Goal: Task Accomplishment & Management: Manage account settings

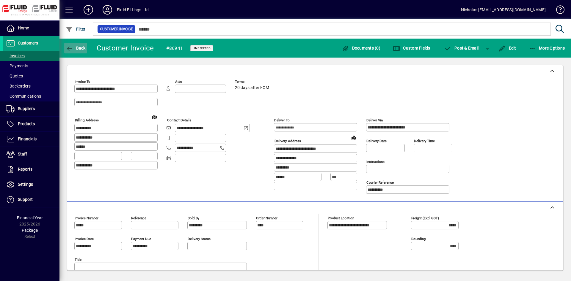
click at [87, 45] on span "button" at bounding box center [75, 48] width 23 height 14
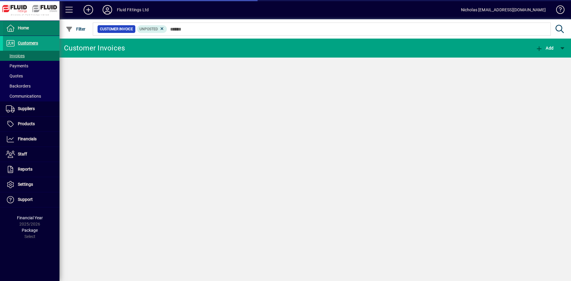
click at [47, 32] on span at bounding box center [31, 28] width 56 height 14
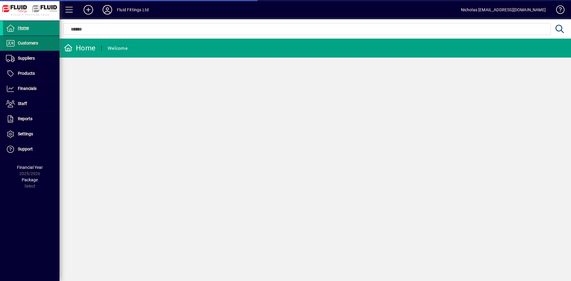
click at [40, 45] on span at bounding box center [31, 43] width 56 height 14
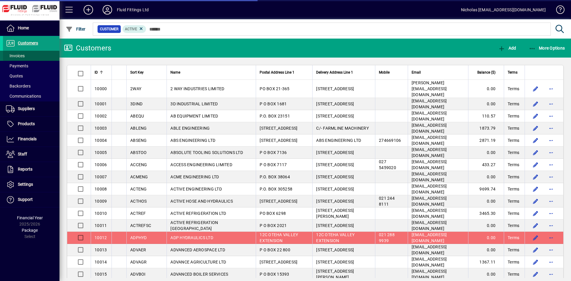
click at [38, 57] on span at bounding box center [31, 56] width 56 height 14
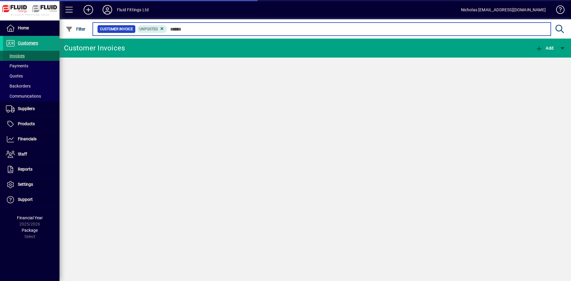
click at [205, 32] on input "text" at bounding box center [356, 29] width 379 height 8
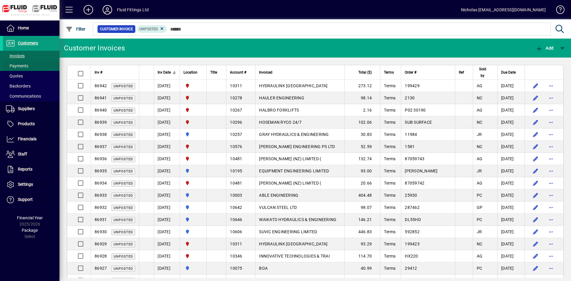
click at [49, 64] on span at bounding box center [31, 66] width 56 height 14
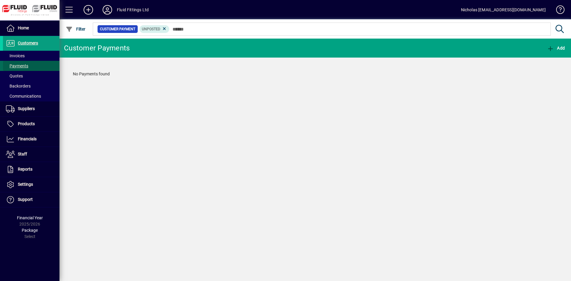
click at [49, 59] on span at bounding box center [31, 66] width 56 height 14
click at [47, 56] on span at bounding box center [31, 56] width 56 height 14
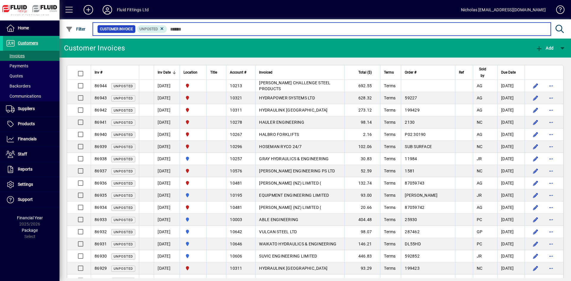
drag, startPoint x: 247, startPoint y: 30, endPoint x: 257, endPoint y: 29, distance: 9.5
click at [247, 30] on input "text" at bounding box center [356, 29] width 379 height 8
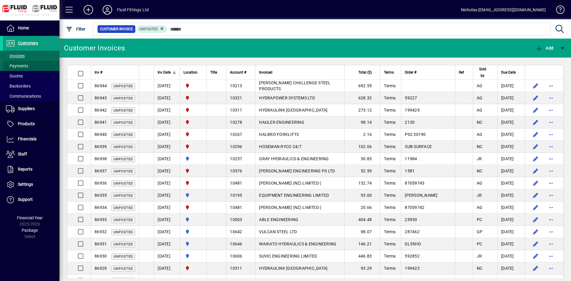
click at [40, 62] on span at bounding box center [31, 66] width 56 height 14
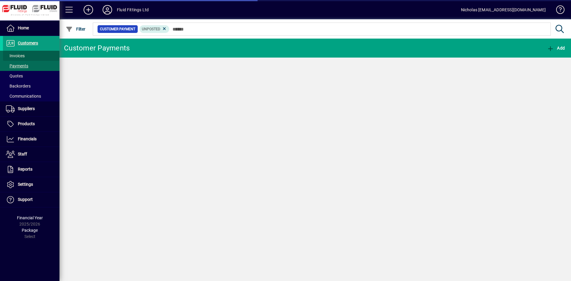
click at [40, 57] on span at bounding box center [31, 56] width 56 height 14
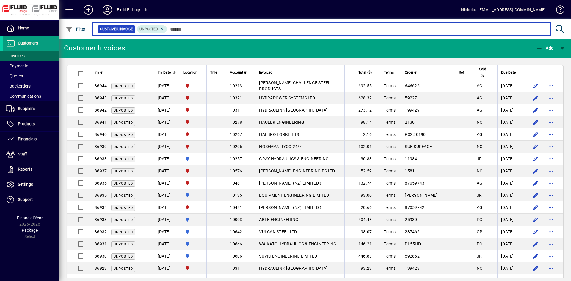
click at [214, 31] on input "text" at bounding box center [356, 29] width 379 height 8
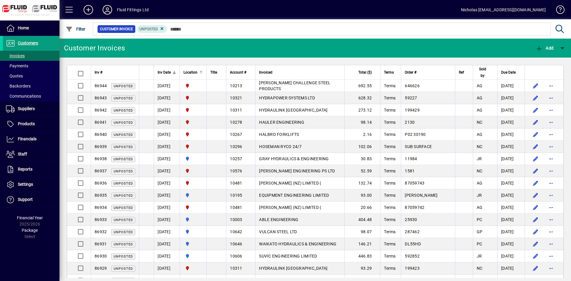
click at [203, 73] on div at bounding box center [201, 73] width 4 height 4
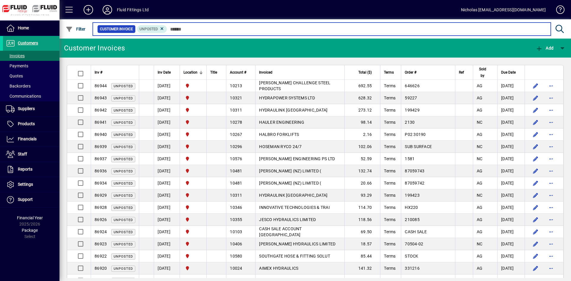
click at [294, 31] on input "text" at bounding box center [356, 29] width 379 height 8
click at [323, 28] on input "text" at bounding box center [356, 29] width 379 height 8
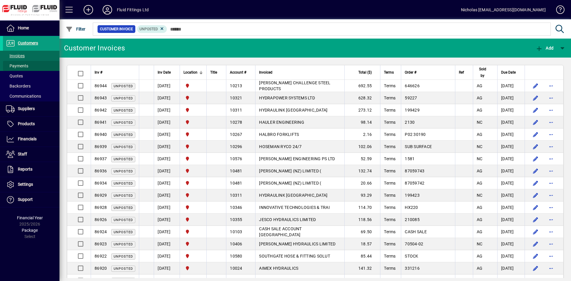
click at [36, 64] on span at bounding box center [31, 66] width 56 height 14
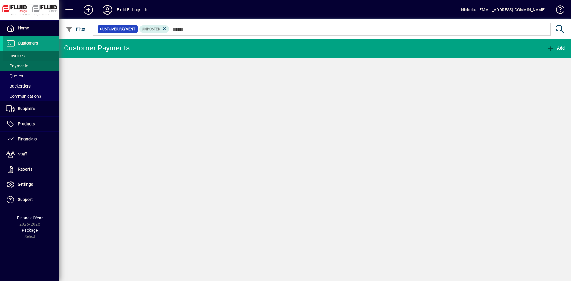
click at [36, 54] on span at bounding box center [31, 56] width 56 height 14
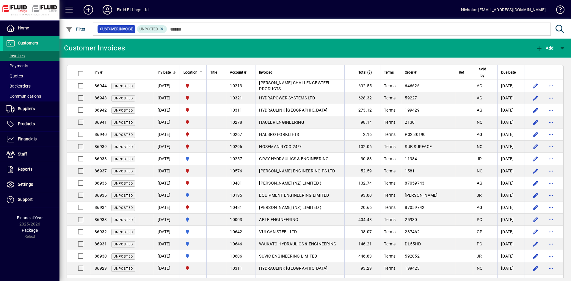
click at [201, 72] on div at bounding box center [200, 72] width 2 height 2
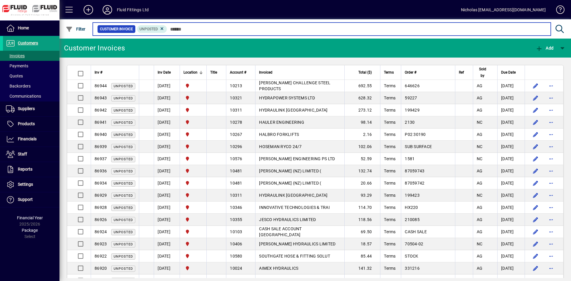
click at [254, 29] on input "text" at bounding box center [356, 29] width 379 height 8
click at [195, 29] on input "text" at bounding box center [356, 29] width 379 height 8
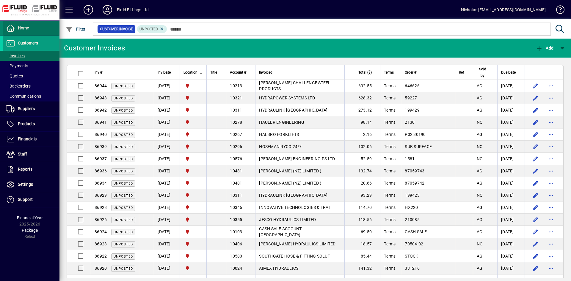
click at [47, 27] on span at bounding box center [31, 28] width 56 height 14
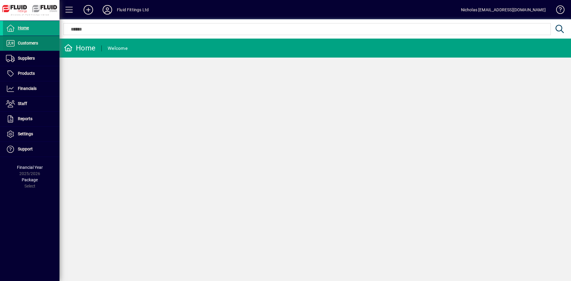
click at [45, 44] on span at bounding box center [31, 43] width 56 height 14
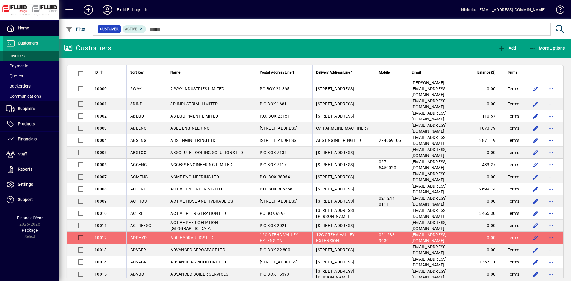
click at [44, 56] on span at bounding box center [31, 56] width 56 height 14
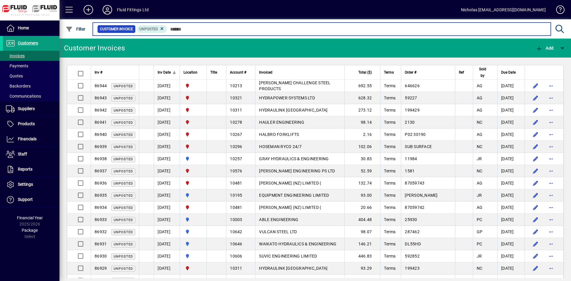
click at [273, 28] on input "text" at bounding box center [356, 29] width 379 height 8
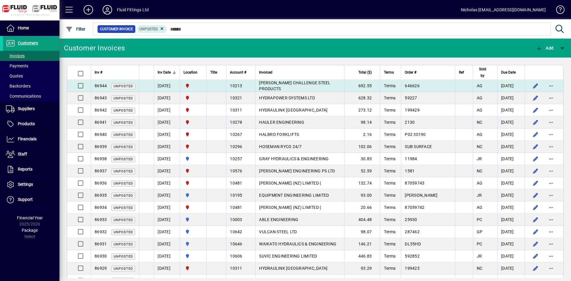
click at [333, 88] on td "[PERSON_NAME] CHALLENGE STEEL PRODUCTS" at bounding box center [299, 86] width 89 height 12
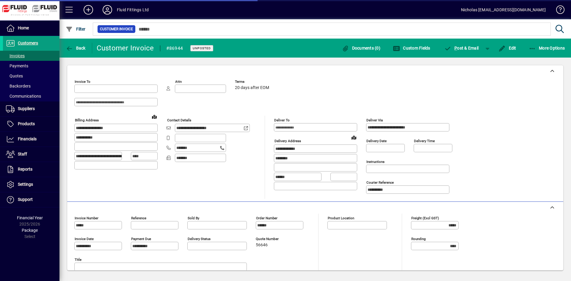
type input "**********"
type input "*********"
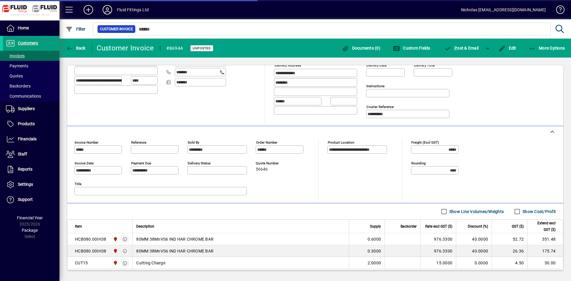
scroll to position [108, 0]
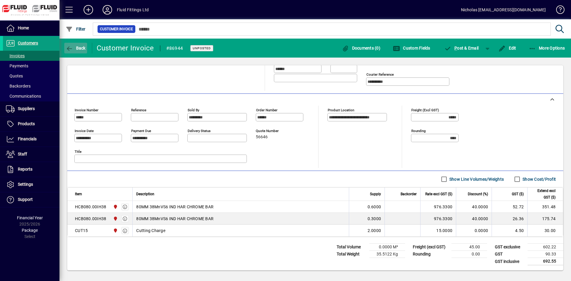
click at [79, 51] on span "Back" at bounding box center [76, 48] width 20 height 5
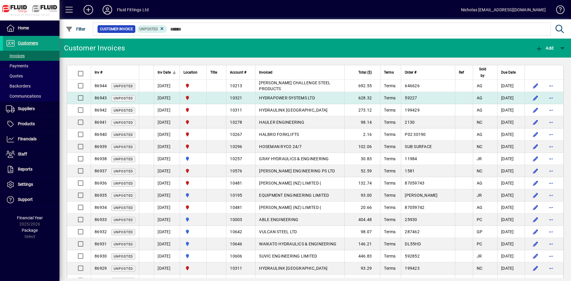
click at [341, 100] on td "HYDRAPOWER SYSTEMS LTD" at bounding box center [299, 98] width 89 height 12
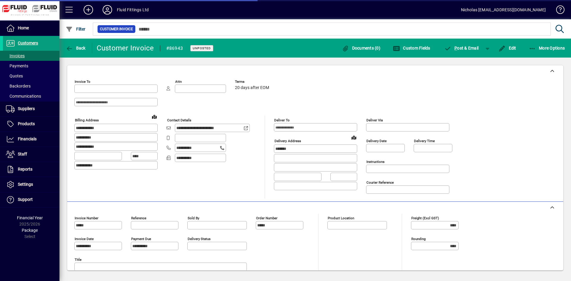
type input "**********"
type input "*********"
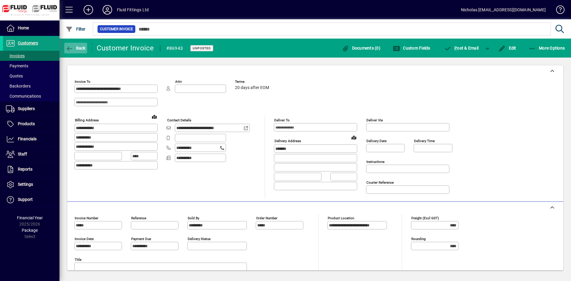
click at [81, 53] on span "button" at bounding box center [75, 48] width 23 height 14
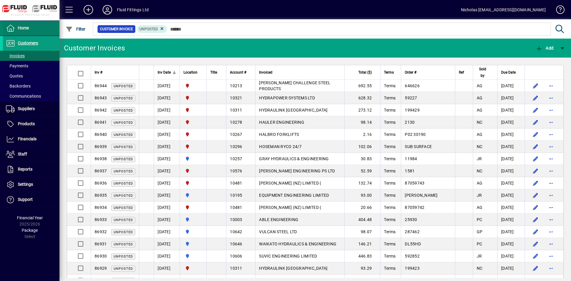
click at [38, 28] on span at bounding box center [31, 28] width 56 height 14
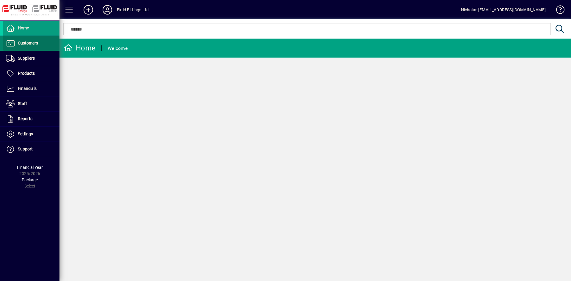
click at [47, 41] on span at bounding box center [31, 43] width 56 height 14
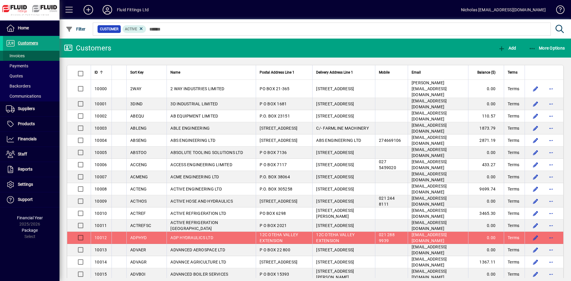
click at [46, 57] on span at bounding box center [31, 56] width 56 height 14
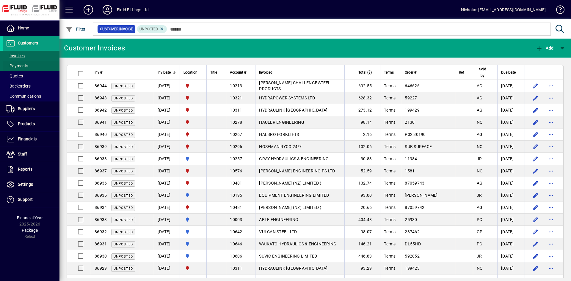
click at [38, 63] on span at bounding box center [31, 66] width 56 height 14
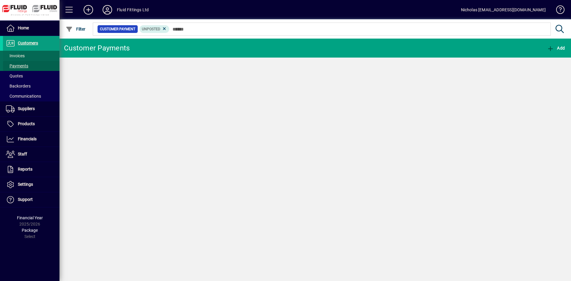
click at [38, 54] on span at bounding box center [31, 56] width 56 height 14
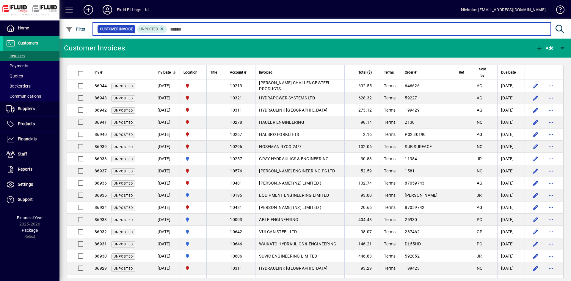
click at [191, 31] on input "text" at bounding box center [356, 29] width 379 height 8
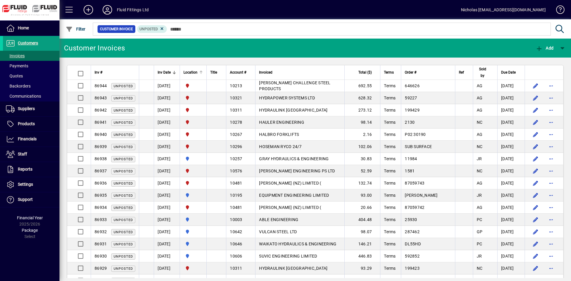
click at [201, 73] on div at bounding box center [201, 72] width 1 height 3
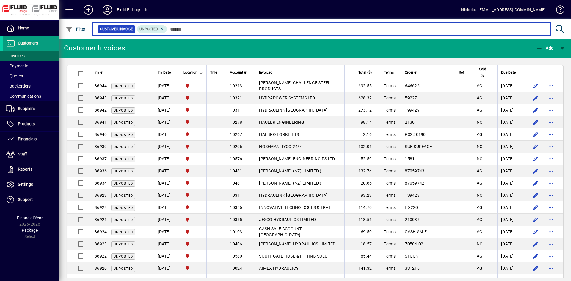
click at [196, 29] on input "text" at bounding box center [356, 29] width 379 height 8
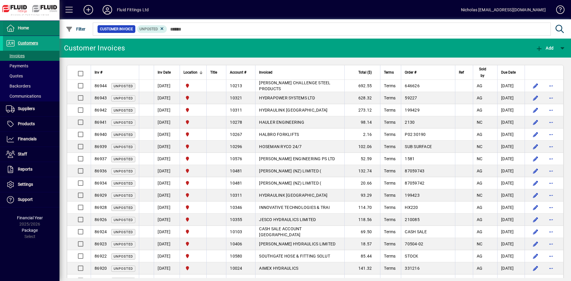
click at [45, 33] on span at bounding box center [31, 28] width 56 height 14
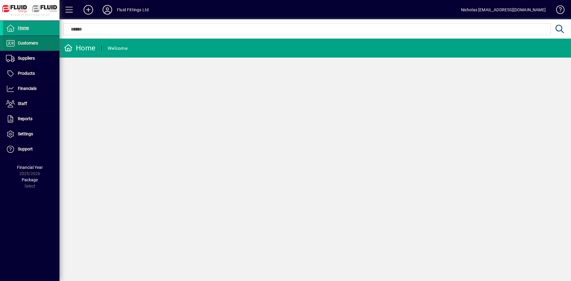
click at [44, 43] on span at bounding box center [31, 43] width 56 height 14
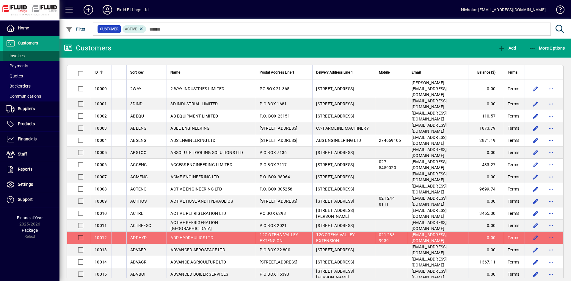
click at [43, 54] on span at bounding box center [31, 56] width 56 height 14
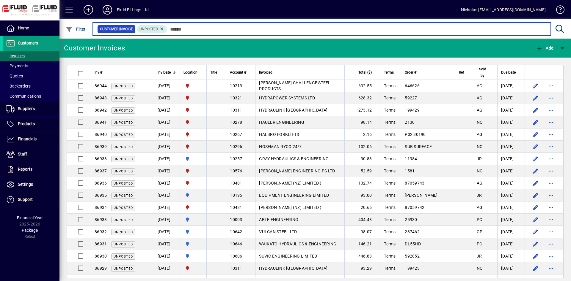
click at [198, 31] on input "text" at bounding box center [356, 29] width 379 height 8
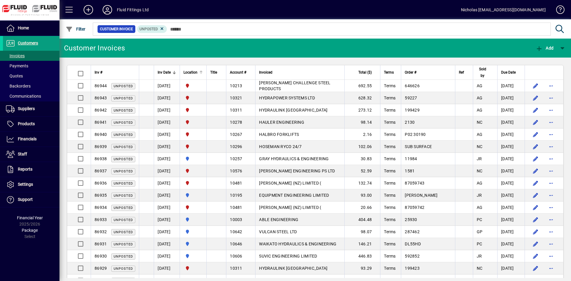
click at [203, 72] on div at bounding box center [201, 73] width 4 height 4
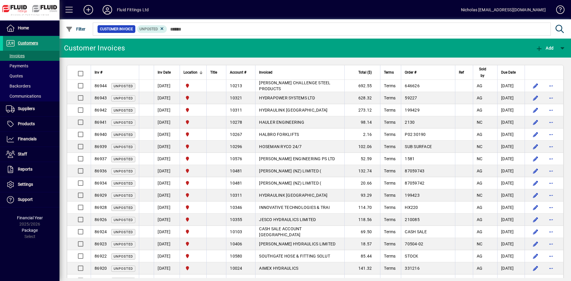
click at [56, 41] on span at bounding box center [31, 43] width 56 height 14
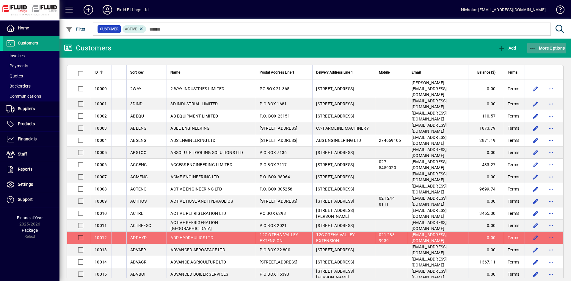
click at [550, 45] on span "button" at bounding box center [546, 48] width 39 height 14
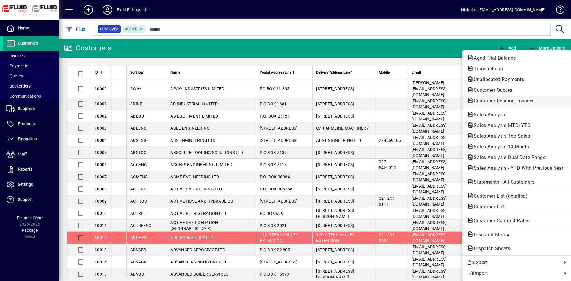
click at [530, 97] on button "Customer Pending Invoices" at bounding box center [516, 101] width 109 height 11
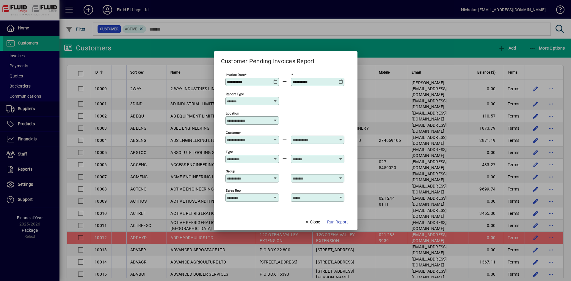
click at [252, 119] on input "Location" at bounding box center [250, 120] width 46 height 5
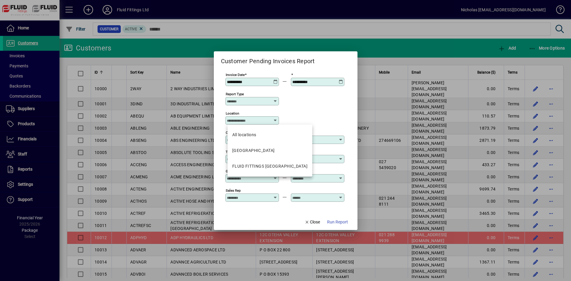
click at [278, 165] on div "FLUID FITTINGS [GEOGRAPHIC_DATA]" at bounding box center [269, 166] width 75 height 6
type input "**********"
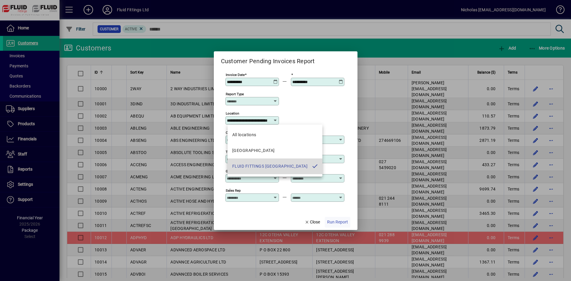
scroll to position [0, 18]
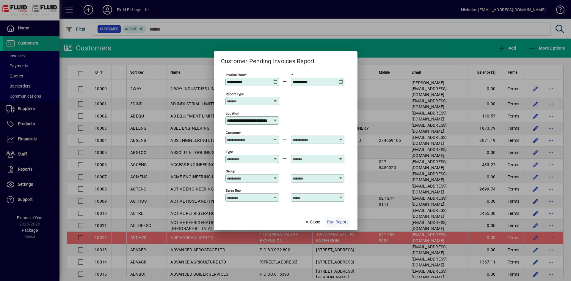
click at [339, 223] on span "Run Report" at bounding box center [337, 222] width 21 height 6
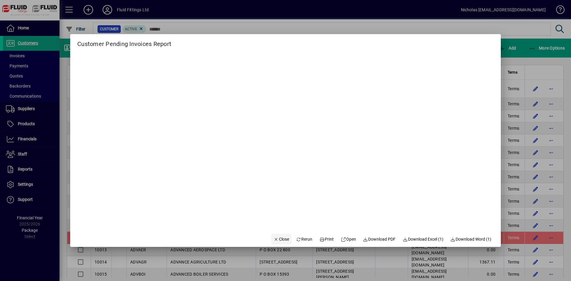
click at [273, 237] on span "Close" at bounding box center [280, 240] width 15 height 6
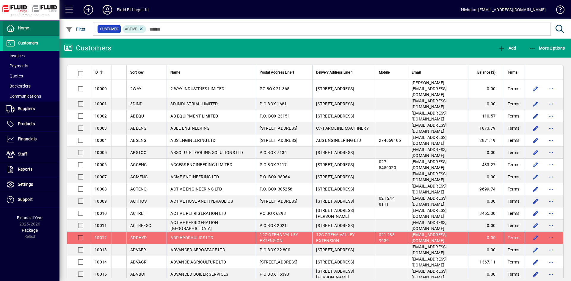
click at [51, 29] on span at bounding box center [31, 28] width 56 height 14
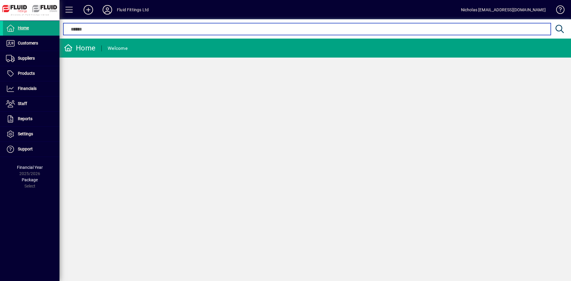
click at [205, 30] on input "text" at bounding box center [307, 29] width 478 height 7
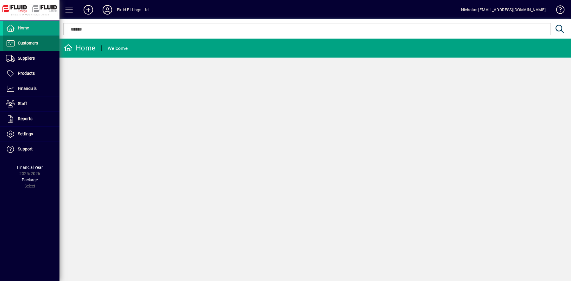
click at [32, 44] on span "Customers" at bounding box center [28, 43] width 20 height 5
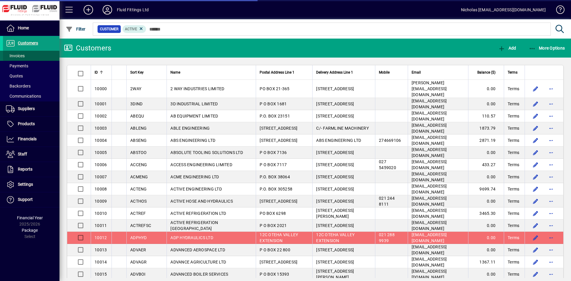
click at [41, 58] on span at bounding box center [31, 56] width 56 height 14
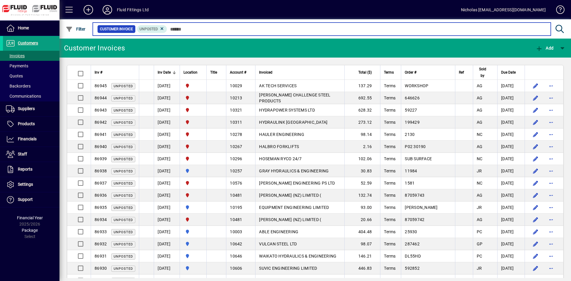
click at [188, 29] on input "text" at bounding box center [356, 29] width 379 height 8
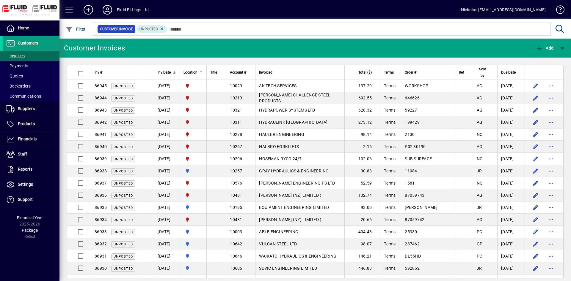
click at [203, 74] on div at bounding box center [201, 73] width 4 height 4
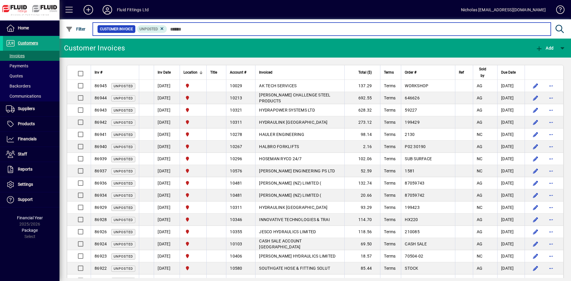
click at [219, 30] on input "text" at bounding box center [356, 29] width 379 height 8
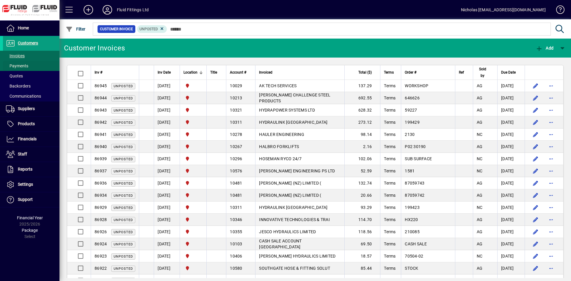
click at [27, 65] on span "Payments" at bounding box center [17, 66] width 22 height 5
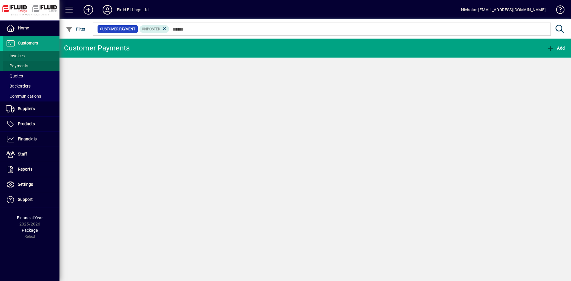
click at [30, 51] on span at bounding box center [31, 56] width 56 height 14
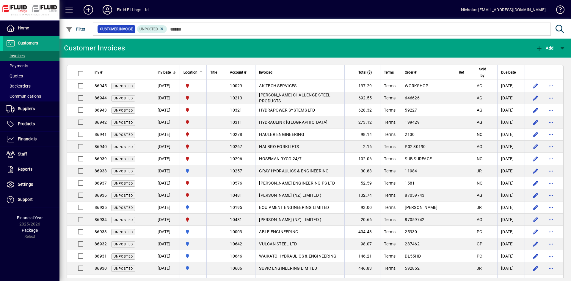
click at [203, 71] on div at bounding box center [201, 71] width 4 height 1
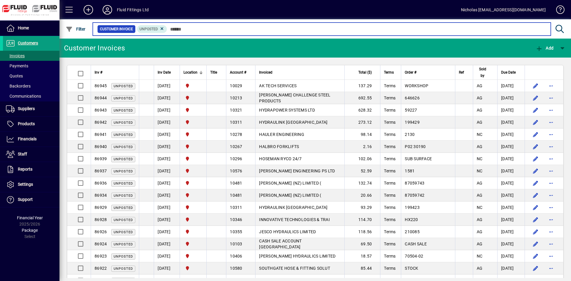
click at [422, 28] on input "text" at bounding box center [356, 29] width 379 height 8
click at [296, 29] on input "text" at bounding box center [356, 29] width 379 height 8
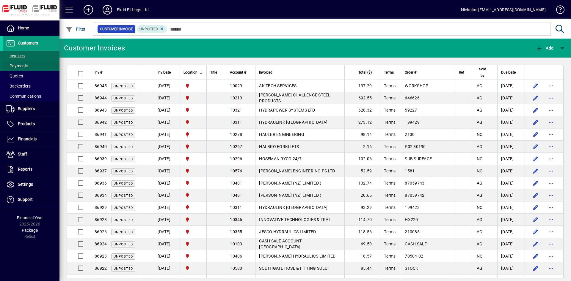
click at [43, 62] on span at bounding box center [31, 66] width 56 height 14
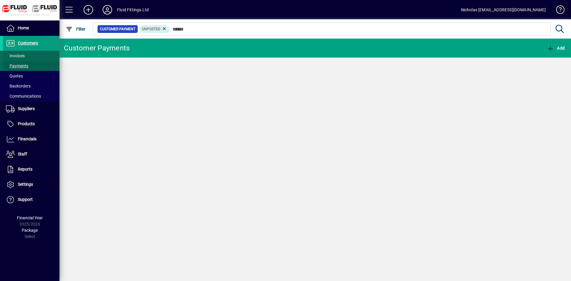
click at [43, 56] on span at bounding box center [31, 56] width 56 height 14
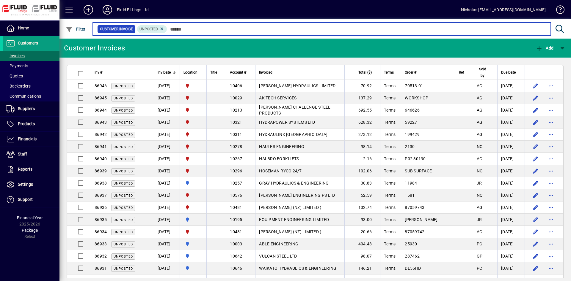
click at [384, 33] on input "text" at bounding box center [356, 29] width 379 height 8
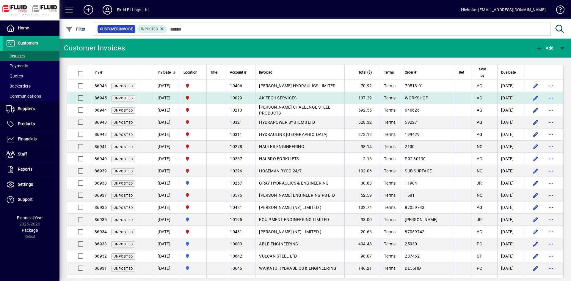
click at [296, 97] on span "AK TECH SERVICES" at bounding box center [277, 98] width 37 height 5
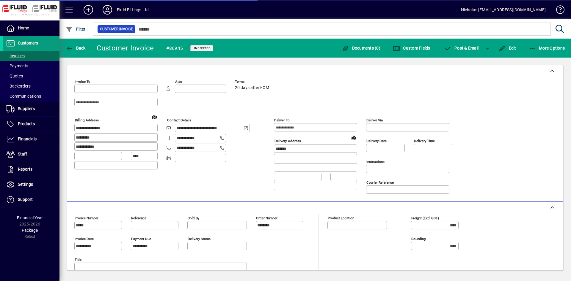
type input "**********"
type input "*********"
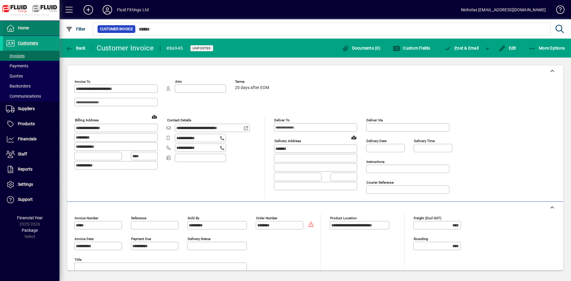
click at [32, 26] on span at bounding box center [31, 28] width 56 height 14
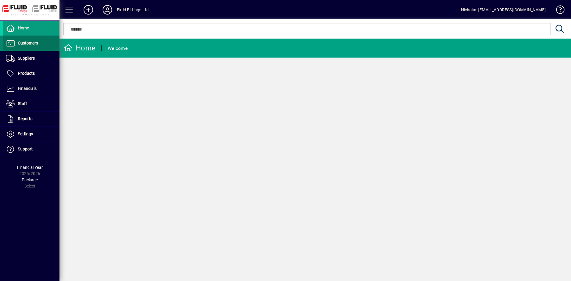
click at [38, 43] on span "Customers" at bounding box center [28, 43] width 20 height 5
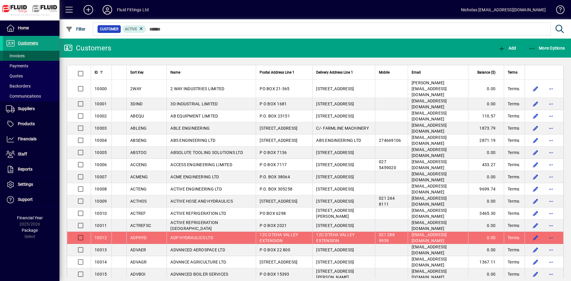
click at [44, 55] on span at bounding box center [31, 56] width 56 height 14
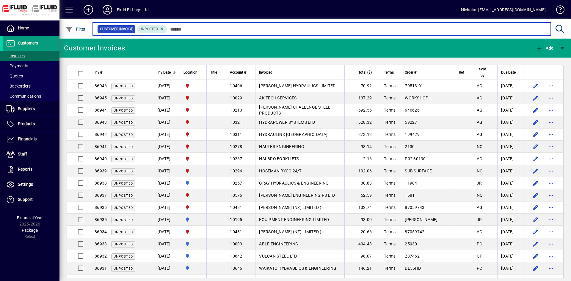
click at [203, 31] on input "text" at bounding box center [356, 29] width 379 height 8
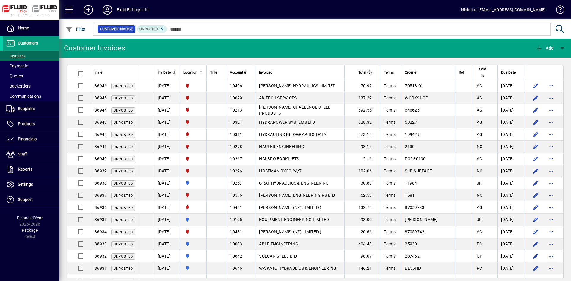
click at [203, 71] on div at bounding box center [201, 71] width 4 height 1
click at [257, 19] on mat-toolbar-row "Fluid Fittings Ltd Nicholas nicholas@fluidfittings.co.nz" at bounding box center [314, 9] width 511 height 19
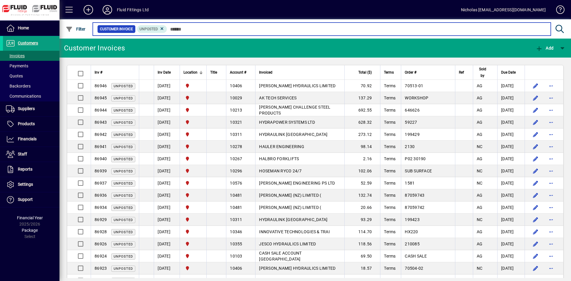
click at [257, 28] on input "text" at bounding box center [356, 29] width 379 height 8
drag, startPoint x: 185, startPoint y: 29, endPoint x: 327, endPoint y: 3, distance: 144.5
click at [185, 29] on input "text" at bounding box center [356, 29] width 379 height 8
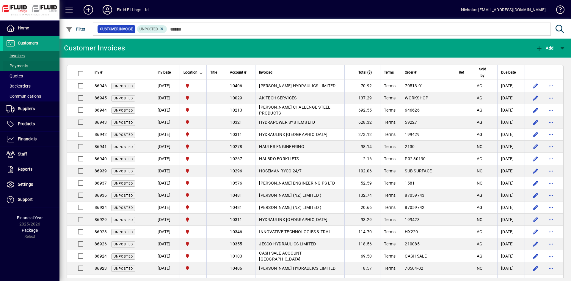
click at [39, 65] on span at bounding box center [31, 66] width 56 height 14
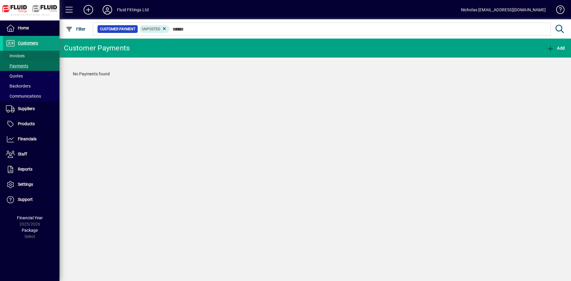
click at [40, 56] on span at bounding box center [31, 56] width 56 height 14
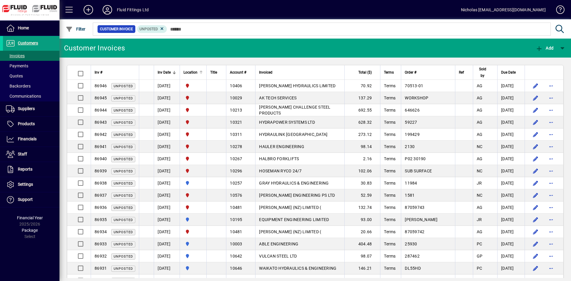
click at [206, 71] on th "Location" at bounding box center [193, 72] width 27 height 15
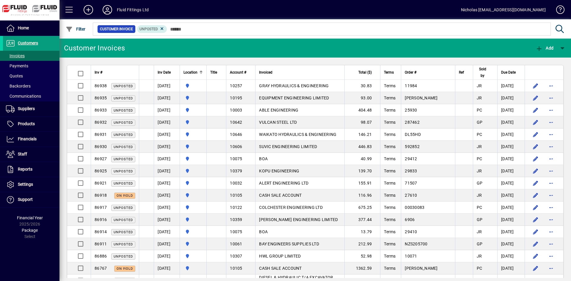
click at [203, 71] on div at bounding box center [202, 72] width 2 height 2
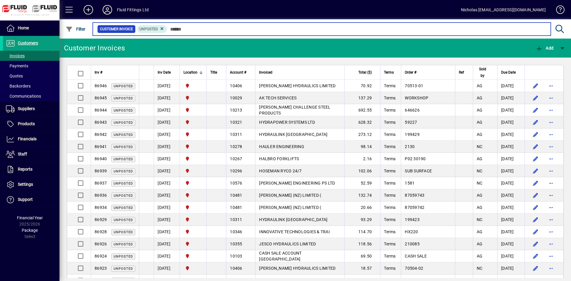
click at [224, 29] on input "text" at bounding box center [356, 29] width 379 height 8
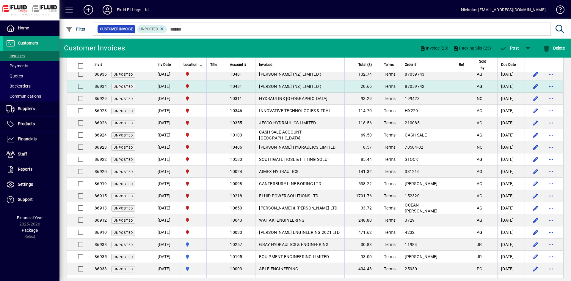
scroll to position [55, 0]
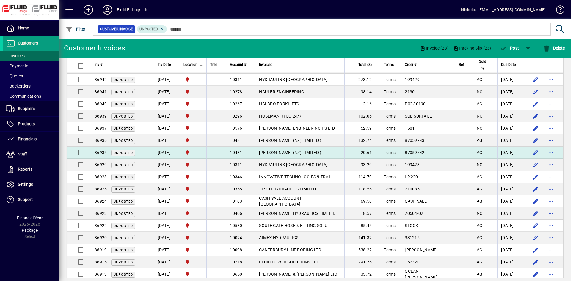
drag, startPoint x: 90, startPoint y: 197, endPoint x: 92, endPoint y: 193, distance: 4.1
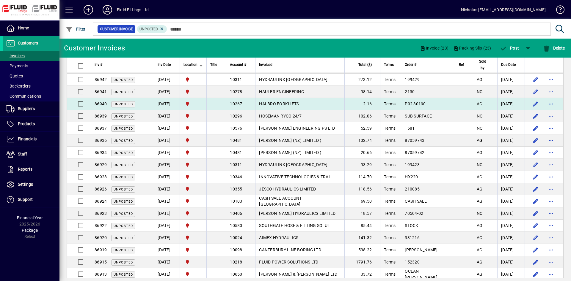
scroll to position [0, 0]
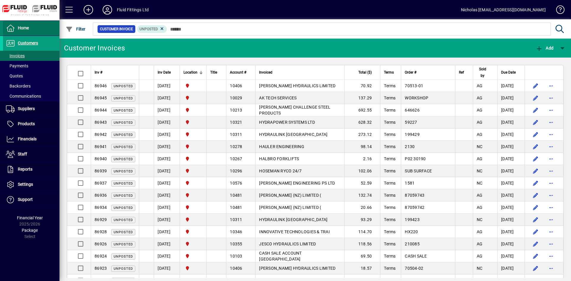
click at [39, 30] on span at bounding box center [31, 28] width 56 height 14
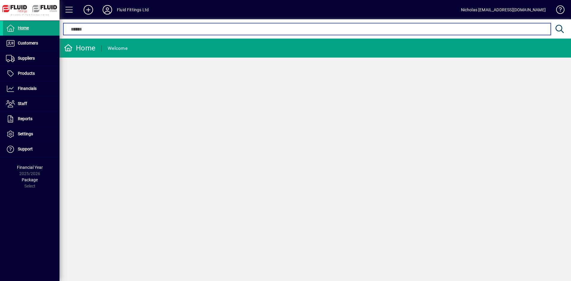
click at [199, 31] on input "text" at bounding box center [307, 29] width 478 height 7
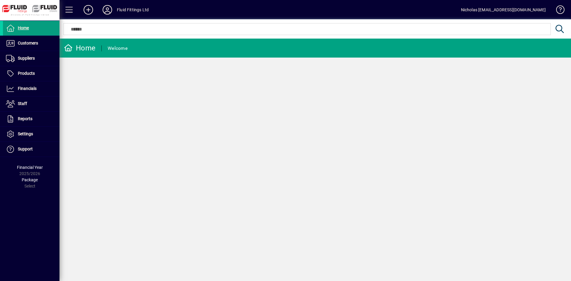
click at [235, 141] on div "Home Welcome" at bounding box center [314, 160] width 511 height 243
click at [38, 41] on span "Customers" at bounding box center [28, 43] width 20 height 5
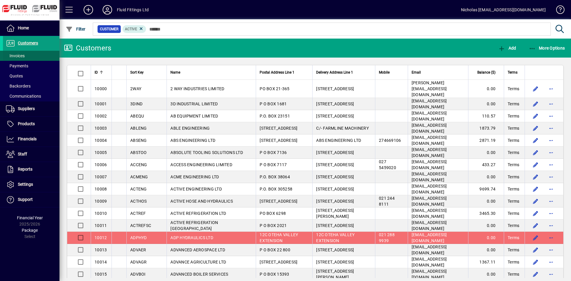
click at [34, 55] on span at bounding box center [31, 56] width 56 height 14
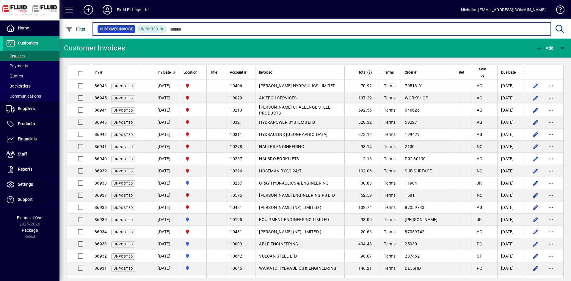
click at [210, 29] on input "text" at bounding box center [356, 29] width 379 height 8
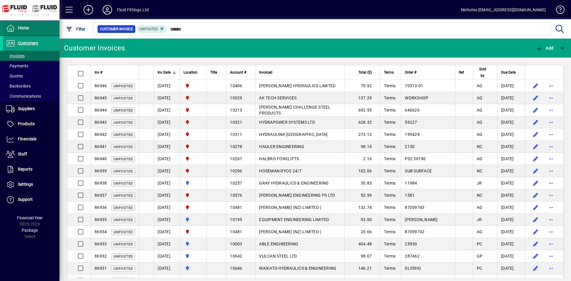
click at [51, 34] on span at bounding box center [31, 28] width 56 height 14
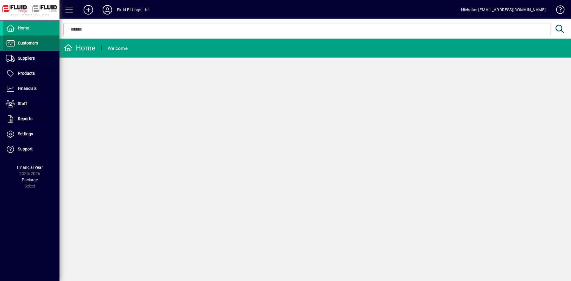
click at [46, 42] on span at bounding box center [31, 43] width 56 height 14
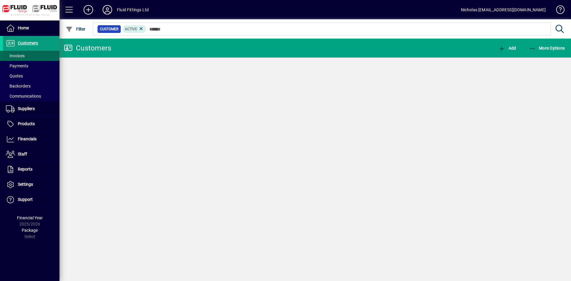
click at [45, 56] on span at bounding box center [31, 56] width 56 height 14
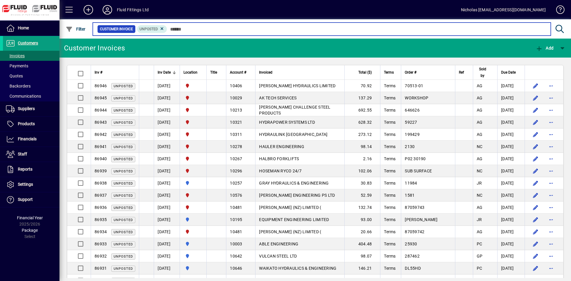
click at [255, 29] on input "text" at bounding box center [356, 29] width 379 height 8
click at [279, 30] on input "text" at bounding box center [356, 29] width 379 height 8
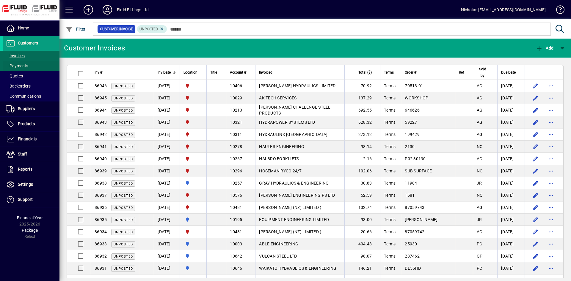
click at [28, 64] on span "Payments" at bounding box center [17, 66] width 22 height 5
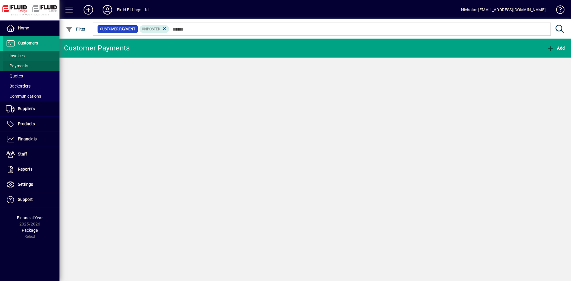
click at [35, 55] on span at bounding box center [31, 56] width 56 height 14
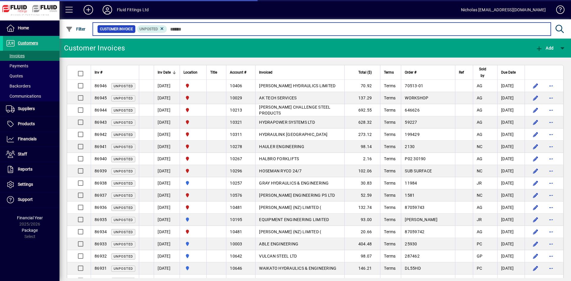
click at [213, 31] on input "text" at bounding box center [356, 29] width 379 height 8
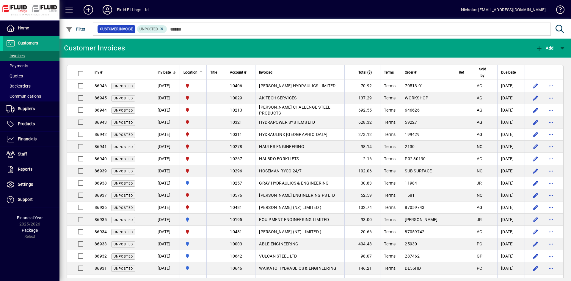
click at [203, 72] on div at bounding box center [201, 73] width 4 height 4
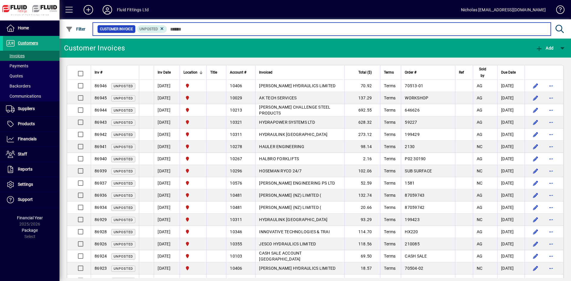
click at [263, 29] on input "text" at bounding box center [356, 29] width 379 height 8
click at [353, 26] on input "text" at bounding box center [356, 29] width 379 height 8
click at [353, 30] on input "text" at bounding box center [356, 29] width 379 height 8
click at [359, 29] on input "text" at bounding box center [356, 29] width 379 height 8
click at [541, 31] on input "text" at bounding box center [356, 29] width 379 height 8
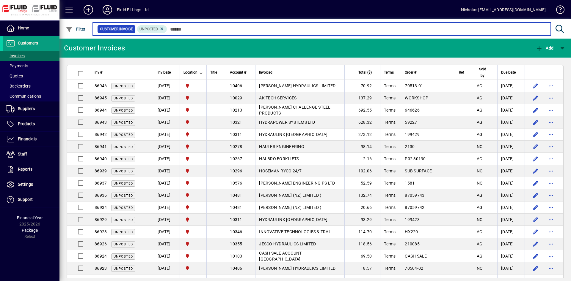
click at [470, 29] on input "text" at bounding box center [356, 29] width 379 height 8
drag, startPoint x: 387, startPoint y: 30, endPoint x: 377, endPoint y: 32, distance: 10.5
click at [384, 31] on input "text" at bounding box center [356, 29] width 379 height 8
click at [296, 32] on input "text" at bounding box center [356, 29] width 379 height 8
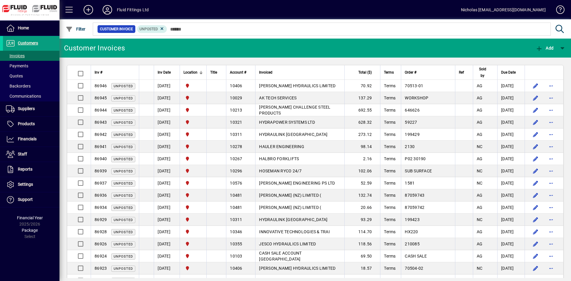
click at [238, 34] on mat-chip-set "Customer Invoice Unposted" at bounding box center [321, 29] width 457 height 12
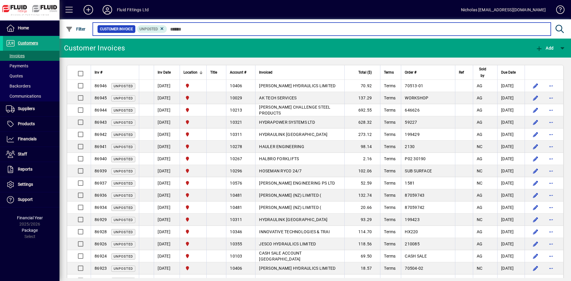
click at [195, 32] on input "text" at bounding box center [356, 29] width 379 height 8
drag, startPoint x: 242, startPoint y: 32, endPoint x: 256, endPoint y: 33, distance: 13.8
click at [252, 33] on input "text" at bounding box center [356, 29] width 379 height 8
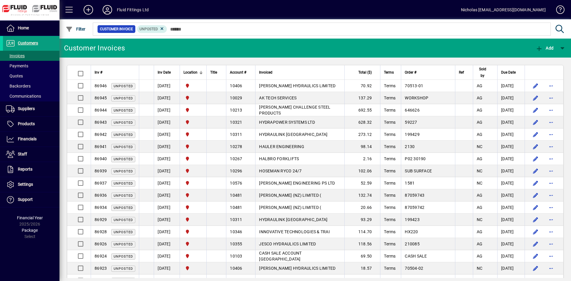
click at [339, 34] on mat-chip-set "Customer Invoice Unposted" at bounding box center [321, 29] width 457 height 12
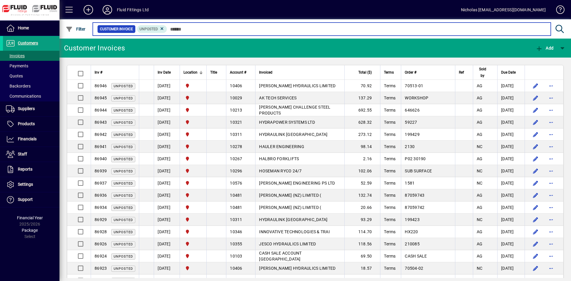
drag, startPoint x: 416, startPoint y: 30, endPoint x: 441, endPoint y: 29, distance: 25.6
click at [423, 30] on input "text" at bounding box center [356, 29] width 379 height 8
drag, startPoint x: 484, startPoint y: 30, endPoint x: 505, endPoint y: 32, distance: 20.6
click at [490, 31] on input "text" at bounding box center [356, 29] width 379 height 8
click at [532, 31] on input "text" at bounding box center [356, 29] width 379 height 8
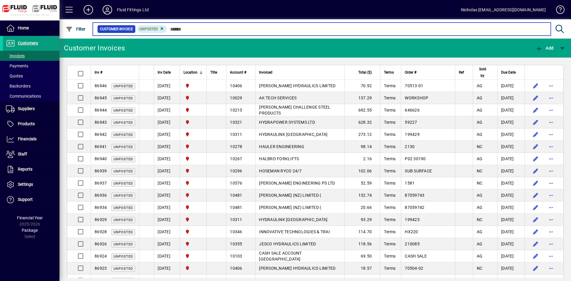
click at [313, 31] on input "text" at bounding box center [356, 29] width 379 height 8
click at [306, 30] on input "text" at bounding box center [356, 29] width 379 height 8
drag, startPoint x: 263, startPoint y: 32, endPoint x: 279, endPoint y: 27, distance: 16.9
click at [266, 32] on input "text" at bounding box center [356, 29] width 379 height 8
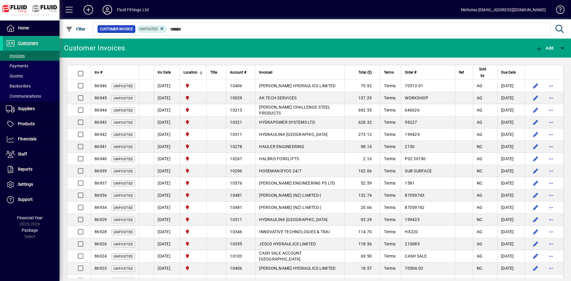
click at [367, 21] on div at bounding box center [347, 22] width 511 height 7
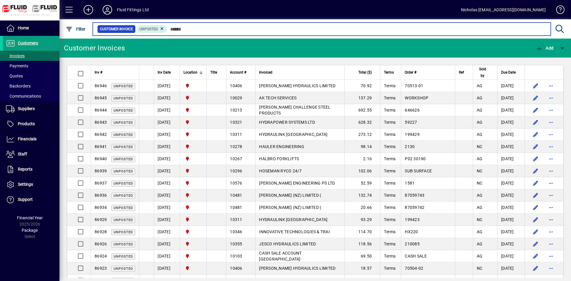
click at [393, 29] on input "text" at bounding box center [356, 29] width 379 height 8
click at [338, 32] on input "text" at bounding box center [356, 29] width 379 height 8
click at [269, 30] on input "text" at bounding box center [356, 29] width 379 height 8
click at [309, 31] on input "text" at bounding box center [356, 29] width 379 height 8
drag, startPoint x: 284, startPoint y: 29, endPoint x: 262, endPoint y: 28, distance: 22.9
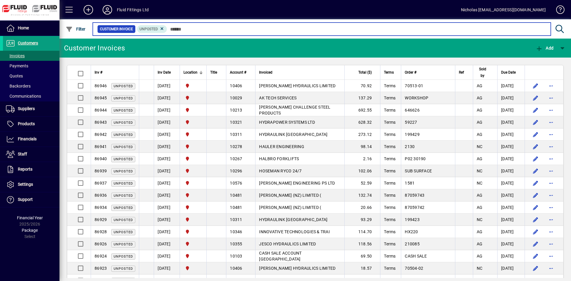
click at [284, 30] on input "text" at bounding box center [356, 29] width 379 height 8
drag, startPoint x: 262, startPoint y: 28, endPoint x: 237, endPoint y: 28, distance: 24.7
click at [261, 28] on input "text" at bounding box center [356, 29] width 379 height 8
click at [236, 28] on input "text" at bounding box center [356, 29] width 379 height 8
drag, startPoint x: 264, startPoint y: 30, endPoint x: 286, endPoint y: 32, distance: 22.3
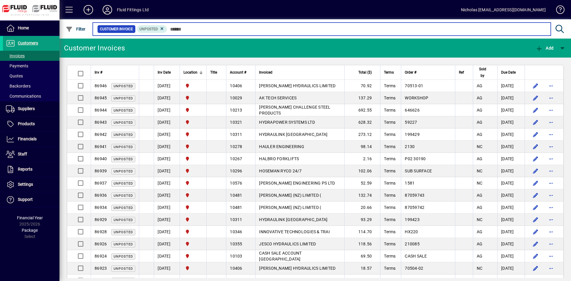
click at [276, 32] on input "text" at bounding box center [356, 29] width 379 height 8
drag, startPoint x: 303, startPoint y: 32, endPoint x: 320, endPoint y: 30, distance: 17.3
click at [303, 32] on input "text" at bounding box center [356, 29] width 379 height 8
click at [340, 30] on input "text" at bounding box center [356, 29] width 379 height 8
click at [372, 28] on input "text" at bounding box center [356, 29] width 379 height 8
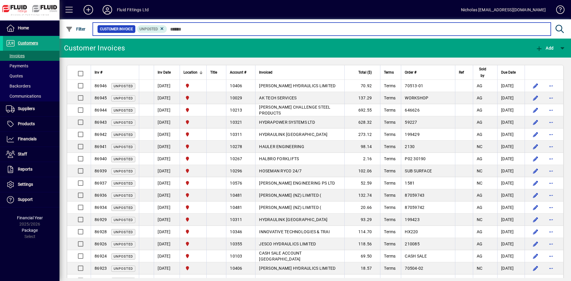
click at [298, 30] on input "text" at bounding box center [356, 29] width 379 height 8
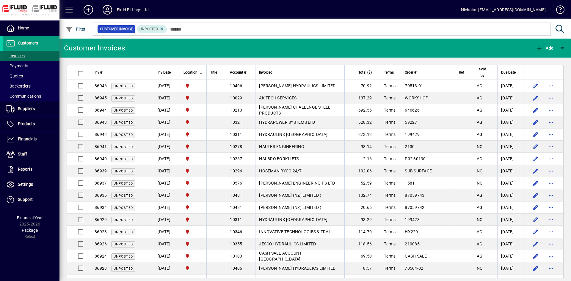
click at [32, 56] on span at bounding box center [31, 56] width 56 height 14
click at [201, 72] on div at bounding box center [201, 72] width 1 height 3
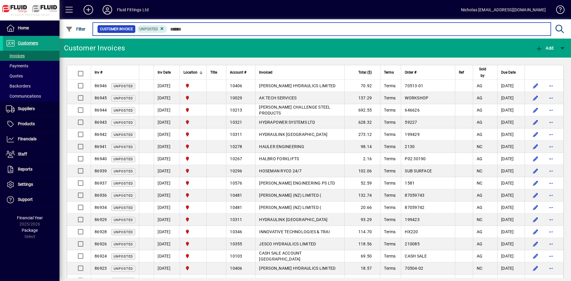
click at [232, 28] on input "text" at bounding box center [356, 29] width 379 height 8
click at [290, 32] on input "text" at bounding box center [356, 29] width 379 height 8
click at [205, 27] on input "text" at bounding box center [356, 29] width 379 height 8
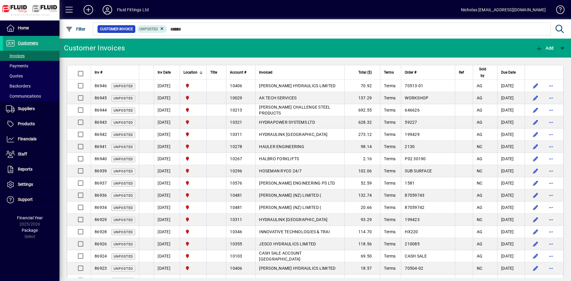
click at [332, 127] on td "HYDRAPOWER SYSTEMS LTD" at bounding box center [299, 123] width 89 height 12
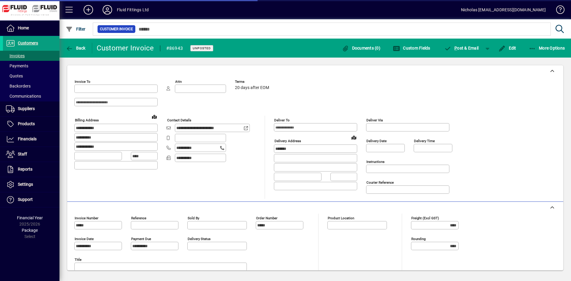
type input "**********"
type input "*********"
type input "**********"
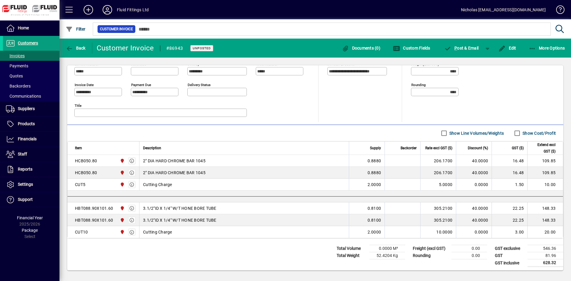
scroll to position [156, 0]
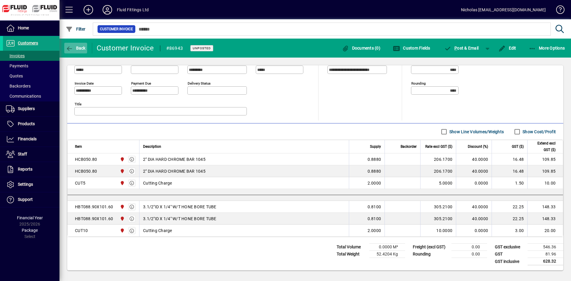
click at [76, 46] on span "Back" at bounding box center [76, 48] width 20 height 5
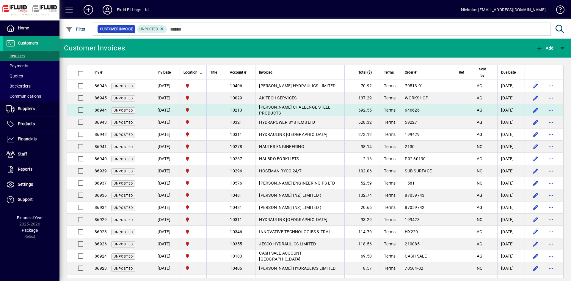
click at [334, 114] on td "[PERSON_NAME] CHALLENGE STEEL PRODUCTS" at bounding box center [299, 110] width 89 height 12
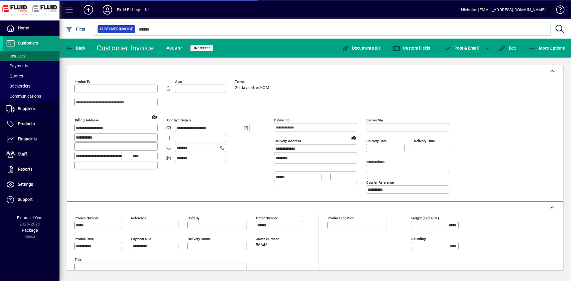
type input "**********"
type input "*********"
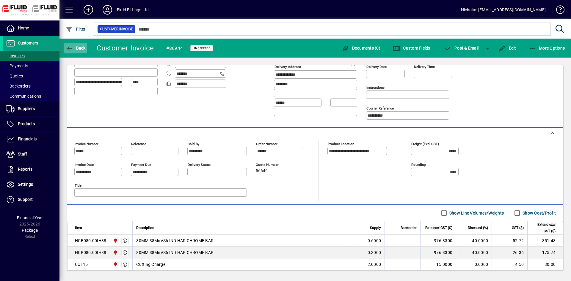
scroll to position [17, 0]
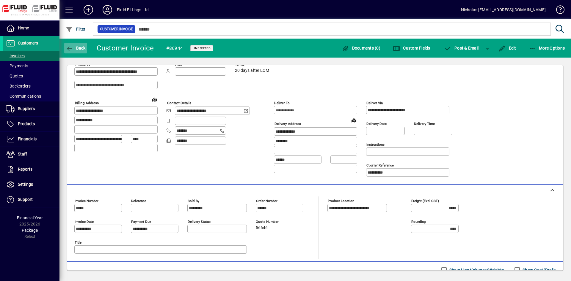
click at [80, 49] on span "Back" at bounding box center [76, 48] width 20 height 5
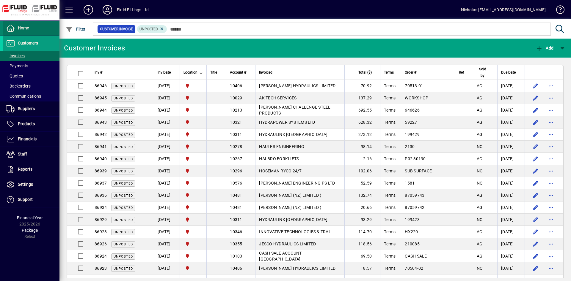
drag, startPoint x: 20, startPoint y: 24, endPoint x: 47, endPoint y: 28, distance: 27.5
click at [22, 25] on link "Home" at bounding box center [31, 28] width 56 height 15
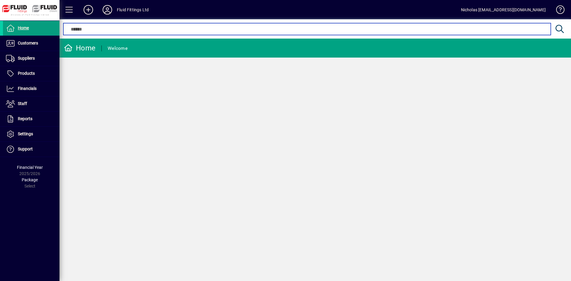
click at [158, 28] on input "text" at bounding box center [307, 29] width 478 height 7
drag, startPoint x: 143, startPoint y: 26, endPoint x: 139, endPoint y: 28, distance: 4.1
click at [143, 28] on input "text" at bounding box center [307, 29] width 478 height 7
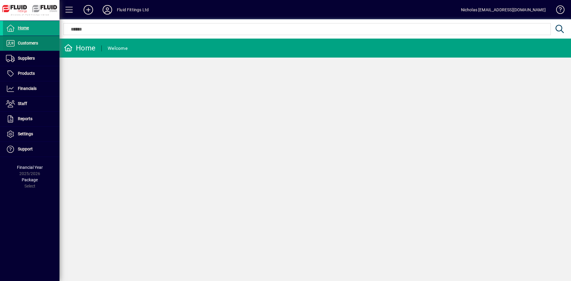
click at [54, 40] on span at bounding box center [31, 43] width 56 height 14
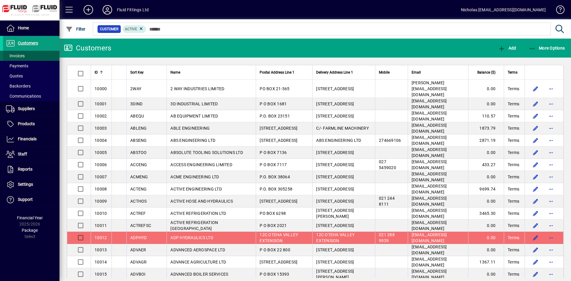
click at [40, 54] on span at bounding box center [31, 56] width 56 height 14
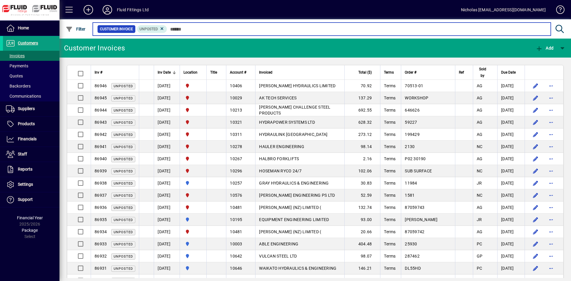
click at [194, 32] on input "text" at bounding box center [356, 29] width 379 height 8
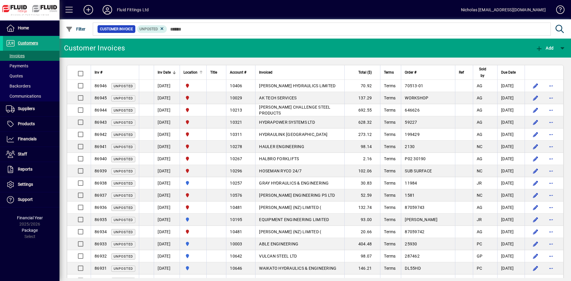
click at [203, 73] on div at bounding box center [201, 73] width 4 height 4
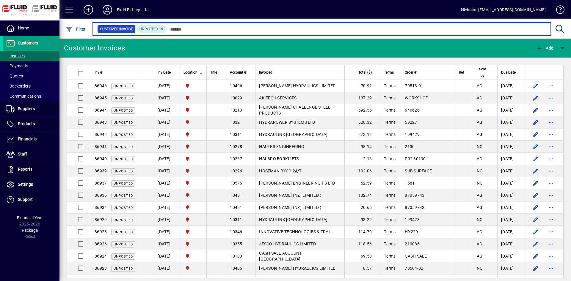
click at [230, 31] on input "text" at bounding box center [356, 29] width 379 height 8
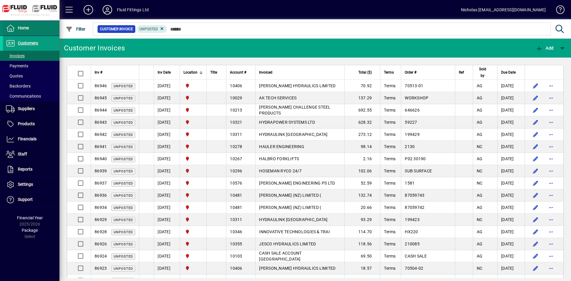
click at [43, 32] on span at bounding box center [31, 28] width 56 height 14
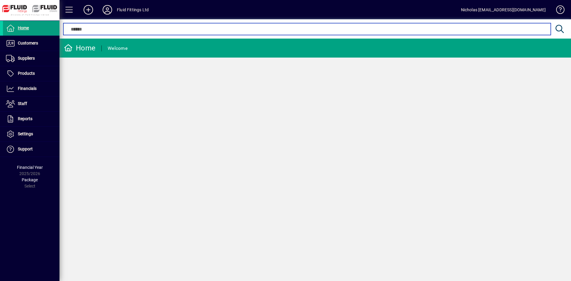
click at [199, 30] on input "text" at bounding box center [307, 29] width 478 height 7
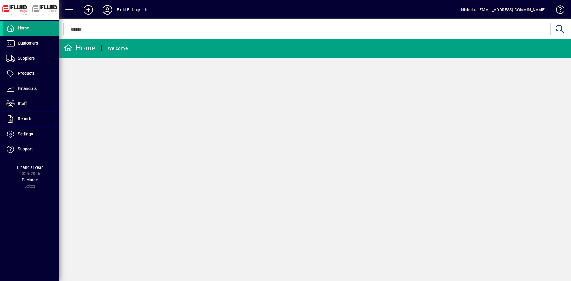
click at [315, 171] on div "Home Welcome" at bounding box center [314, 160] width 511 height 243
drag, startPoint x: 41, startPoint y: 46, endPoint x: 37, endPoint y: 49, distance: 5.1
click at [41, 46] on span at bounding box center [31, 43] width 56 height 14
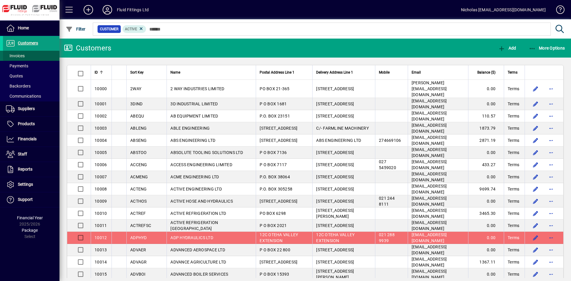
click at [34, 57] on span at bounding box center [31, 56] width 56 height 14
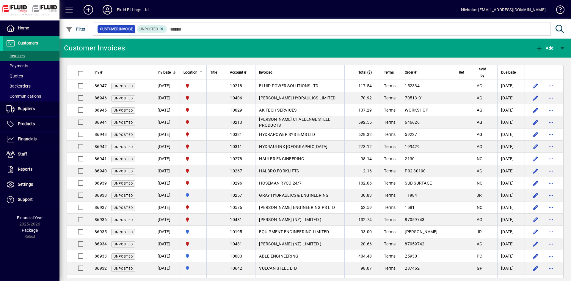
click at [201, 71] on div at bounding box center [200, 72] width 2 height 2
click at [53, 41] on span at bounding box center [31, 43] width 56 height 14
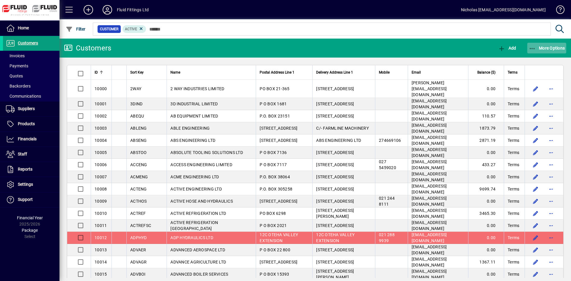
click at [553, 50] on span "More Options" at bounding box center [546, 48] width 36 height 5
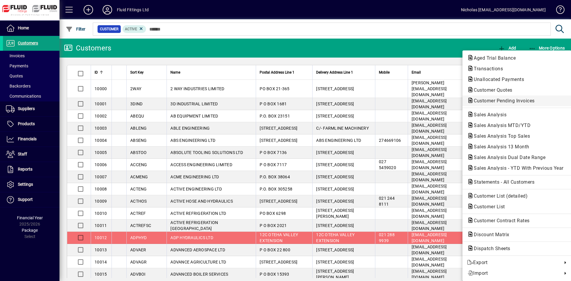
click at [523, 100] on span "Customer Pending Invoices" at bounding box center [502, 101] width 70 height 6
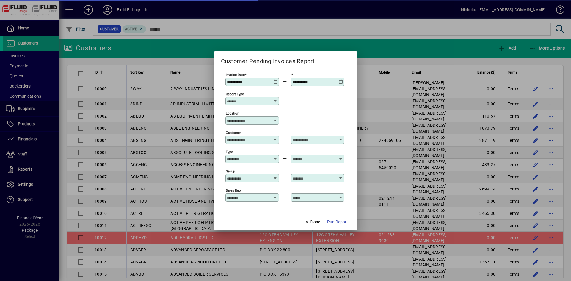
click at [257, 119] on input "Location" at bounding box center [250, 120] width 46 height 5
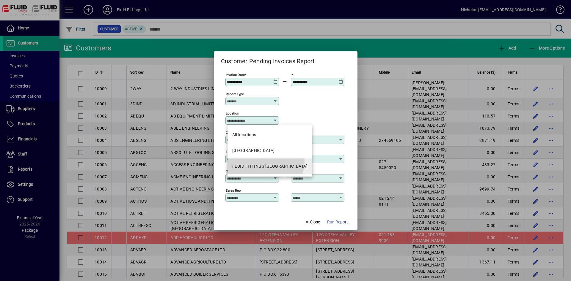
click at [264, 161] on mat-option "FLUID FITTINGS [GEOGRAPHIC_DATA]" at bounding box center [269, 167] width 85 height 16
type input "**********"
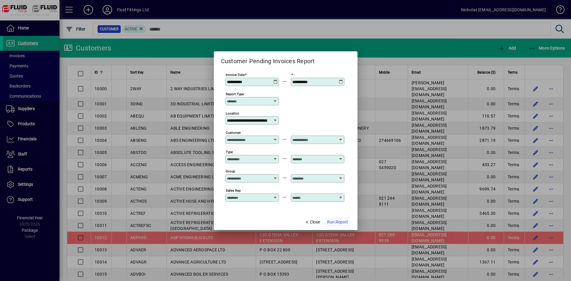
click at [336, 221] on span "Run Report" at bounding box center [337, 222] width 21 height 6
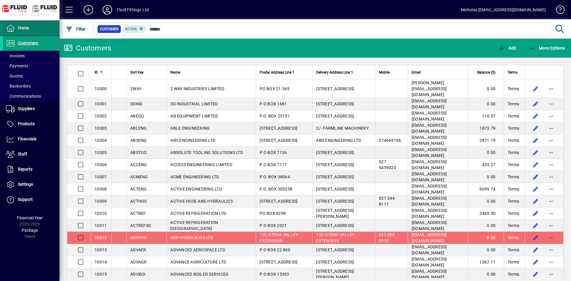
click at [44, 27] on span at bounding box center [31, 28] width 56 height 14
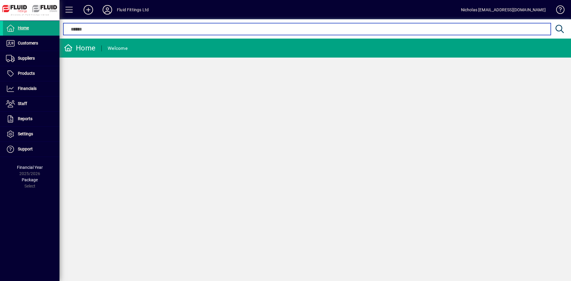
click at [267, 27] on input "text" at bounding box center [307, 29] width 478 height 7
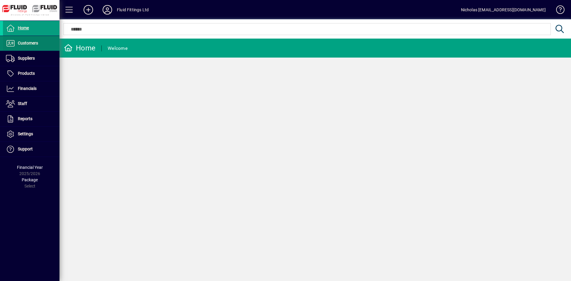
click at [41, 46] on span at bounding box center [31, 43] width 56 height 14
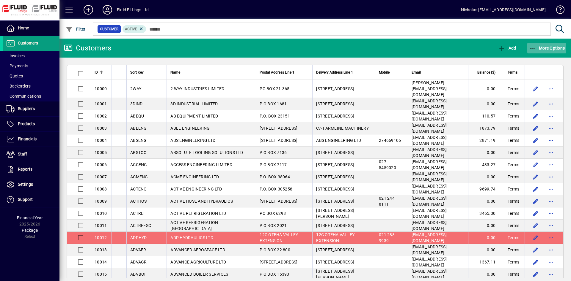
click at [541, 48] on span "More Options" at bounding box center [546, 48] width 36 height 5
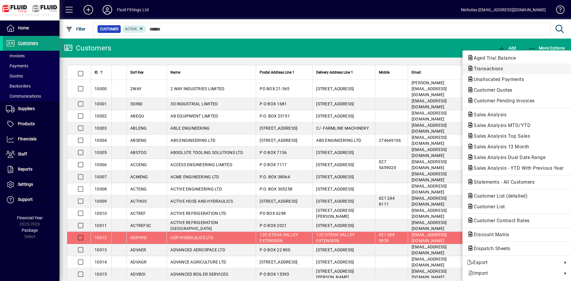
click at [519, 68] on span "Transactions" at bounding box center [516, 68] width 99 height 7
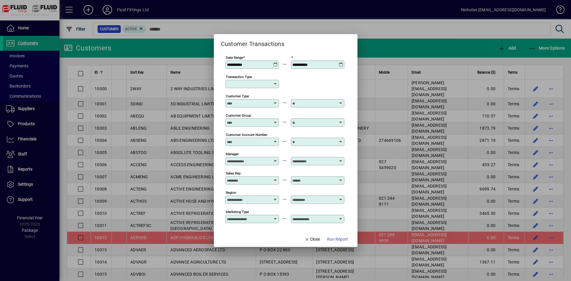
click at [246, 83] on input "Transaction Type" at bounding box center [250, 84] width 46 height 5
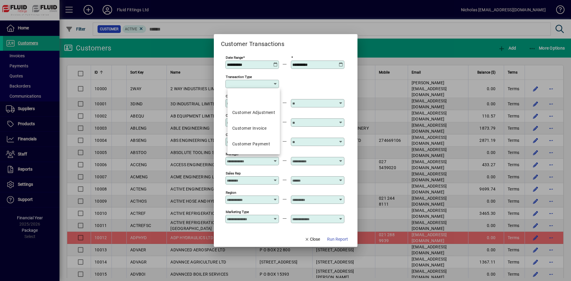
click at [259, 131] on div "Customer Invoice" at bounding box center [249, 128] width 34 height 6
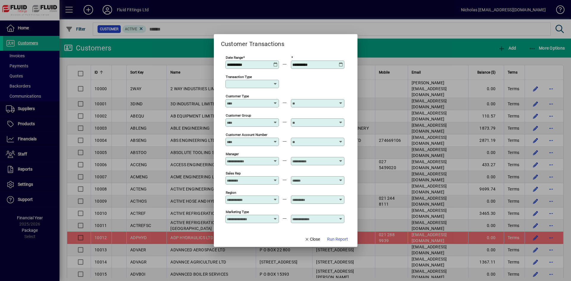
type input "**********"
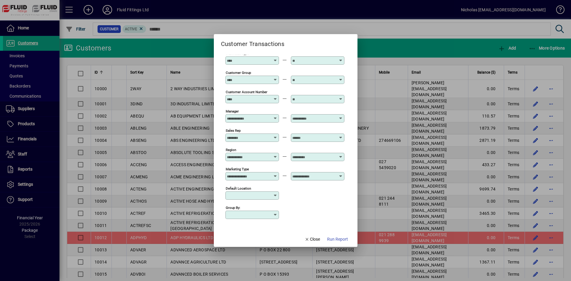
click at [245, 196] on input "Default Location" at bounding box center [250, 195] width 46 height 5
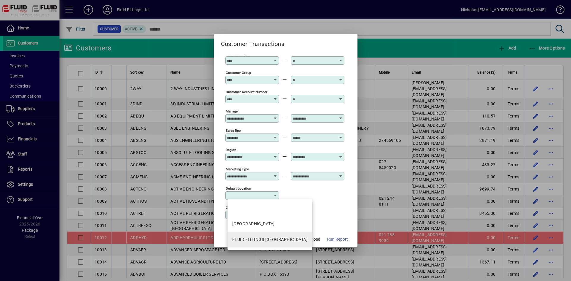
click at [271, 235] on mat-option "FLUID FITTINGS [GEOGRAPHIC_DATA]" at bounding box center [269, 240] width 85 height 16
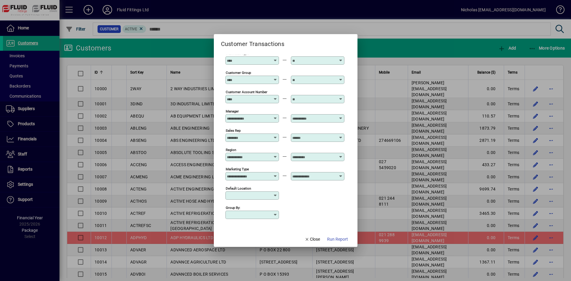
type input "**********"
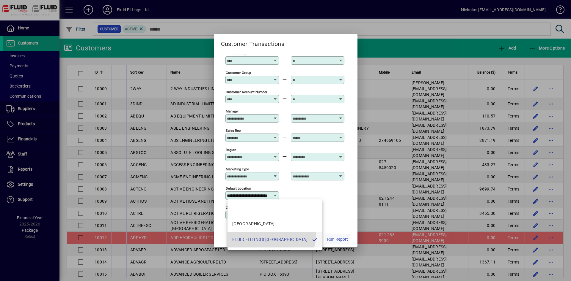
scroll to position [0, 18]
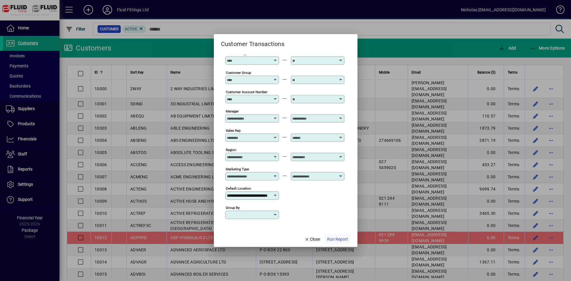
click at [330, 243] on span "button" at bounding box center [338, 239] width 26 height 14
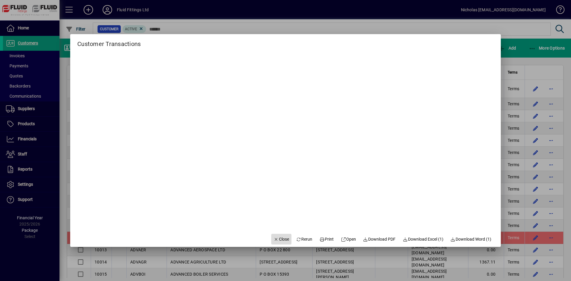
click at [273, 237] on span "Close" at bounding box center [280, 240] width 15 height 6
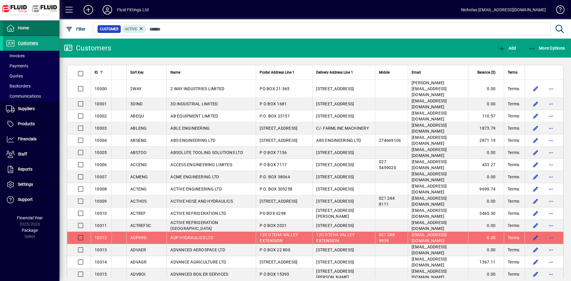
click at [36, 26] on span at bounding box center [31, 28] width 56 height 14
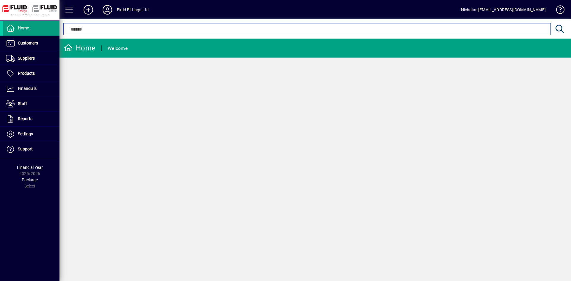
click at [186, 29] on input "text" at bounding box center [307, 29] width 478 height 7
click at [189, 29] on input "text" at bounding box center [307, 29] width 478 height 7
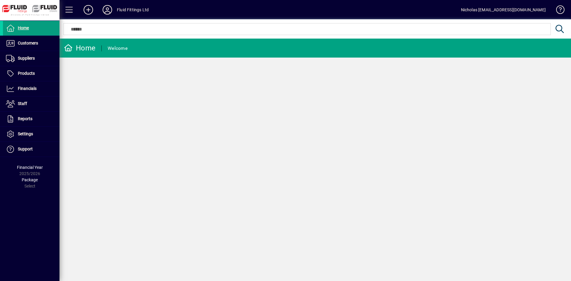
click at [200, 26] on mat-form-field at bounding box center [313, 28] width 508 height 19
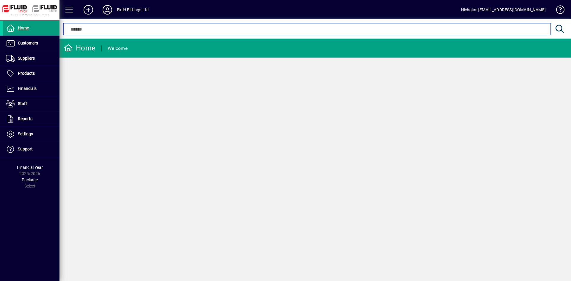
click at [200, 27] on input "text" at bounding box center [307, 29] width 478 height 7
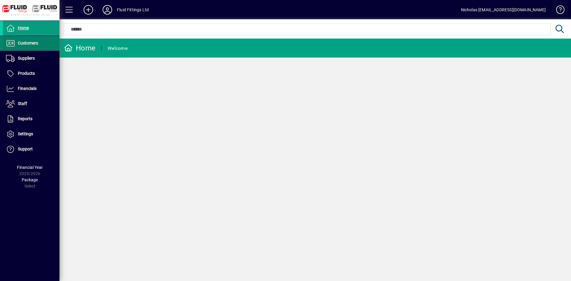
click at [21, 45] on span "Customers" at bounding box center [28, 43] width 20 height 5
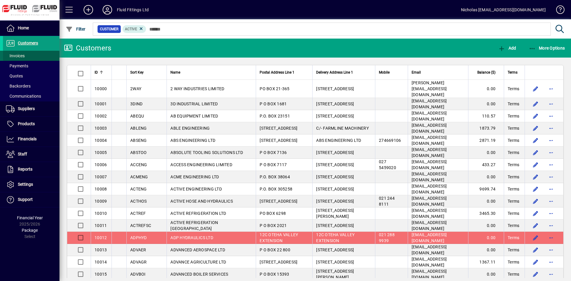
click at [32, 55] on span at bounding box center [31, 56] width 56 height 14
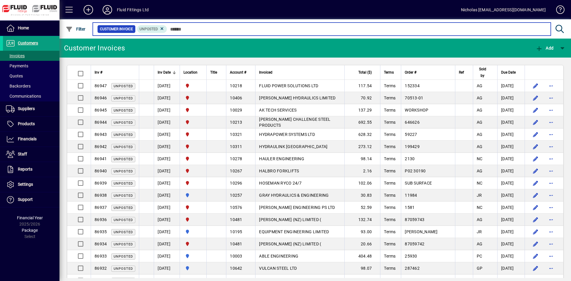
click at [207, 30] on input "text" at bounding box center [356, 29] width 379 height 8
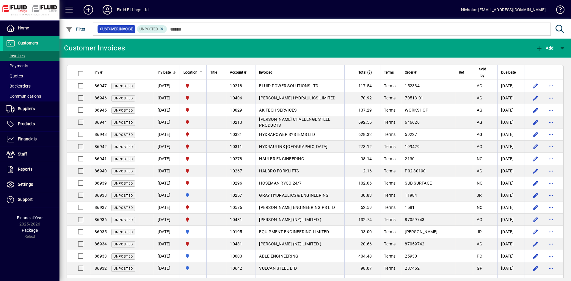
click at [201, 72] on div at bounding box center [201, 72] width 1 height 3
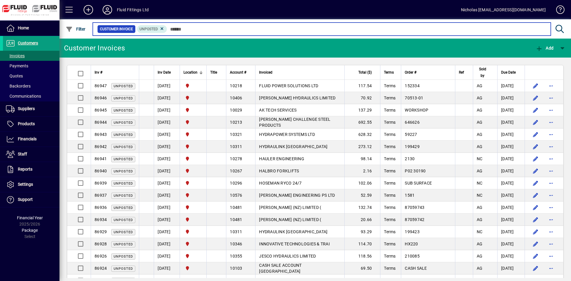
click at [226, 29] on input "text" at bounding box center [356, 29] width 379 height 8
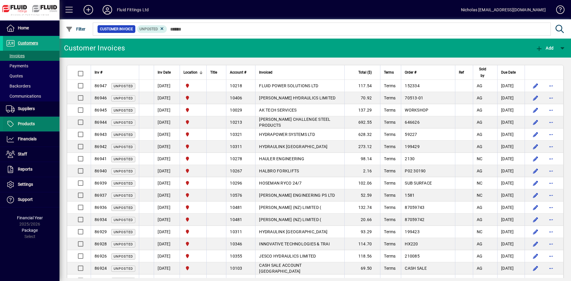
click at [43, 121] on span at bounding box center [31, 124] width 56 height 14
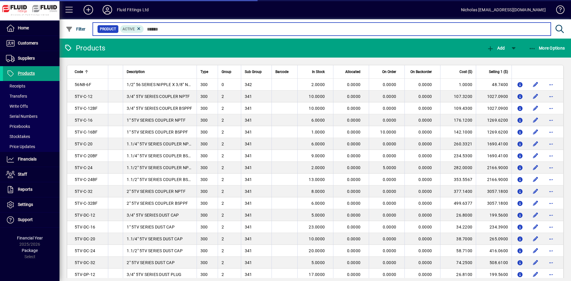
click at [171, 31] on input "text" at bounding box center [345, 29] width 402 height 8
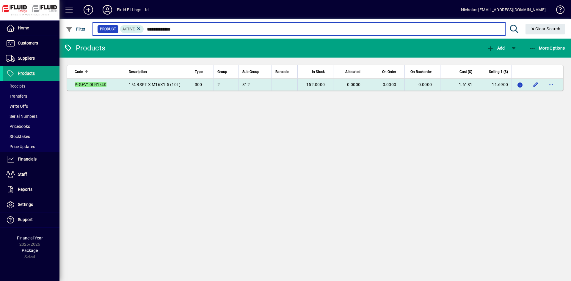
type input "**********"
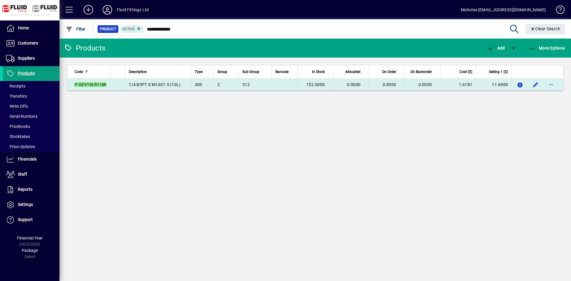
click at [313, 84] on span "152.0000" at bounding box center [315, 84] width 18 height 5
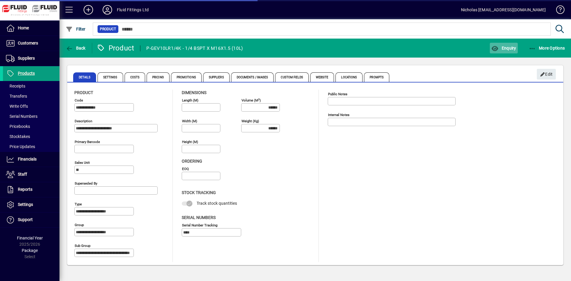
click at [510, 48] on span "Enquiry" at bounding box center [503, 48] width 25 height 5
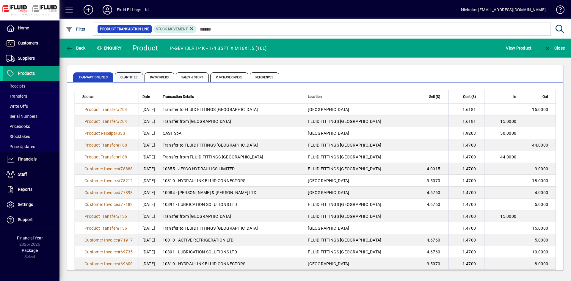
click at [131, 73] on span "Quantities" at bounding box center [129, 78] width 28 height 10
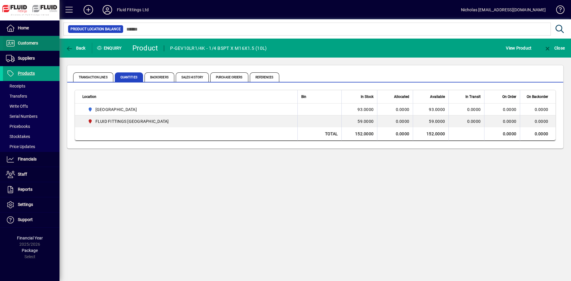
click at [47, 42] on span at bounding box center [31, 43] width 56 height 14
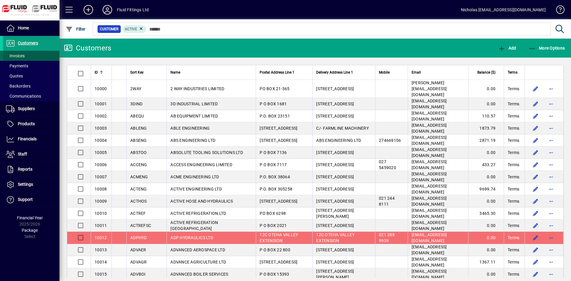
click at [42, 55] on span at bounding box center [31, 56] width 56 height 14
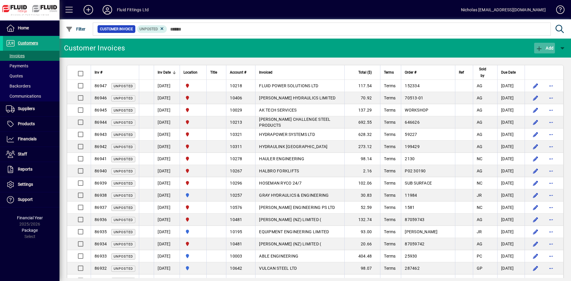
click at [545, 47] on span "Add" at bounding box center [544, 48] width 18 height 5
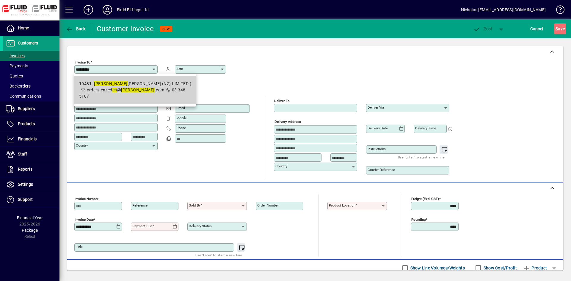
click at [157, 100] on mat-option "10481 - PARKER HANNIFIN (NZ) LIMITED ( orders.enzed ch @ parker .com 03 348 5107" at bounding box center [135, 90] width 122 height 28
type input "**********"
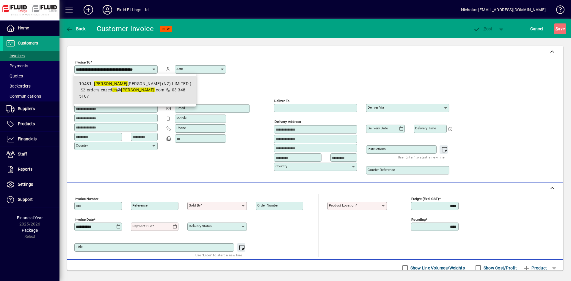
scroll to position [0, 1]
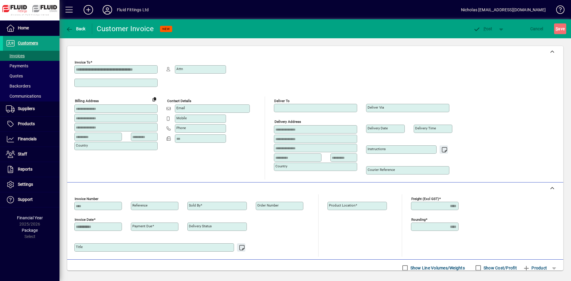
type input "**********"
type input "****"
type input "**********"
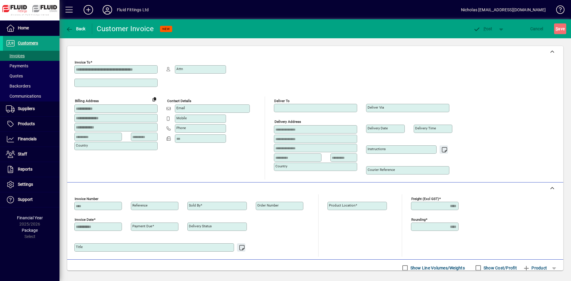
type input "**********"
type input "******"
type input "**********"
type input "***"
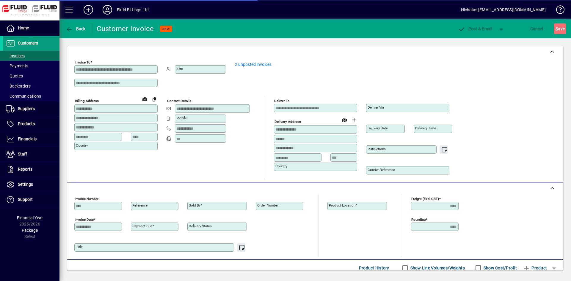
type input "**********"
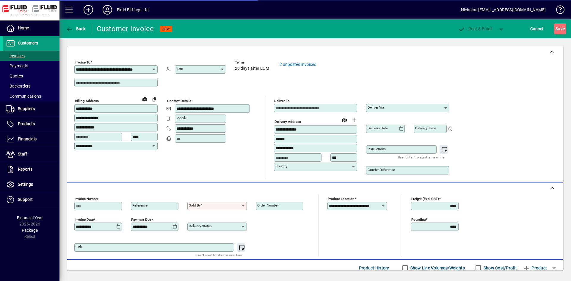
click at [281, 206] on input "Order number" at bounding box center [280, 206] width 46 height 5
type input "********"
click at [223, 207] on input "Sold by" at bounding box center [215, 206] width 52 height 5
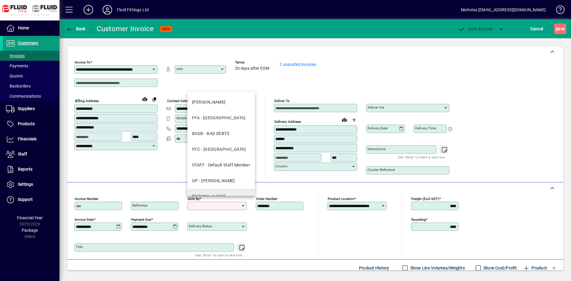
scroll to position [121, 0]
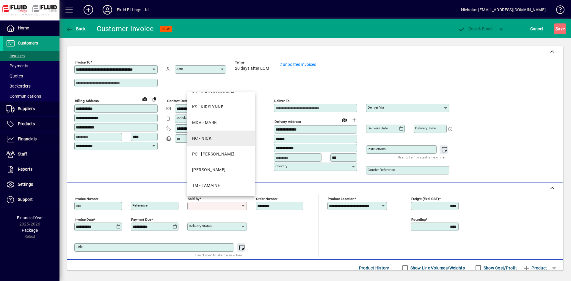
click at [226, 143] on mat-option "NC - NICK" at bounding box center [220, 139] width 67 height 16
type input "*********"
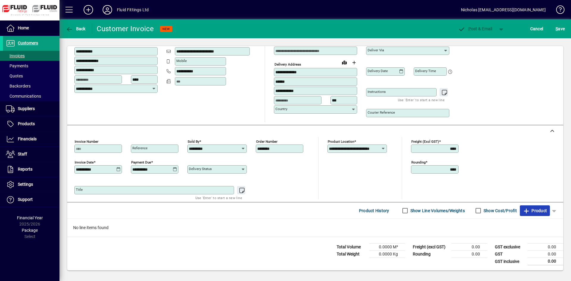
click at [528, 206] on span "button" at bounding box center [535, 211] width 30 height 14
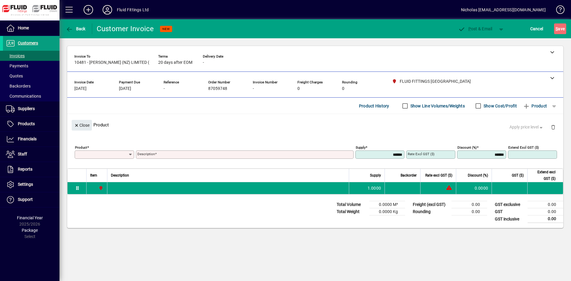
scroll to position [0, 0]
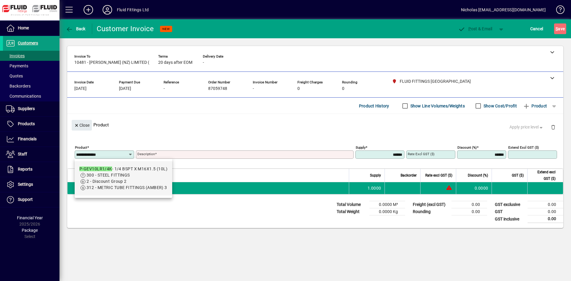
type input "**********"
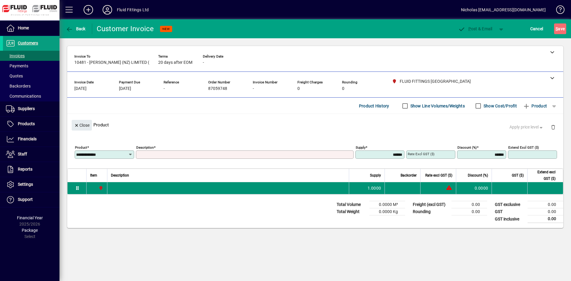
type input "**********"
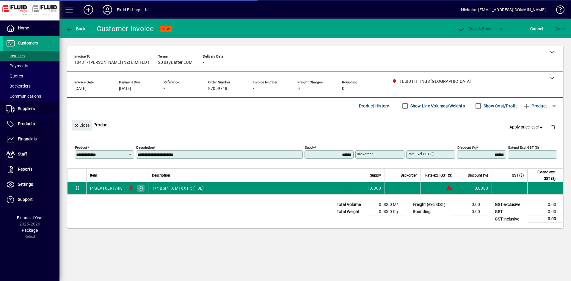
type input "*******"
type input "****"
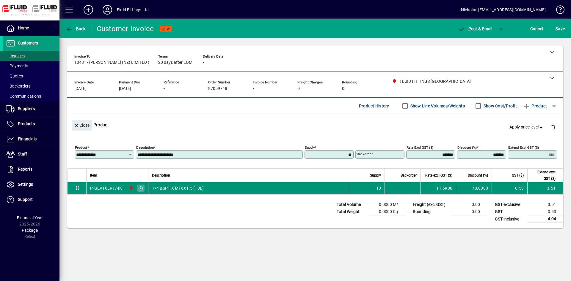
type input "*******"
type input "*****"
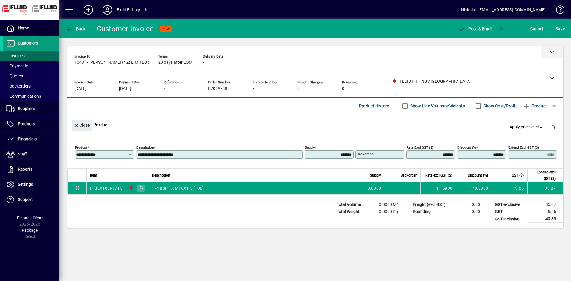
click at [541, 50] on div at bounding box center [552, 52] width 22 height 12
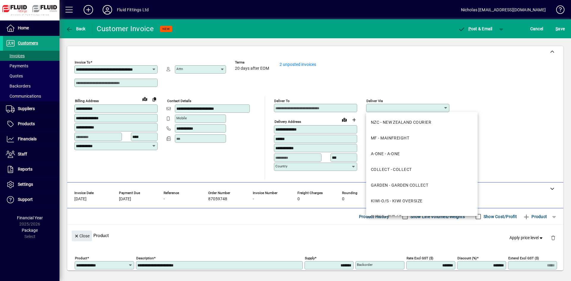
click at [409, 109] on input "Deliver via" at bounding box center [405, 108] width 76 height 5
click at [424, 122] on div "NZC - NEW ZEALAND COURIER" at bounding box center [401, 122] width 60 height 6
type input "**********"
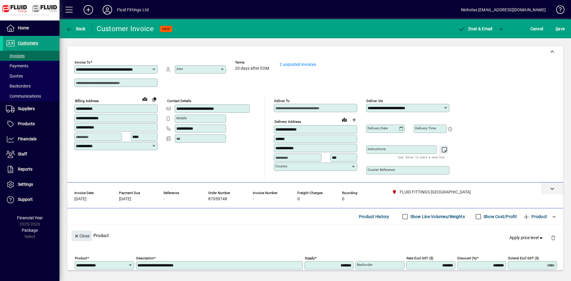
click at [555, 190] on div at bounding box center [552, 189] width 22 height 12
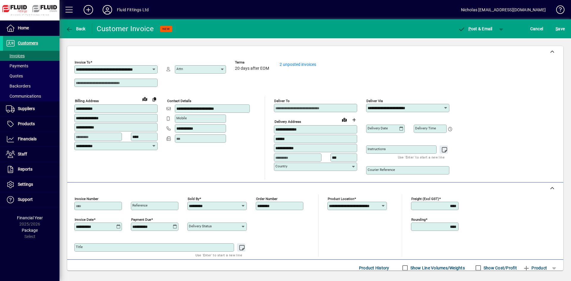
drag, startPoint x: 457, startPoint y: 206, endPoint x: 415, endPoint y: 209, distance: 42.3
click at [415, 209] on div "Freight (excl GST) ****" at bounding box center [435, 206] width 48 height 8
type input "****"
click at [402, 171] on input "Courier Reference" at bounding box center [407, 170] width 81 height 5
paste input "**********"
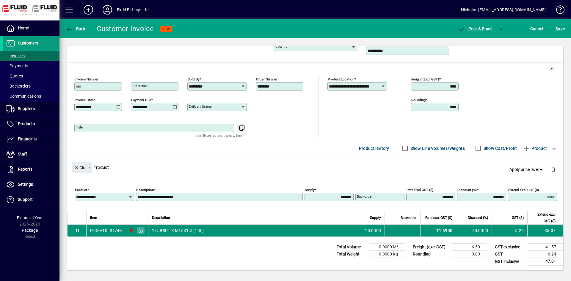
scroll to position [19, 0]
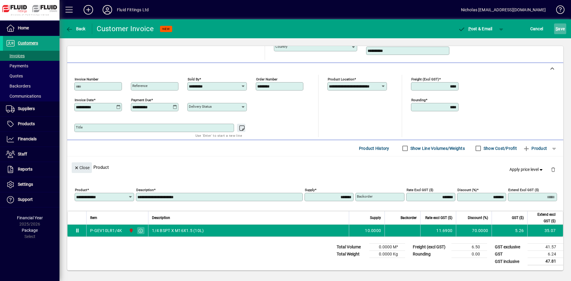
type input "**********"
click at [555, 26] on span "S" at bounding box center [556, 28] width 2 height 5
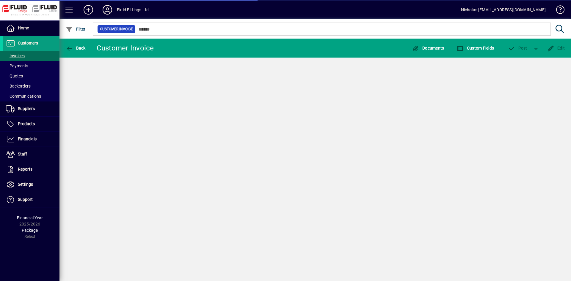
scroll to position [0, 0]
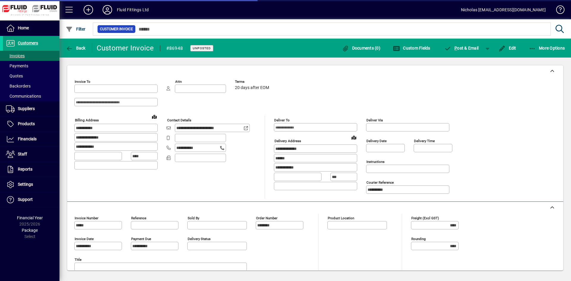
type input "**********"
type input "*********"
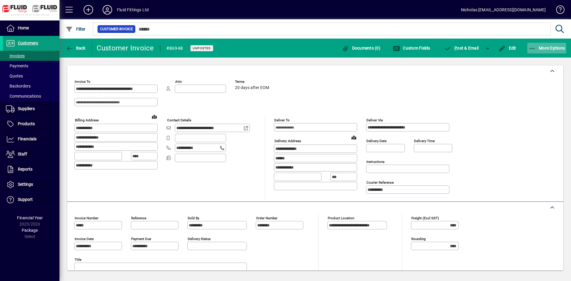
click at [543, 49] on span "More Options" at bounding box center [546, 48] width 36 height 5
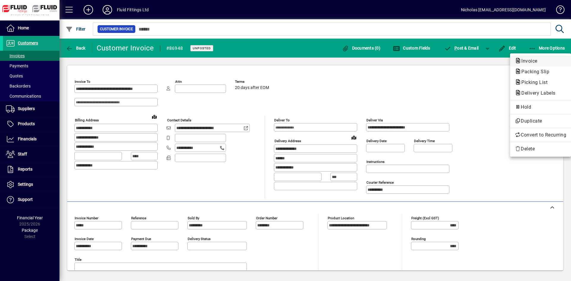
click at [536, 64] on span "Invoice" at bounding box center [527, 61] width 26 height 6
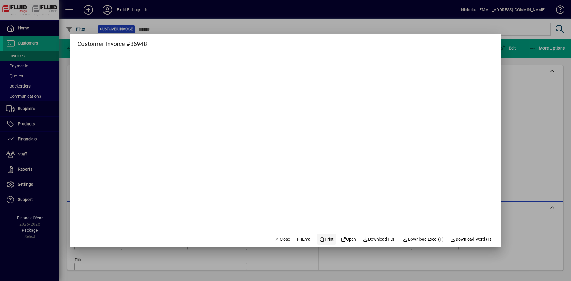
click at [325, 237] on span "Print" at bounding box center [326, 240] width 14 height 6
click at [275, 242] on span "Close" at bounding box center [281, 240] width 15 height 6
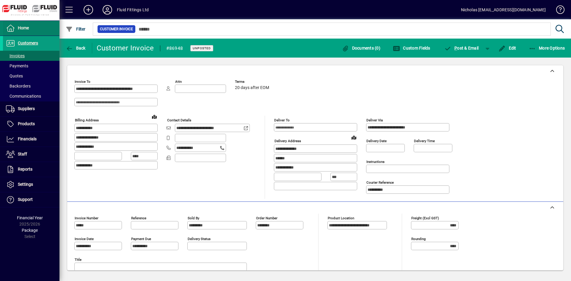
drag, startPoint x: 29, startPoint y: 32, endPoint x: 42, endPoint y: 31, distance: 12.5
click at [30, 32] on span at bounding box center [31, 28] width 56 height 14
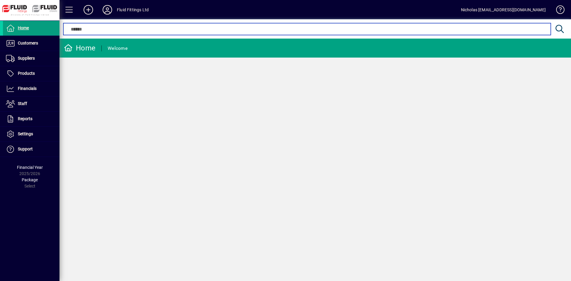
click at [123, 31] on input "text" at bounding box center [307, 29] width 478 height 7
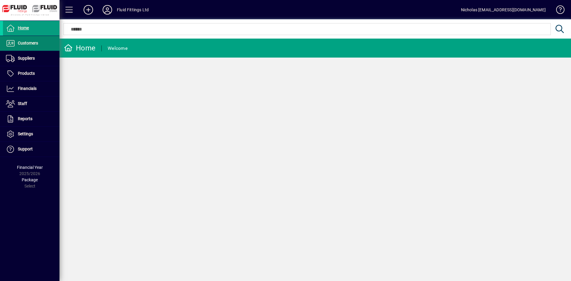
click at [40, 51] on li "Customers Invoices Payments Quotes Backorders Communications" at bounding box center [29, 43] width 59 height 15
click at [40, 48] on span at bounding box center [31, 43] width 56 height 14
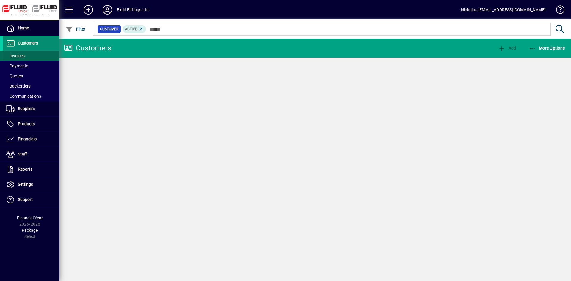
click at [37, 54] on span at bounding box center [31, 56] width 56 height 14
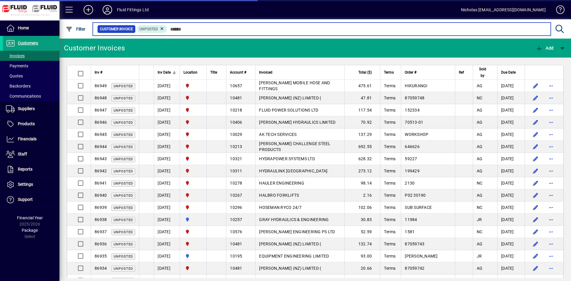
click at [235, 31] on input "text" at bounding box center [356, 29] width 379 height 8
click at [299, 27] on input "text" at bounding box center [356, 29] width 379 height 8
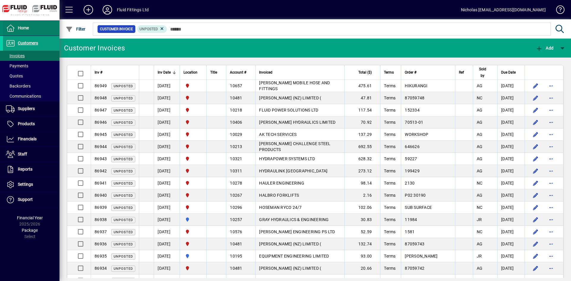
click at [35, 30] on span at bounding box center [31, 28] width 56 height 14
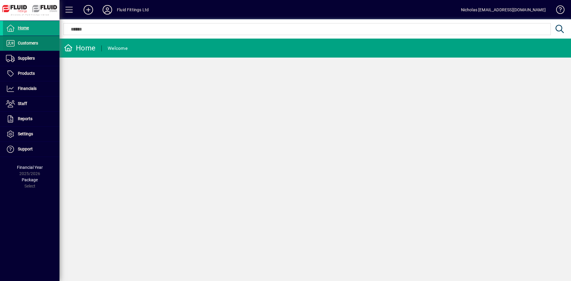
click at [48, 47] on span at bounding box center [31, 43] width 56 height 14
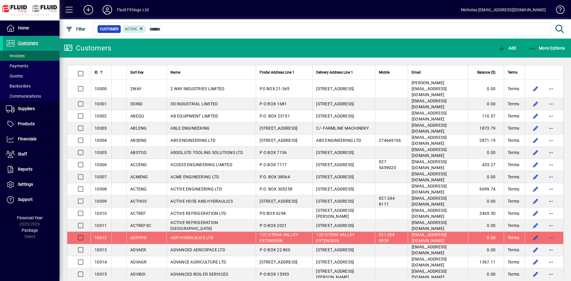
click at [45, 56] on span at bounding box center [31, 56] width 56 height 14
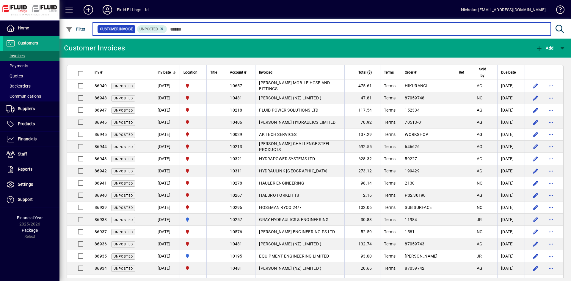
click at [199, 32] on input "text" at bounding box center [356, 29] width 379 height 8
click at [232, 27] on input "text" at bounding box center [356, 29] width 379 height 8
click at [292, 26] on input "text" at bounding box center [356, 29] width 379 height 8
click at [302, 29] on input "text" at bounding box center [356, 29] width 379 height 8
click at [291, 30] on input "text" at bounding box center [356, 29] width 379 height 8
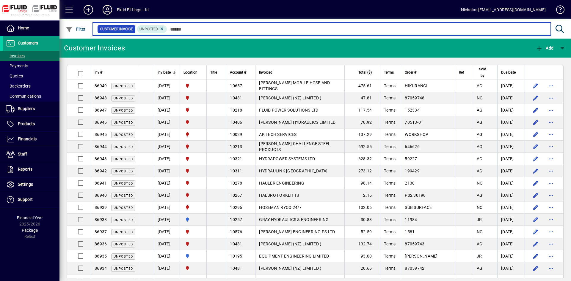
click at [191, 32] on input "text" at bounding box center [356, 29] width 379 height 8
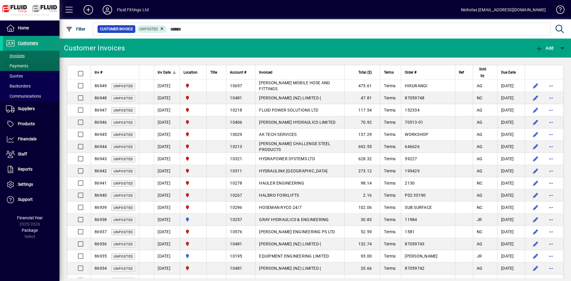
click at [17, 64] on span "Payments" at bounding box center [17, 66] width 22 height 5
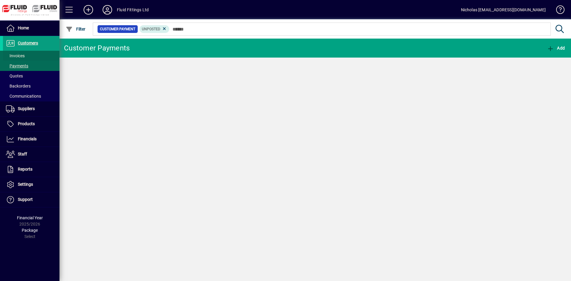
click at [33, 56] on span at bounding box center [31, 56] width 56 height 14
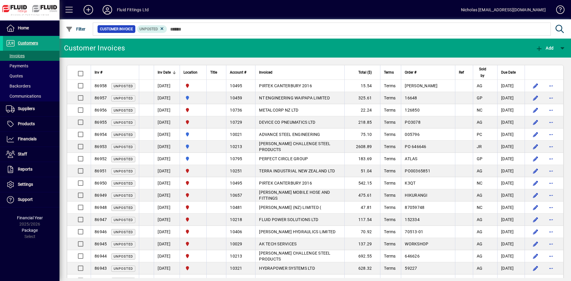
click at [189, 34] on mat-chip-set "Customer Invoice Unposted" at bounding box center [321, 29] width 457 height 12
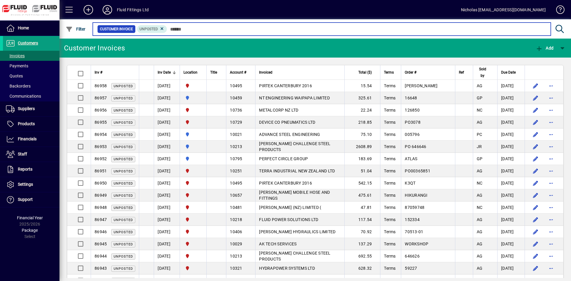
click at [189, 31] on input "text" at bounding box center [356, 29] width 379 height 8
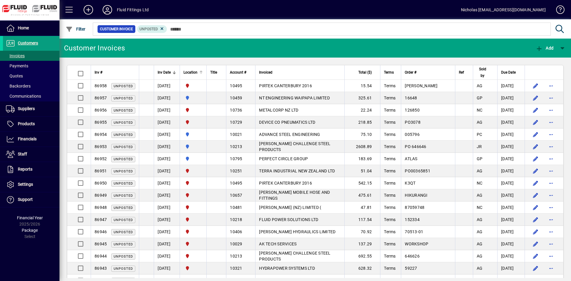
click at [201, 73] on div at bounding box center [201, 72] width 1 height 3
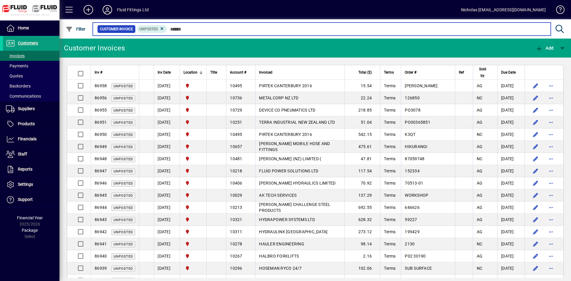
click at [236, 29] on input "text" at bounding box center [356, 29] width 379 height 8
click at [248, 28] on input "text" at bounding box center [356, 29] width 379 height 8
click at [243, 31] on input "text" at bounding box center [356, 29] width 379 height 8
click at [241, 27] on input "text" at bounding box center [356, 29] width 379 height 8
click at [235, 29] on input "text" at bounding box center [356, 29] width 379 height 8
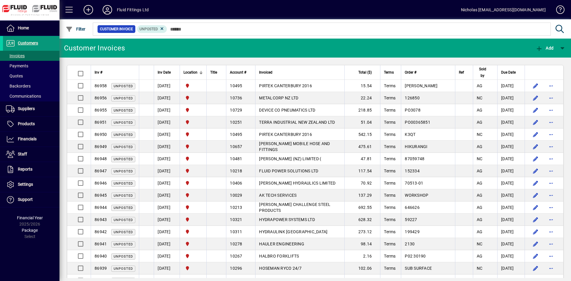
click at [52, 40] on span at bounding box center [31, 43] width 56 height 14
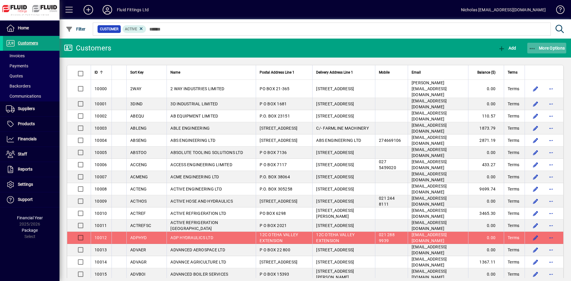
click at [549, 49] on span "More Options" at bounding box center [546, 48] width 36 height 5
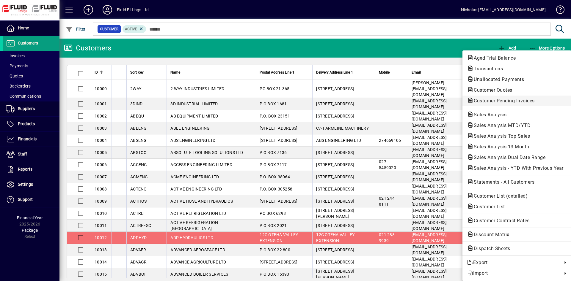
click at [524, 101] on span "Customer Pending Invoices" at bounding box center [502, 101] width 70 height 6
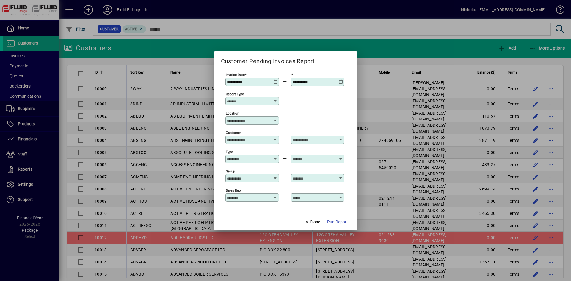
click at [256, 122] on input "Location" at bounding box center [250, 120] width 46 height 5
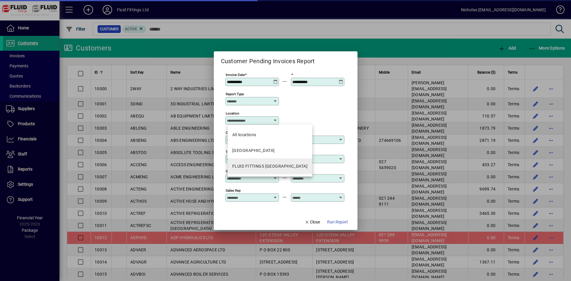
click at [272, 171] on mat-option "FLUID FITTINGS CHRISTCHURCH" at bounding box center [269, 167] width 85 height 16
type input "**********"
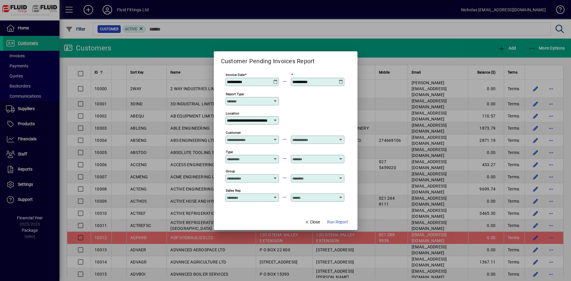
scroll to position [0, 18]
click at [337, 224] on span "Run Report" at bounding box center [337, 222] width 21 height 6
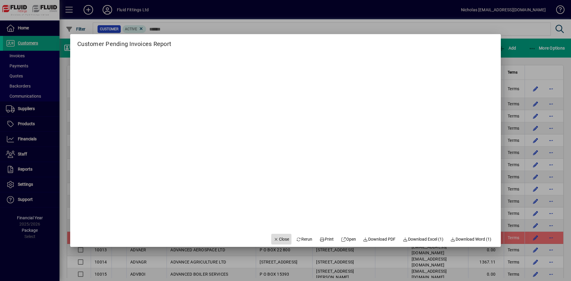
click at [277, 239] on span "Close" at bounding box center [280, 240] width 15 height 6
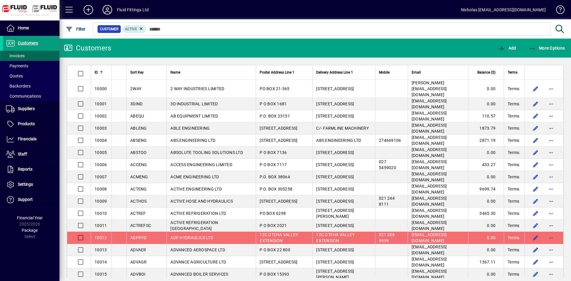
click at [35, 54] on span at bounding box center [31, 56] width 56 height 14
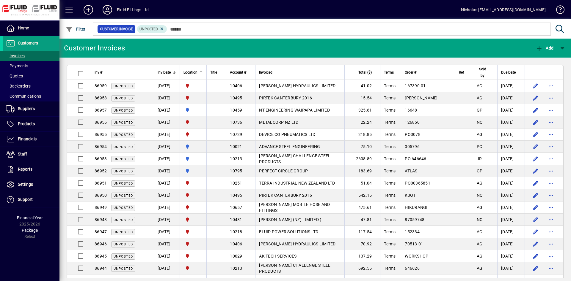
click at [201, 71] on div at bounding box center [200, 72] width 2 height 2
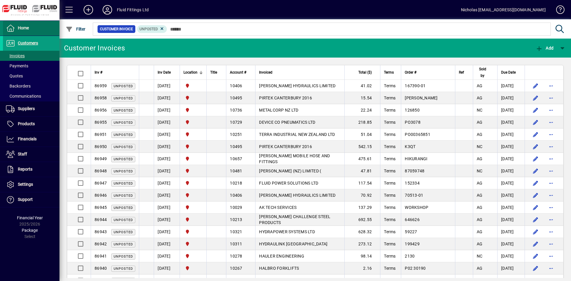
click at [41, 29] on span at bounding box center [31, 28] width 56 height 14
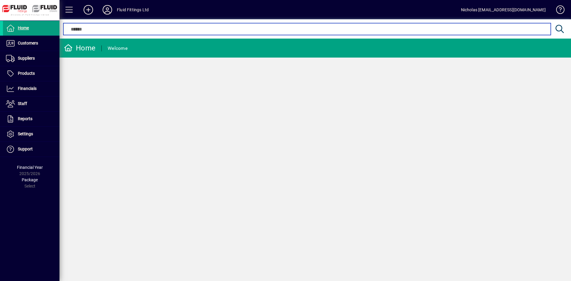
click at [214, 30] on input "text" at bounding box center [307, 29] width 478 height 7
click at [211, 28] on input "text" at bounding box center [307, 29] width 478 height 7
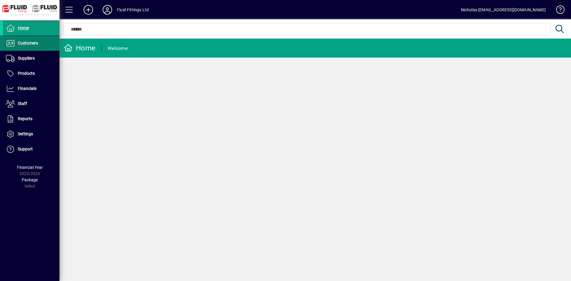
click at [38, 44] on span "Customers" at bounding box center [28, 43] width 20 height 5
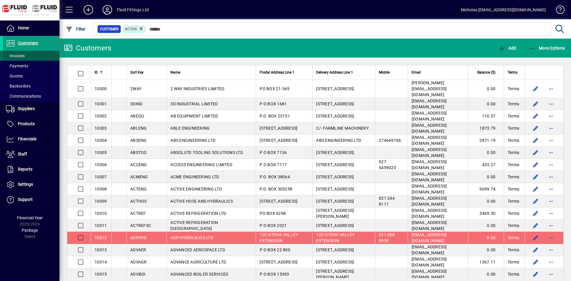
click at [38, 55] on span at bounding box center [31, 56] width 56 height 14
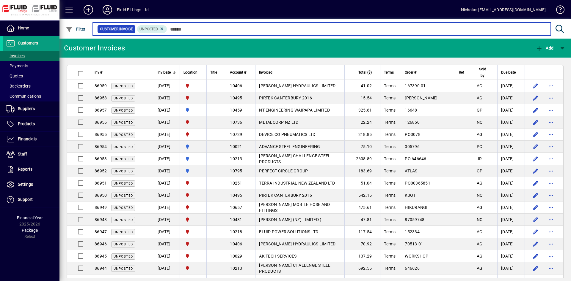
click at [216, 30] on input "text" at bounding box center [356, 29] width 379 height 8
click at [220, 30] on input "text" at bounding box center [356, 29] width 379 height 8
drag, startPoint x: 223, startPoint y: 29, endPoint x: 240, endPoint y: 27, distance: 17.0
click at [223, 29] on input "text" at bounding box center [356, 29] width 379 height 8
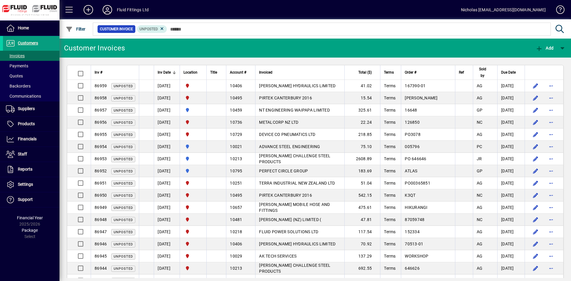
click at [266, 21] on div at bounding box center [347, 22] width 511 height 7
click at [42, 32] on span at bounding box center [31, 28] width 56 height 14
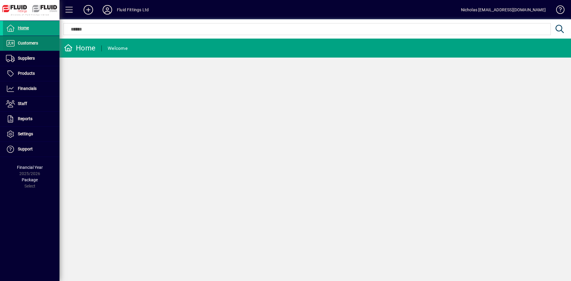
click at [48, 43] on span at bounding box center [31, 43] width 56 height 14
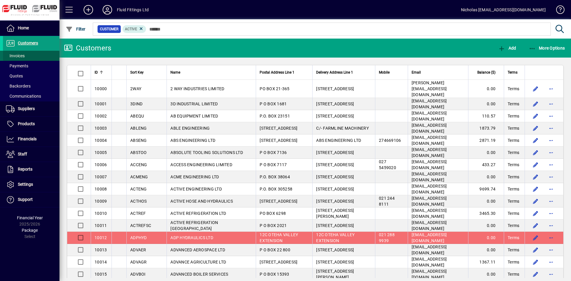
click at [36, 55] on span at bounding box center [31, 56] width 56 height 14
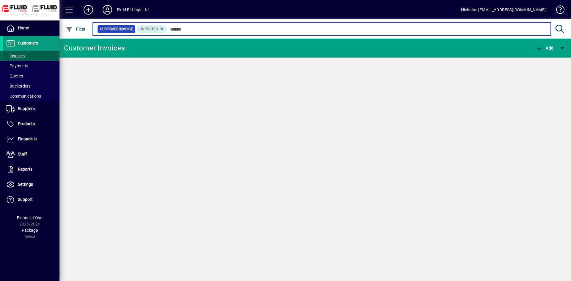
click at [225, 33] on input "text" at bounding box center [356, 29] width 379 height 8
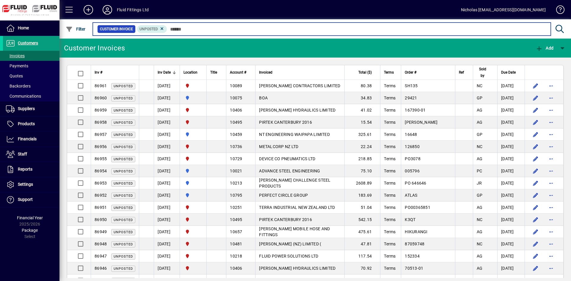
click at [226, 31] on input "text" at bounding box center [356, 29] width 379 height 8
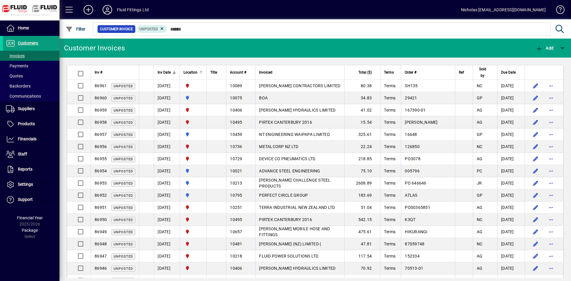
click at [203, 73] on div at bounding box center [201, 73] width 4 height 4
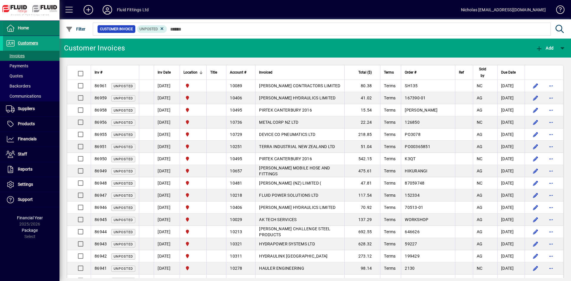
click at [43, 29] on span at bounding box center [31, 28] width 56 height 14
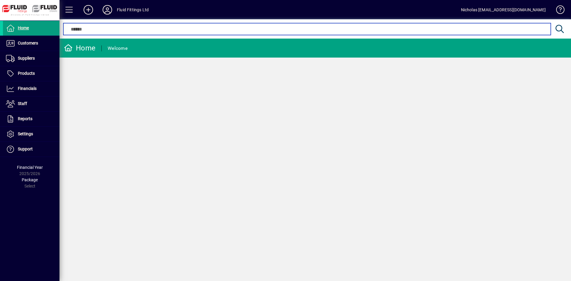
click at [212, 26] on input "text" at bounding box center [307, 29] width 478 height 7
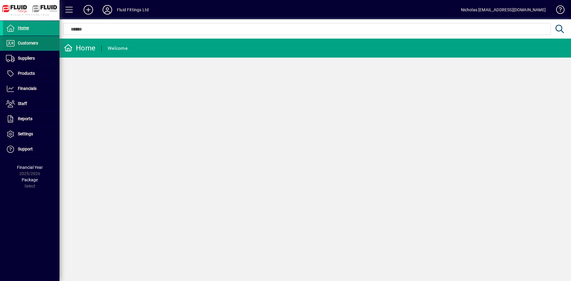
click at [29, 37] on span at bounding box center [31, 43] width 56 height 14
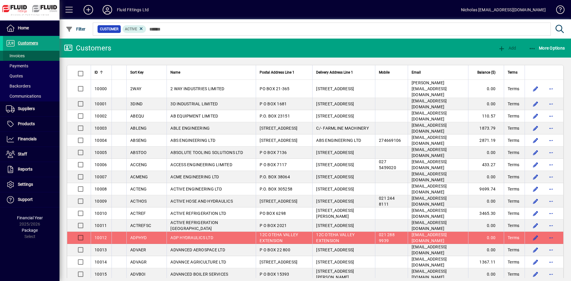
click at [35, 55] on span at bounding box center [31, 56] width 56 height 14
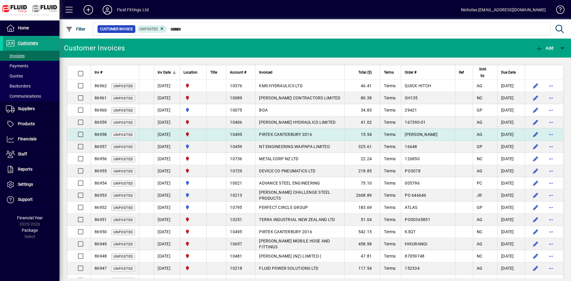
click at [307, 137] on span "PIRTEK CANTERBURY 2016" at bounding box center [285, 134] width 53 height 5
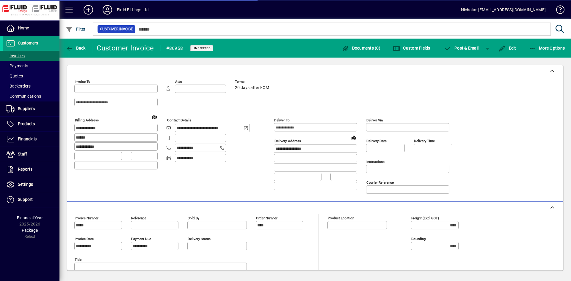
type input "**********"
type input "*********"
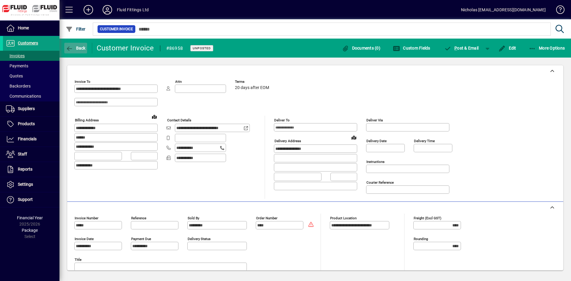
click at [76, 41] on span "button" at bounding box center [75, 48] width 23 height 14
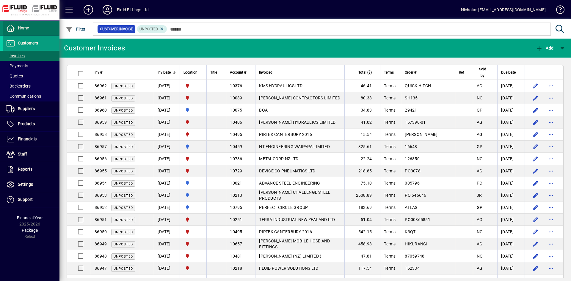
click at [44, 32] on span at bounding box center [31, 28] width 56 height 14
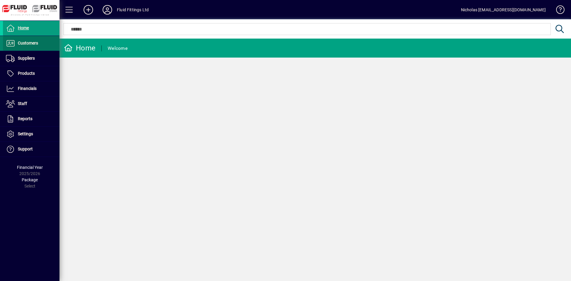
click at [37, 44] on span "Customers" at bounding box center [28, 43] width 20 height 5
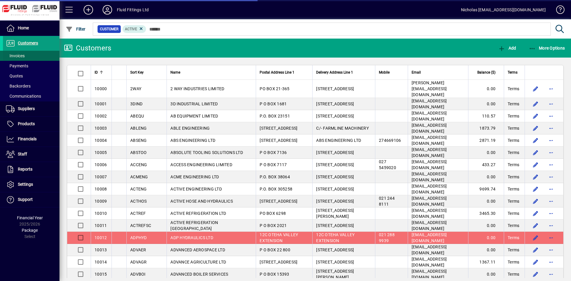
click at [37, 54] on span at bounding box center [31, 56] width 56 height 14
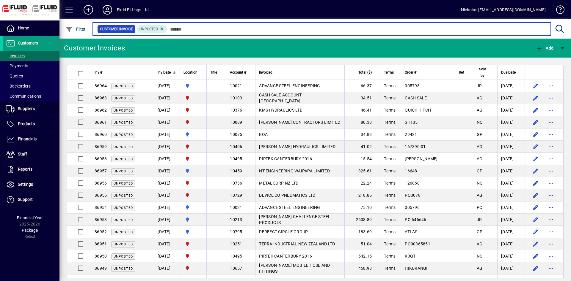
click input "text"
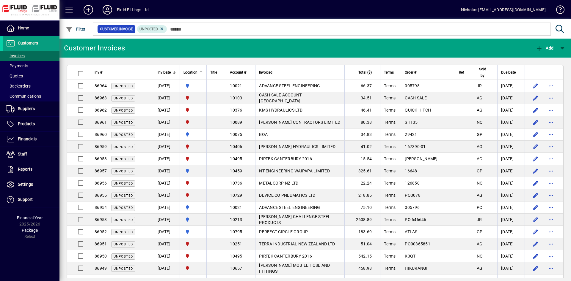
click div
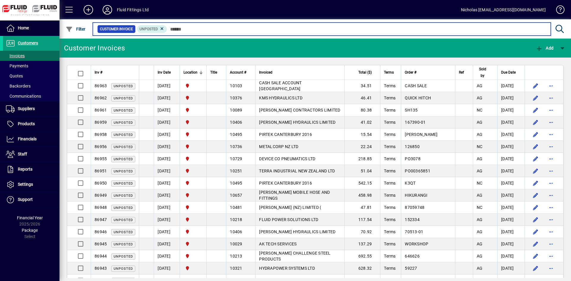
click input "text"
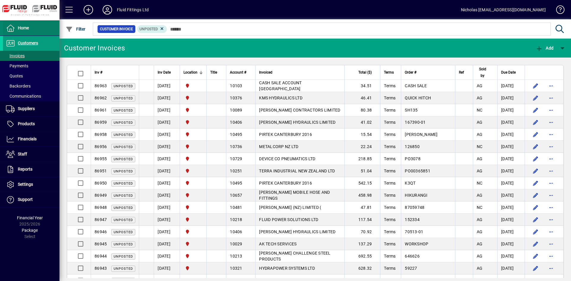
click span
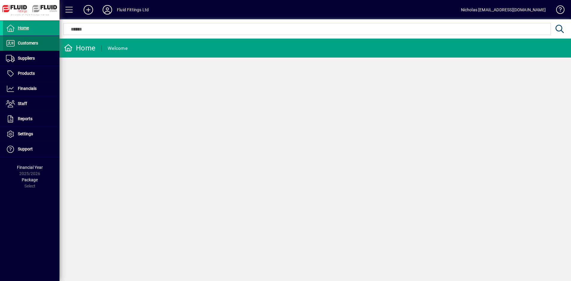
click span
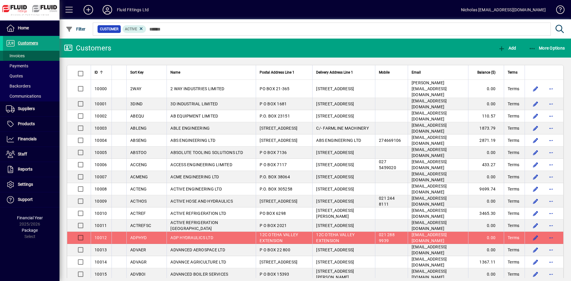
click span
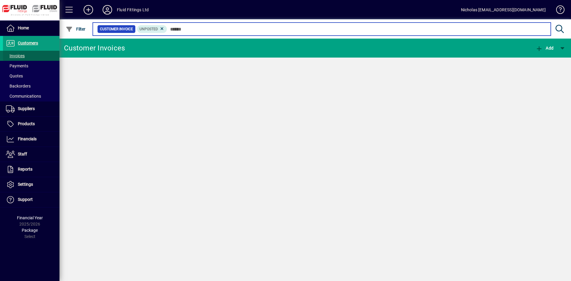
click input "text"
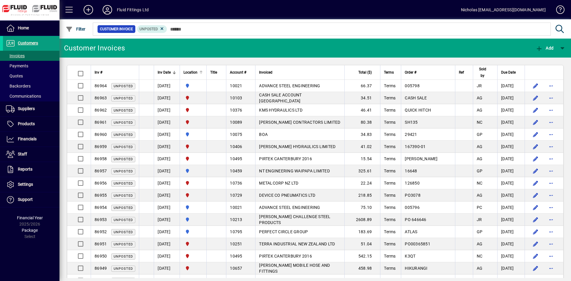
click div
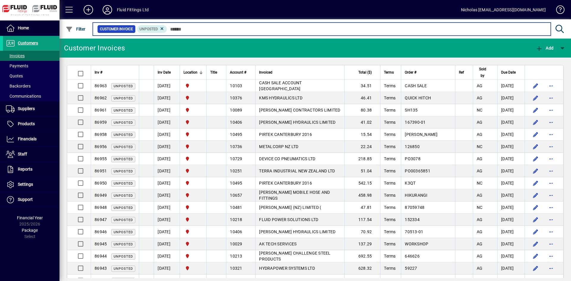
click input "text"
click at [214, 28] on input "text" at bounding box center [356, 29] width 379 height 8
click at [207, 31] on input "text" at bounding box center [356, 29] width 379 height 8
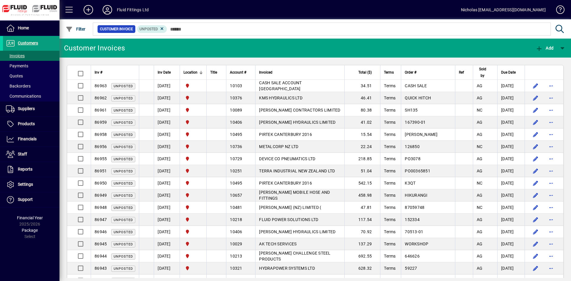
click at [250, 25] on div at bounding box center [347, 22] width 511 height 7
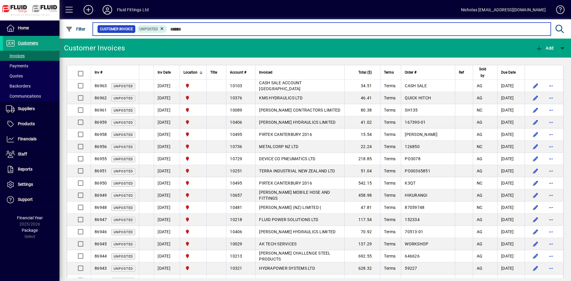
click at [254, 26] on input "text" at bounding box center [356, 29] width 379 height 8
click at [385, 33] on input "text" at bounding box center [356, 29] width 379 height 8
click at [338, 30] on input "text" at bounding box center [356, 29] width 379 height 8
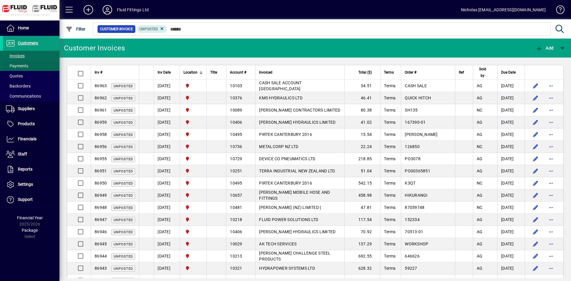
click at [28, 64] on span at bounding box center [31, 66] width 56 height 14
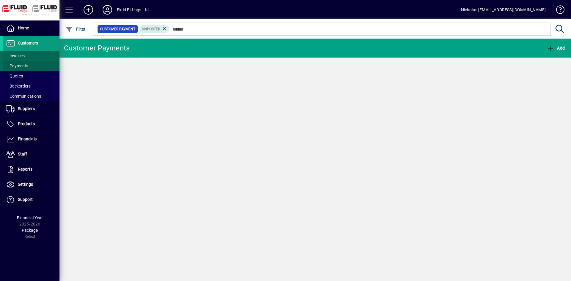
click at [36, 56] on span at bounding box center [31, 56] width 56 height 14
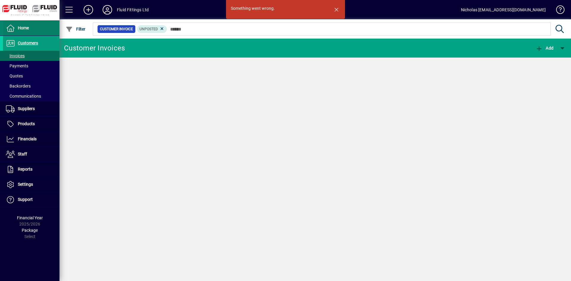
click at [30, 23] on span at bounding box center [31, 28] width 56 height 14
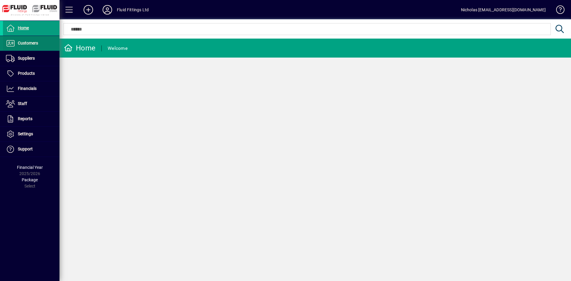
click at [40, 42] on span at bounding box center [31, 43] width 56 height 14
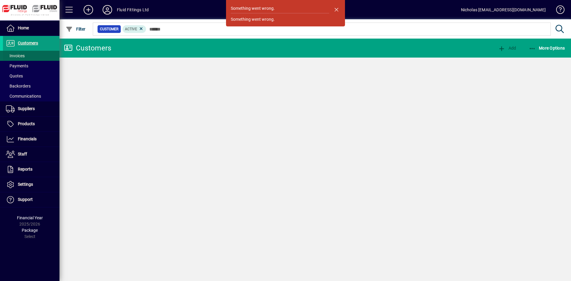
click at [35, 57] on span at bounding box center [31, 56] width 56 height 14
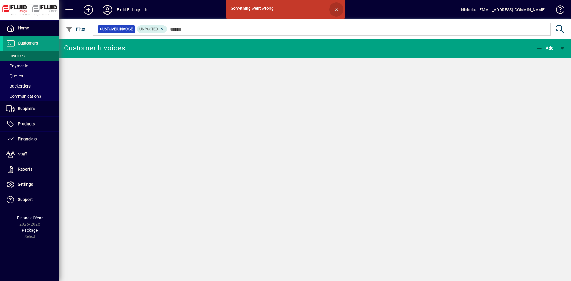
click at [337, 10] on span "button" at bounding box center [336, 9] width 14 height 14
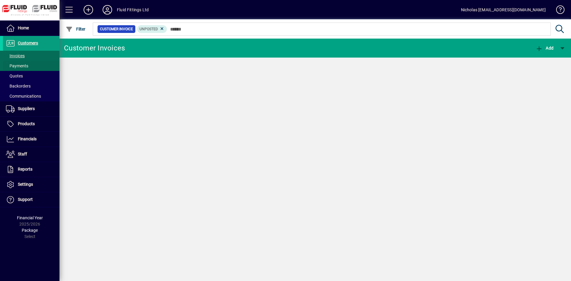
click at [16, 67] on span "Payments" at bounding box center [17, 66] width 22 height 5
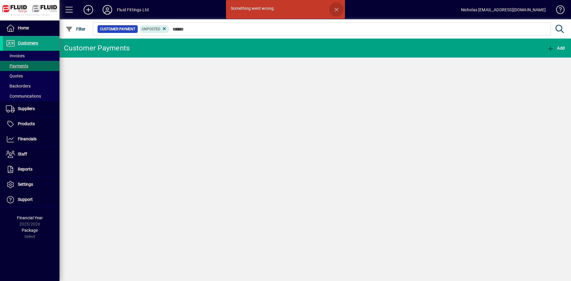
click at [337, 8] on span "button" at bounding box center [336, 9] width 14 height 14
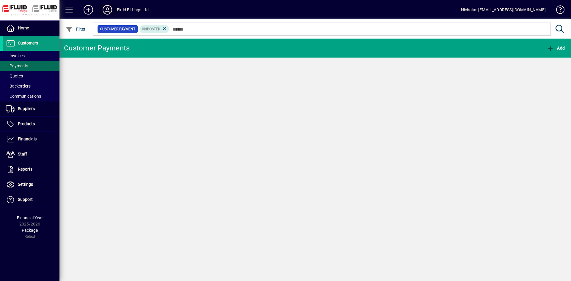
click at [107, 12] on icon at bounding box center [107, 10] width 12 height 10
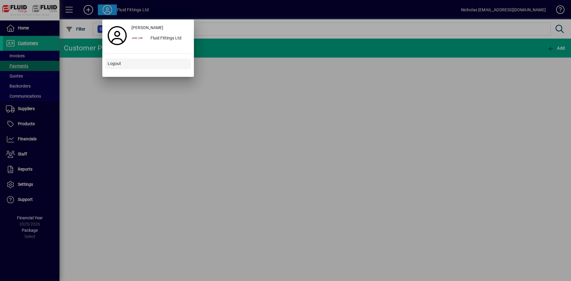
click at [119, 68] on span at bounding box center [148, 64] width 86 height 14
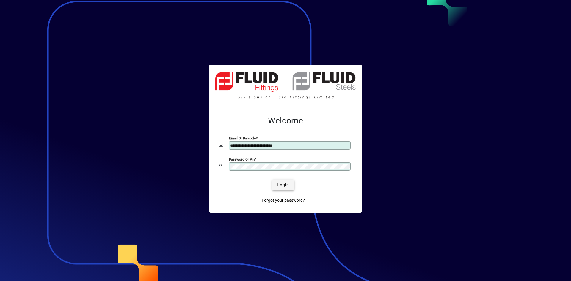
type input "**********"
click at [286, 181] on span "submit" at bounding box center [283, 185] width 22 height 14
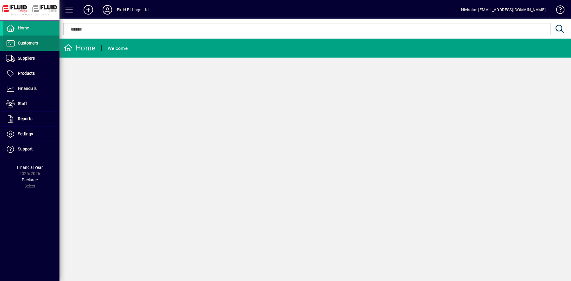
click at [42, 43] on span at bounding box center [31, 43] width 56 height 14
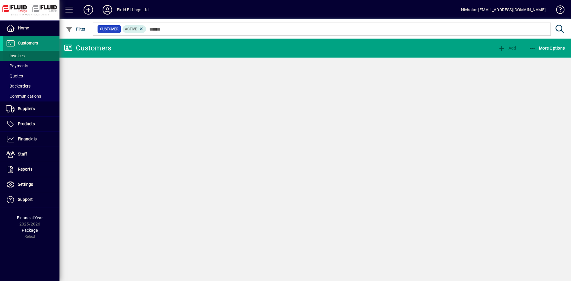
click at [41, 55] on span at bounding box center [31, 56] width 56 height 14
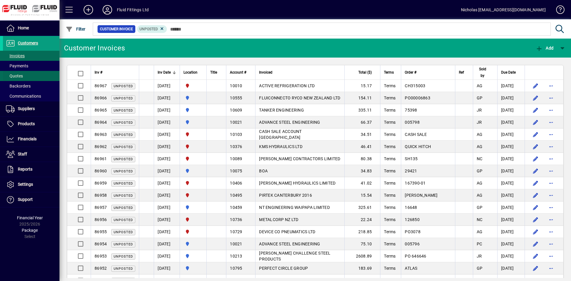
click at [42, 70] on span at bounding box center [31, 76] width 56 height 14
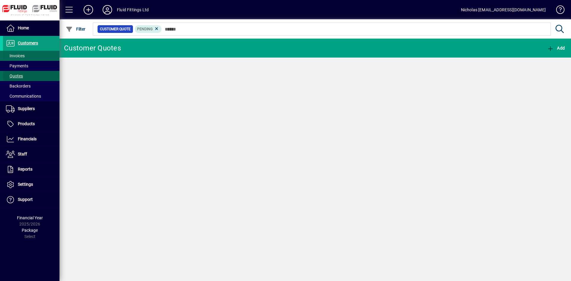
click at [41, 56] on span at bounding box center [31, 56] width 56 height 14
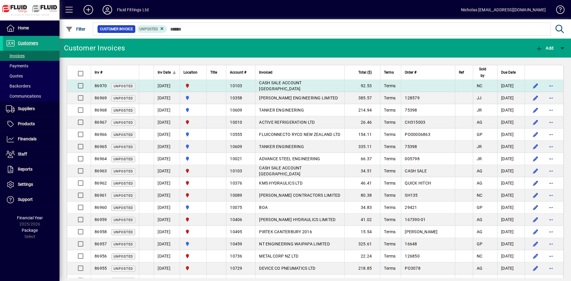
click at [307, 92] on td "CASH SALE ACCOUNT [GEOGRAPHIC_DATA]" at bounding box center [299, 86] width 89 height 12
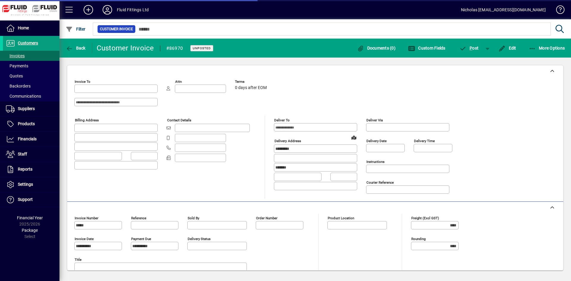
type input "**********"
type input "*********"
click at [515, 47] on span "button" at bounding box center [507, 48] width 21 height 14
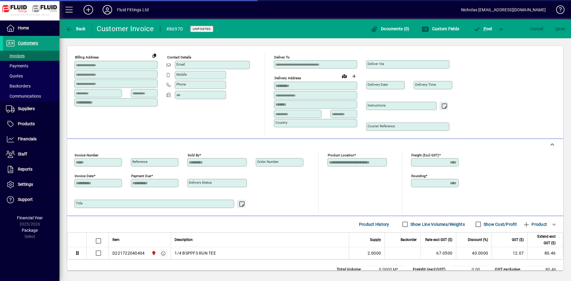
scroll to position [61, 0]
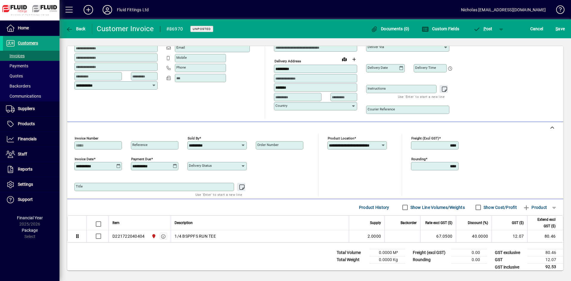
click at [273, 146] on mat-label "Order number" at bounding box center [267, 145] width 21 height 4
click at [273, 146] on input "Order number" at bounding box center [280, 145] width 46 height 5
type input "*********"
click at [560, 32] on span "S ave" at bounding box center [559, 29] width 9 height 10
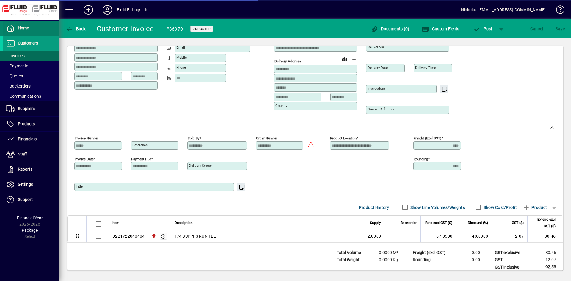
click at [45, 28] on span at bounding box center [31, 28] width 56 height 14
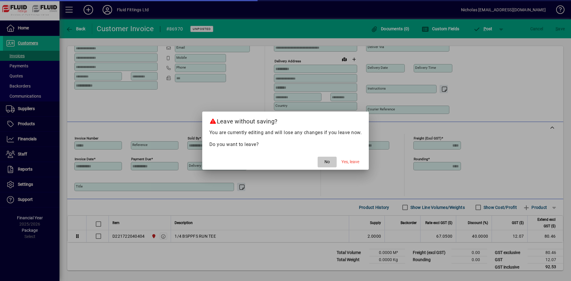
click at [321, 159] on span "button" at bounding box center [326, 162] width 19 height 14
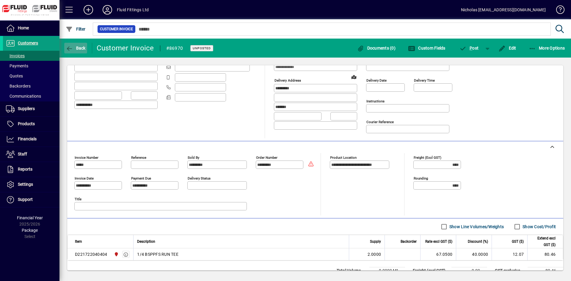
click at [82, 49] on span "Back" at bounding box center [76, 48] width 20 height 5
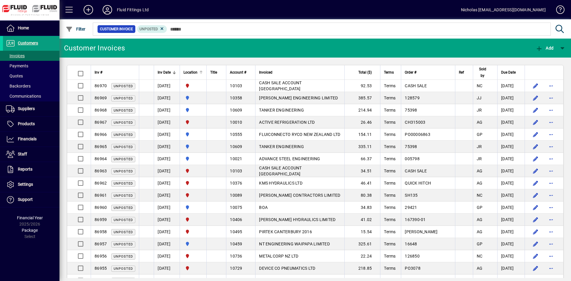
click at [203, 72] on div at bounding box center [201, 73] width 4 height 4
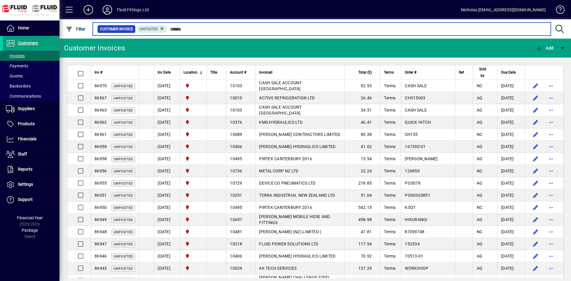
click at [247, 29] on input "text" at bounding box center [356, 29] width 379 height 8
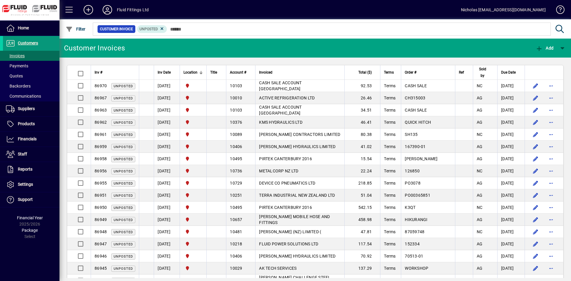
click at [41, 43] on span at bounding box center [31, 43] width 56 height 14
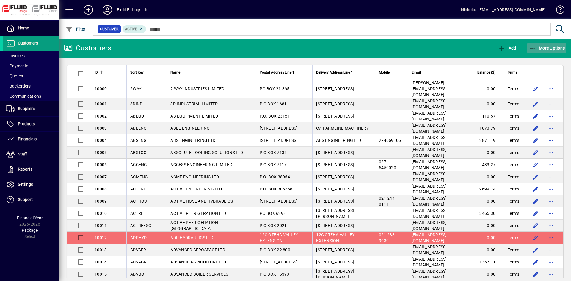
click at [558, 47] on span "More Options" at bounding box center [546, 48] width 36 height 5
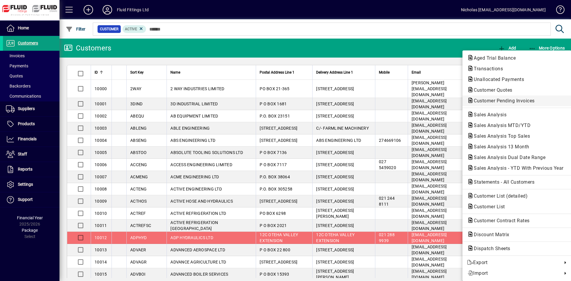
click at [526, 100] on span "Customer Pending Invoices" at bounding box center [502, 101] width 70 height 6
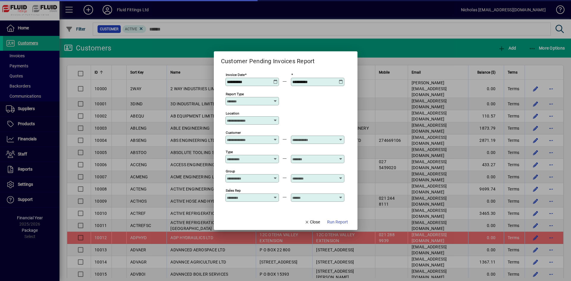
click at [258, 121] on input "Location" at bounding box center [250, 120] width 46 height 5
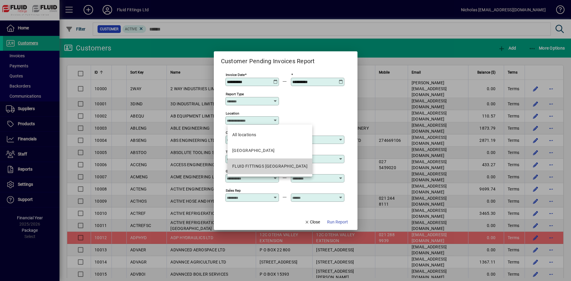
click at [280, 173] on mat-option "FLUID FITTINGS CHRISTCHURCH" at bounding box center [269, 167] width 85 height 16
type input "**********"
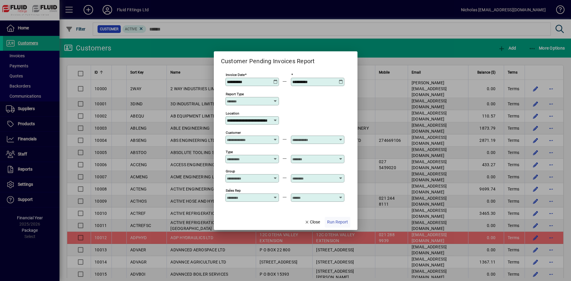
click at [339, 220] on span "Run Report" at bounding box center [337, 222] width 21 height 6
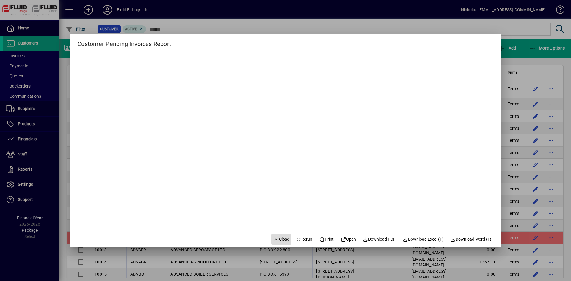
click at [283, 237] on span "Close" at bounding box center [280, 240] width 15 height 6
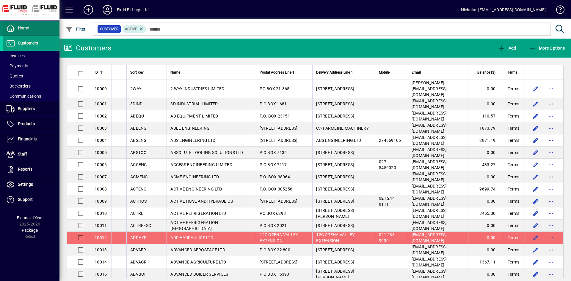
click at [38, 33] on span at bounding box center [31, 28] width 56 height 14
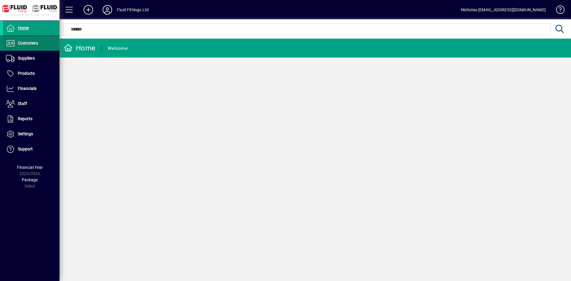
click at [46, 48] on span at bounding box center [31, 43] width 56 height 14
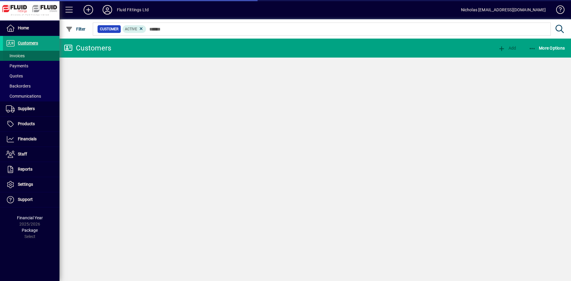
click at [43, 56] on span at bounding box center [31, 56] width 56 height 14
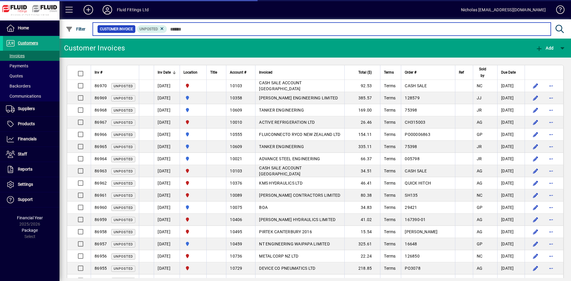
click at [212, 29] on input "text" at bounding box center [356, 29] width 379 height 8
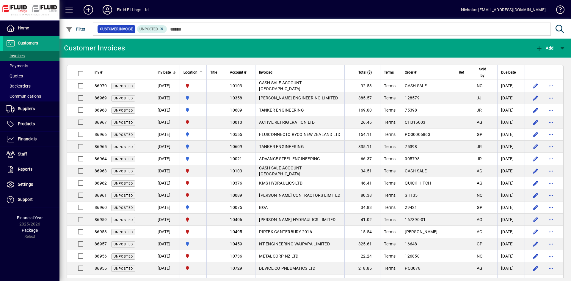
click at [201, 72] on div at bounding box center [201, 72] width 1 height 3
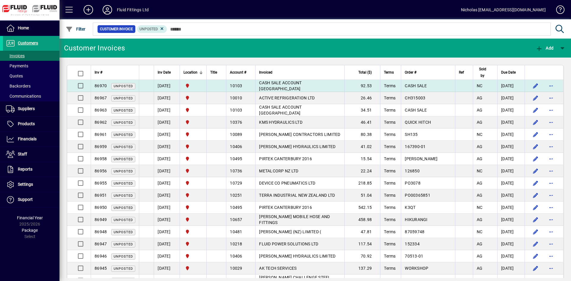
click at [301, 87] on span "CASH SALE ACCOUNT CHRISTCHURCH" at bounding box center [280, 86] width 43 height 11
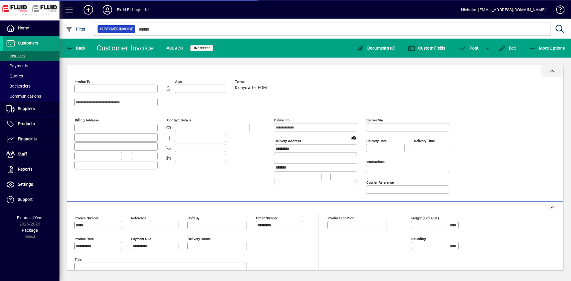
type input "**********"
type input "*********"
click at [533, 48] on icon "button" at bounding box center [531, 49] width 7 height 6
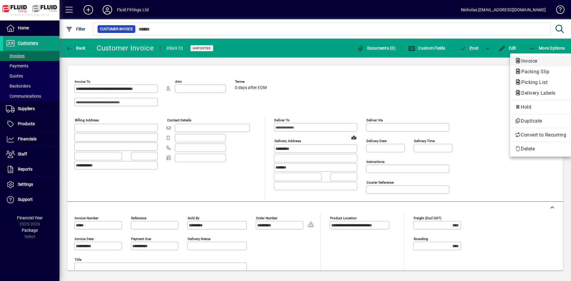
click at [542, 63] on span "Invoice" at bounding box center [539, 61] width 51 height 7
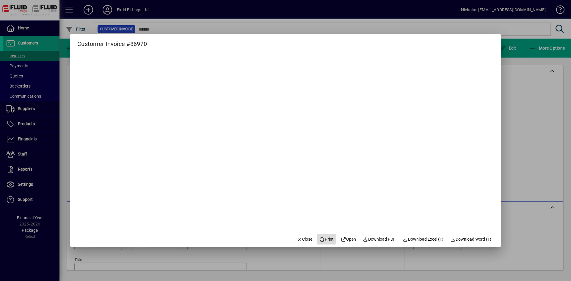
click at [326, 243] on span "Print" at bounding box center [326, 240] width 14 height 6
click at [300, 243] on span "button" at bounding box center [305, 239] width 20 height 14
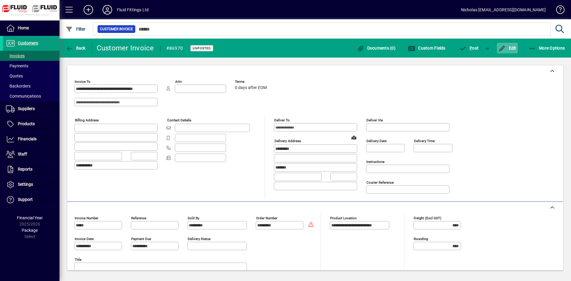
click at [504, 47] on span "Edit" at bounding box center [507, 48] width 18 height 5
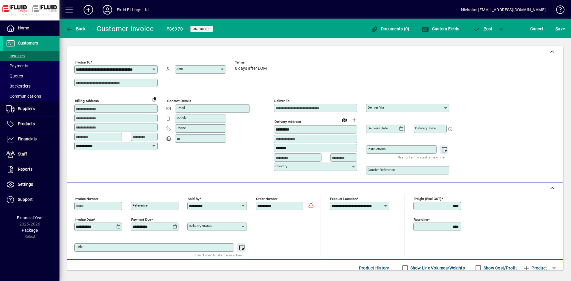
click at [302, 150] on input "*******" at bounding box center [315, 148] width 81 height 5
type input "*********"
click at [559, 29] on span "S ave" at bounding box center [559, 29] width 9 height 10
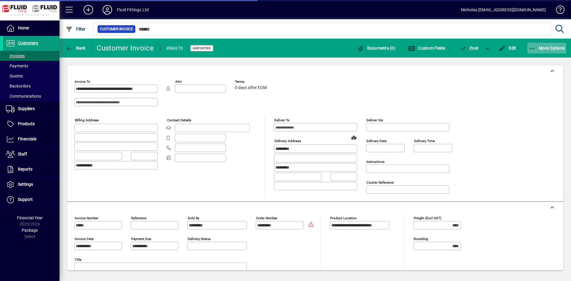
click at [544, 48] on span "More Options" at bounding box center [546, 48] width 36 height 5
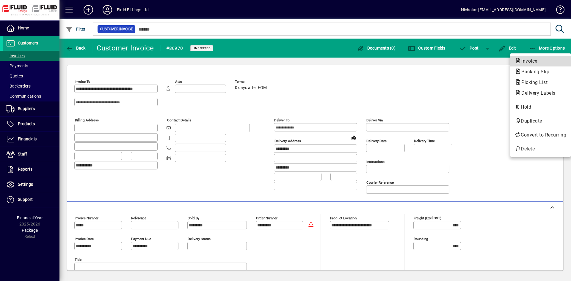
click at [541, 60] on span "Invoice" at bounding box center [539, 61] width 51 height 7
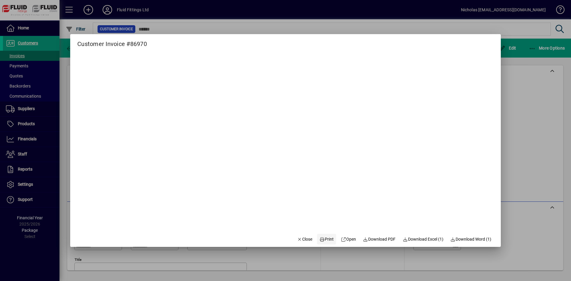
click at [322, 238] on span "Print" at bounding box center [326, 240] width 14 height 6
click at [300, 238] on span "Close" at bounding box center [304, 240] width 15 height 6
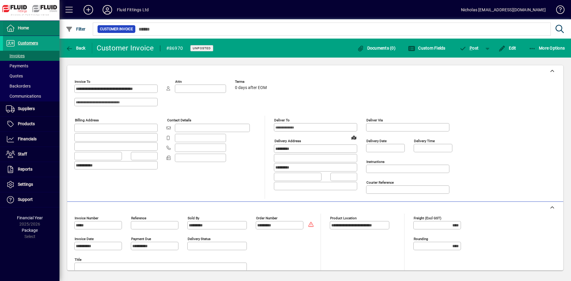
click at [47, 32] on span at bounding box center [31, 28] width 56 height 14
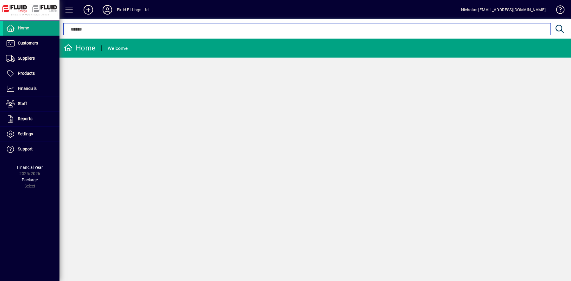
click at [190, 27] on input "text" at bounding box center [307, 29] width 478 height 7
click at [186, 28] on input "text" at bounding box center [307, 29] width 478 height 7
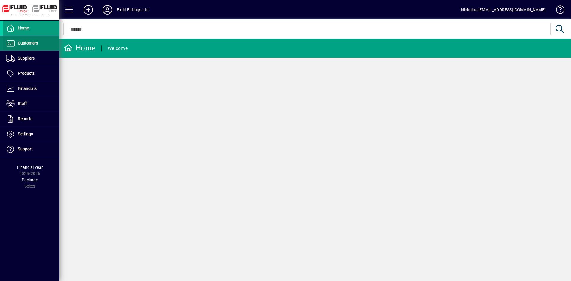
click at [37, 43] on span "Customers" at bounding box center [28, 43] width 20 height 5
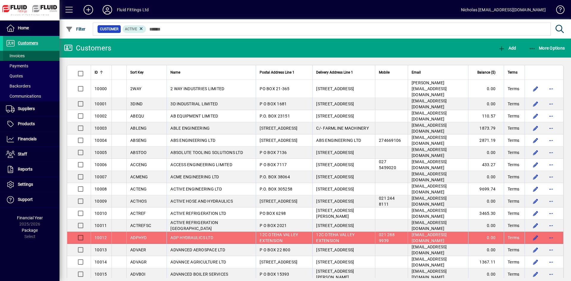
click at [37, 53] on span at bounding box center [31, 56] width 56 height 14
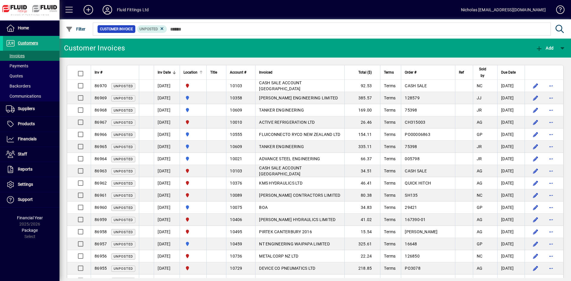
click at [203, 71] on div at bounding box center [201, 71] width 4 height 1
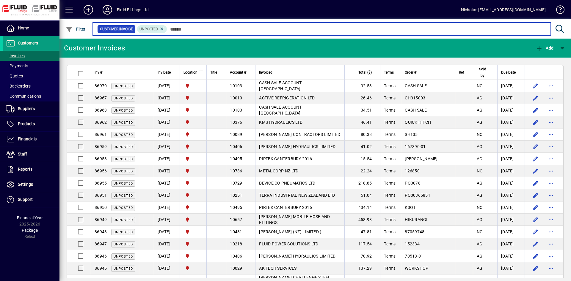
click at [270, 29] on input "text" at bounding box center [356, 29] width 379 height 8
click at [212, 30] on input "text" at bounding box center [356, 29] width 379 height 8
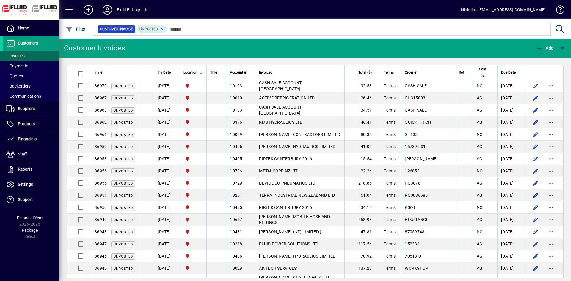
click at [203, 73] on div at bounding box center [201, 73] width 4 height 4
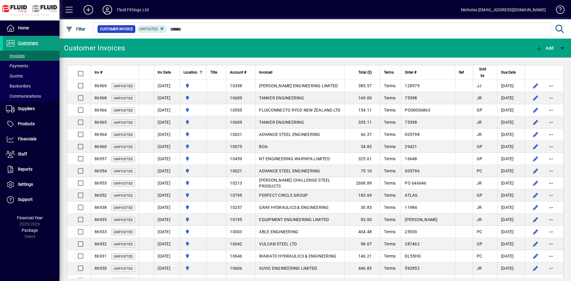
click at [201, 73] on div at bounding box center [201, 72] width 1 height 3
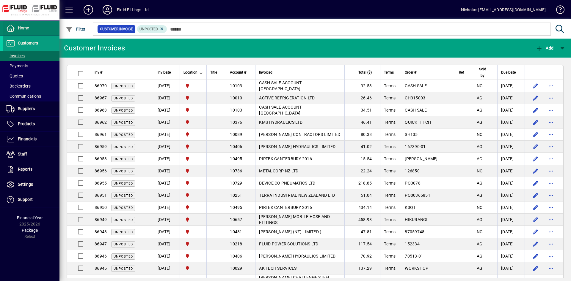
click at [29, 31] on span "Home" at bounding box center [16, 28] width 26 height 7
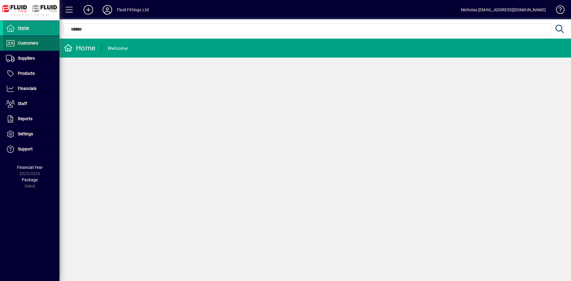
click at [46, 43] on span at bounding box center [31, 43] width 56 height 14
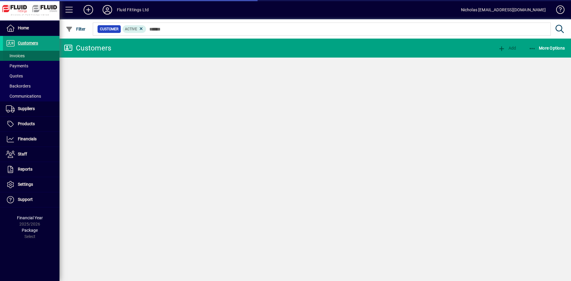
click at [35, 55] on span at bounding box center [31, 56] width 56 height 14
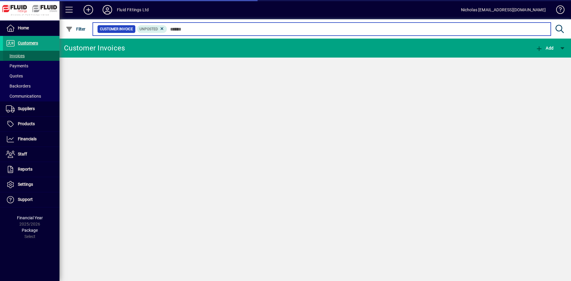
click at [233, 29] on input "text" at bounding box center [356, 29] width 379 height 8
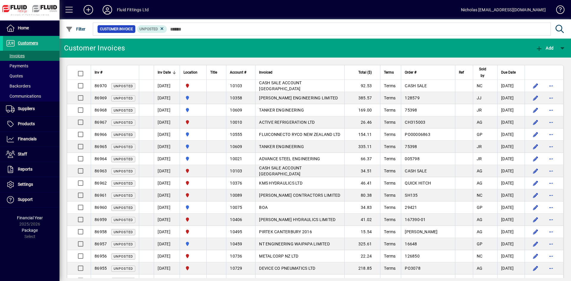
click at [201, 74] on div at bounding box center [201, 72] width 1 height 3
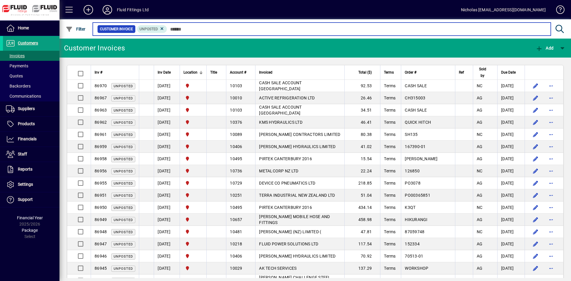
click at [221, 31] on input "text" at bounding box center [356, 29] width 379 height 8
click at [223, 29] on input "text" at bounding box center [356, 29] width 379 height 8
click at [231, 28] on input "text" at bounding box center [356, 29] width 379 height 8
click at [234, 28] on input "text" at bounding box center [356, 29] width 379 height 8
click at [239, 29] on input "text" at bounding box center [356, 29] width 379 height 8
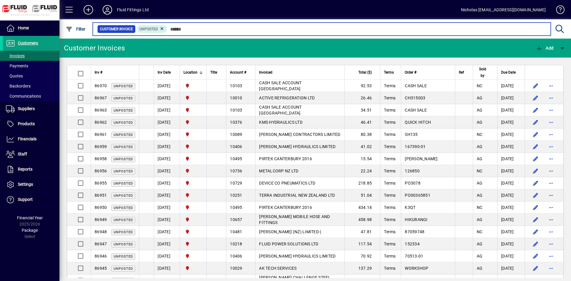
click at [240, 29] on input "text" at bounding box center [356, 29] width 379 height 8
click at [240, 30] on input "text" at bounding box center [356, 29] width 379 height 8
drag, startPoint x: 255, startPoint y: 29, endPoint x: 287, endPoint y: 29, distance: 32.1
click at [256, 29] on input "text" at bounding box center [356, 29] width 379 height 8
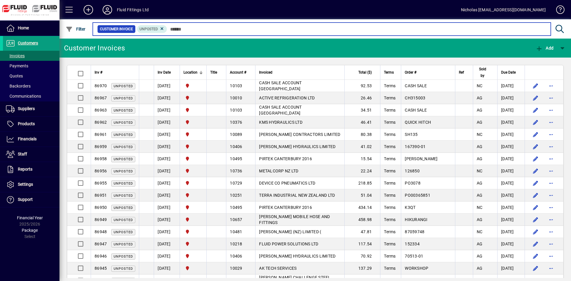
click at [288, 29] on input "text" at bounding box center [356, 29] width 379 height 8
click at [306, 30] on input "text" at bounding box center [356, 29] width 379 height 8
click at [304, 31] on input "text" at bounding box center [356, 29] width 379 height 8
click at [307, 27] on input "text" at bounding box center [356, 29] width 379 height 8
click at [306, 30] on input "text" at bounding box center [356, 29] width 379 height 8
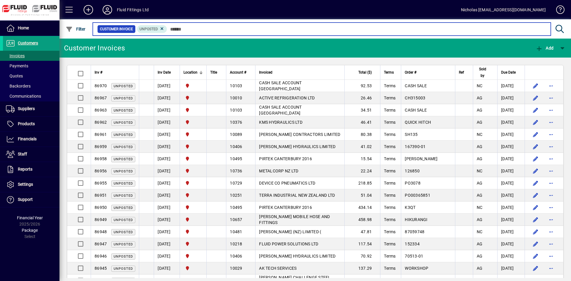
click at [328, 30] on input "text" at bounding box center [356, 29] width 379 height 8
drag, startPoint x: 331, startPoint y: 26, endPoint x: 345, endPoint y: 29, distance: 14.0
click at [332, 27] on input "text" at bounding box center [356, 29] width 379 height 8
drag, startPoint x: 357, startPoint y: 30, endPoint x: 361, endPoint y: 29, distance: 3.6
click at [358, 30] on input "text" at bounding box center [356, 29] width 379 height 8
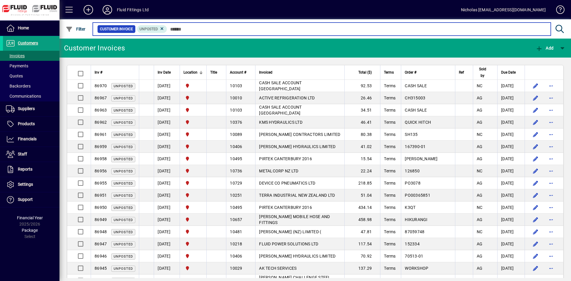
drag, startPoint x: 368, startPoint y: 26, endPoint x: 376, endPoint y: 29, distance: 8.1
click at [370, 27] on input "text" at bounding box center [356, 29] width 379 height 8
drag, startPoint x: 402, startPoint y: 33, endPoint x: 405, endPoint y: 32, distance: 3.2
click at [402, 33] on input "text" at bounding box center [356, 29] width 379 height 8
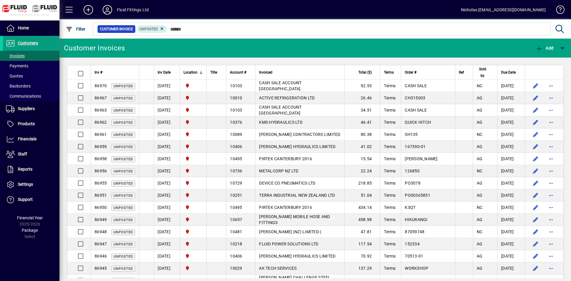
click at [420, 24] on div at bounding box center [347, 22] width 511 height 7
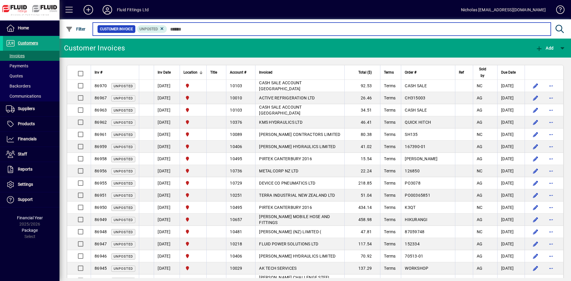
click at [409, 30] on input "text" at bounding box center [356, 29] width 379 height 8
drag, startPoint x: 378, startPoint y: 31, endPoint x: 366, endPoint y: 31, distance: 11.3
click at [374, 31] on input "text" at bounding box center [356, 29] width 379 height 8
drag, startPoint x: 342, startPoint y: 30, endPoint x: 333, endPoint y: 31, distance: 9.2
click at [336, 31] on input "text" at bounding box center [356, 29] width 379 height 8
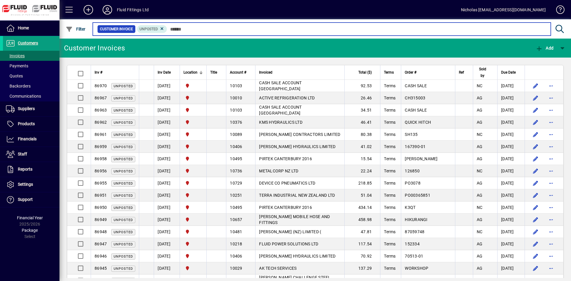
drag, startPoint x: 308, startPoint y: 32, endPoint x: 301, endPoint y: 32, distance: 7.2
click at [306, 32] on input "text" at bounding box center [356, 29] width 379 height 8
click at [319, 28] on input "text" at bounding box center [356, 29] width 379 height 8
click at [313, 30] on input "text" at bounding box center [356, 29] width 379 height 8
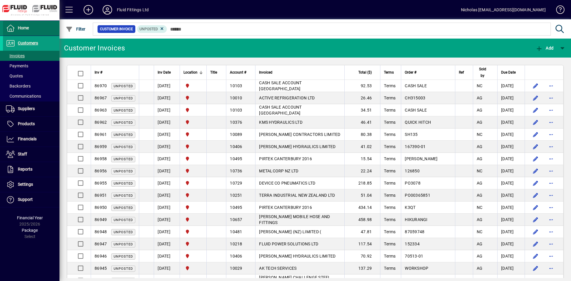
click at [37, 28] on span at bounding box center [31, 28] width 56 height 14
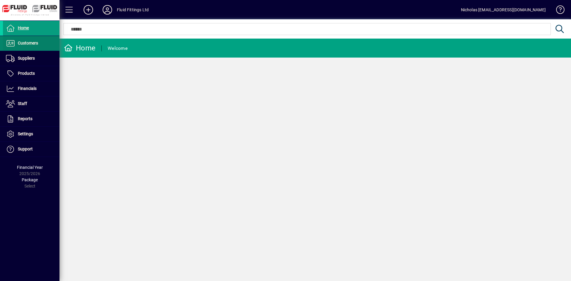
click at [38, 42] on span "Customers" at bounding box center [28, 43] width 20 height 5
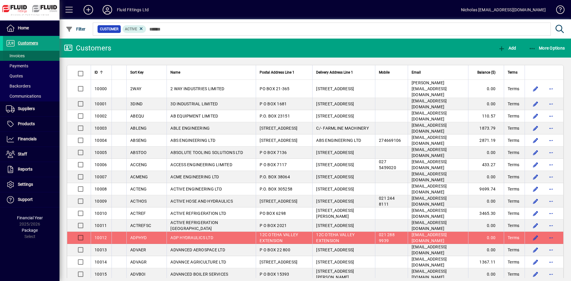
click at [35, 57] on span at bounding box center [31, 56] width 56 height 14
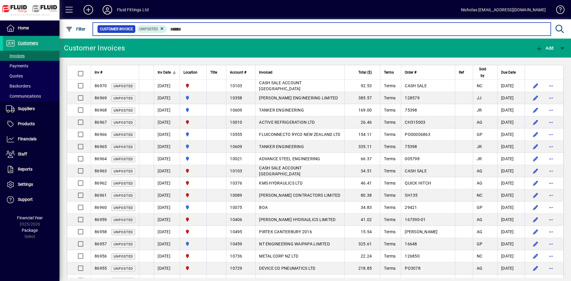
click at [201, 29] on input "text" at bounding box center [356, 29] width 379 height 8
click at [221, 30] on input "text" at bounding box center [356, 29] width 379 height 8
click at [237, 28] on input "text" at bounding box center [356, 29] width 379 height 8
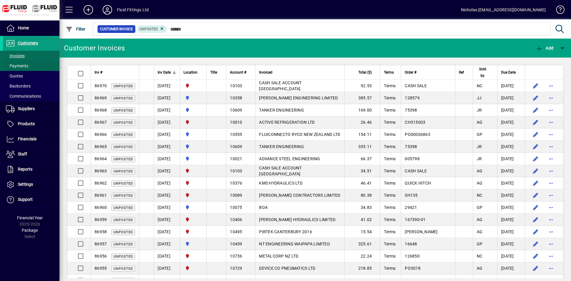
click at [48, 63] on span at bounding box center [31, 66] width 56 height 14
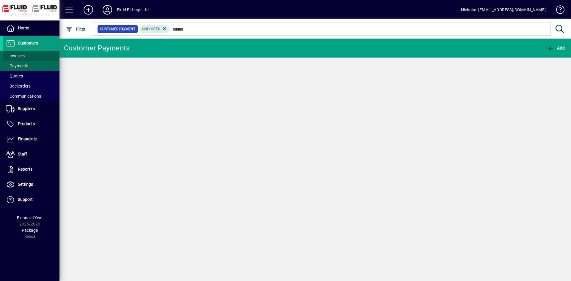
click at [44, 57] on span at bounding box center [31, 56] width 56 height 14
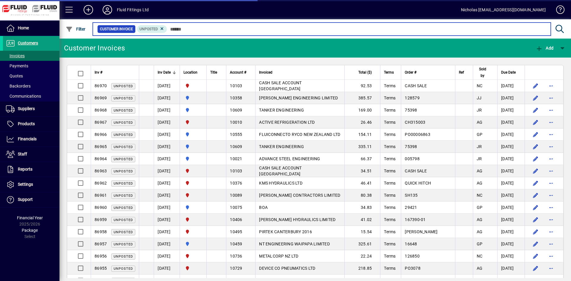
click at [205, 27] on input "text" at bounding box center [356, 29] width 379 height 8
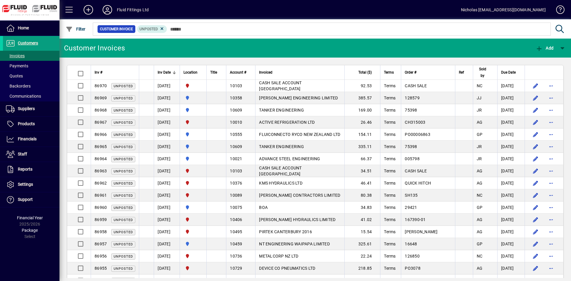
click at [203, 75] on div "Location" at bounding box center [192, 72] width 19 height 7
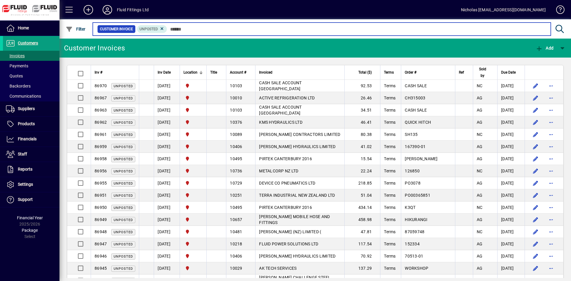
click at [284, 27] on input "text" at bounding box center [356, 29] width 379 height 8
click at [430, 32] on input "text" at bounding box center [356, 29] width 379 height 8
drag, startPoint x: 277, startPoint y: 30, endPoint x: 284, endPoint y: 25, distance: 8.5
click at [277, 29] on input "text" at bounding box center [356, 29] width 379 height 8
click at [284, 28] on input "text" at bounding box center [356, 29] width 379 height 8
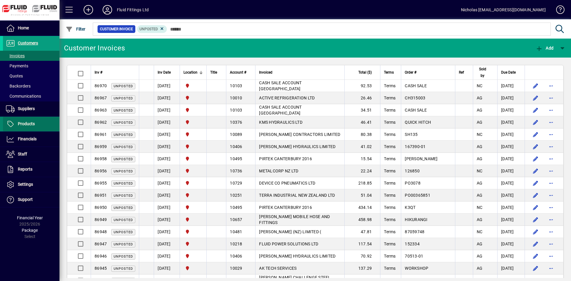
click at [36, 126] on span at bounding box center [31, 124] width 56 height 14
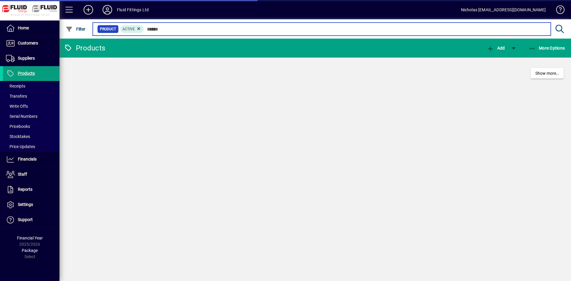
click at [230, 30] on input "text" at bounding box center [345, 29] width 402 height 8
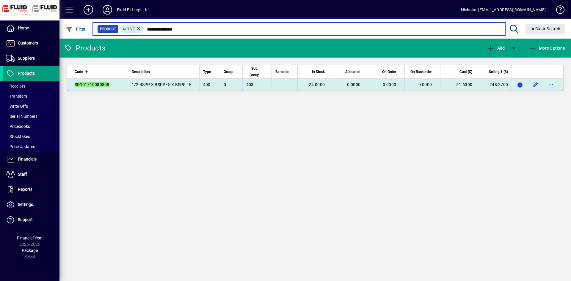
type input "**********"
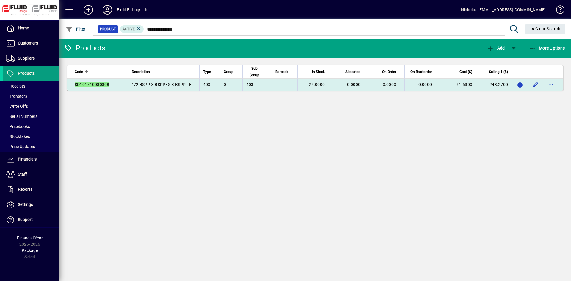
click at [359, 91] on td "0.0000" at bounding box center [351, 85] width 36 height 12
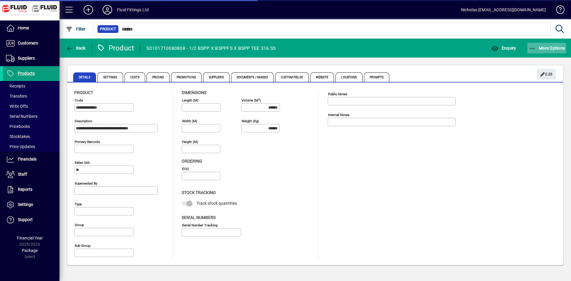
type input "**********"
type input "****"
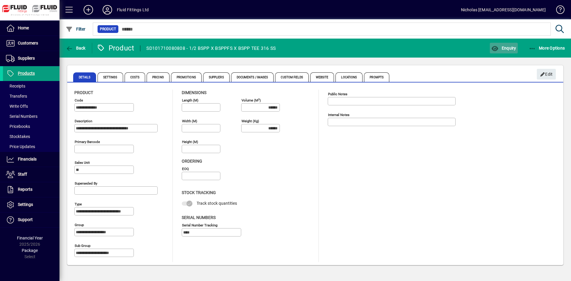
click at [510, 50] on span "Enquiry" at bounding box center [503, 48] width 25 height 5
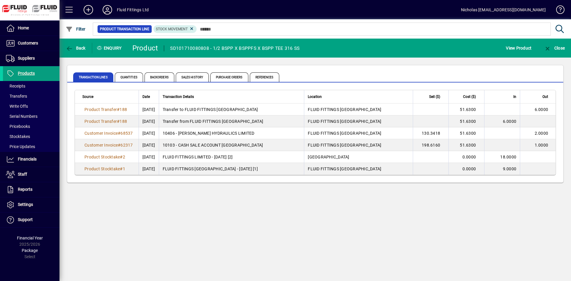
click at [136, 84] on app-page-flat "Source Date Transaction Details Location Sell ($) Cost ($) In Out Product Trans…" at bounding box center [315, 133] width 496 height 100
click at [134, 80] on span "Quantities" at bounding box center [129, 78] width 28 height 10
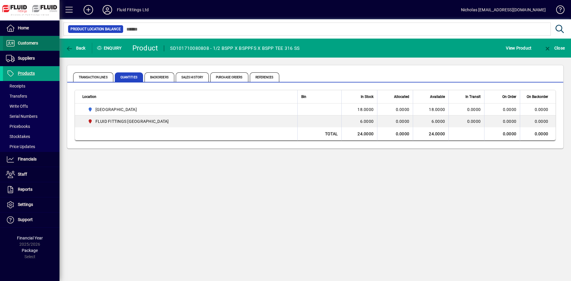
click at [32, 48] on span at bounding box center [31, 43] width 56 height 14
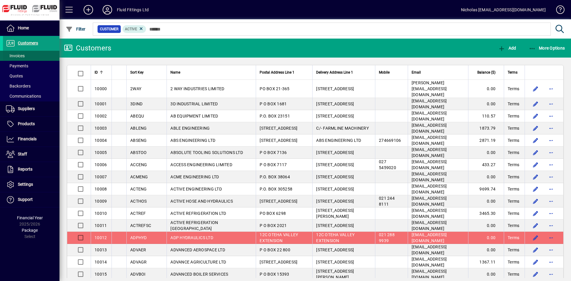
click at [22, 57] on span "Invoices" at bounding box center [15, 56] width 19 height 5
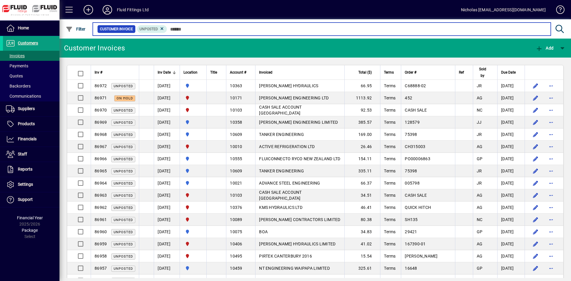
click at [230, 29] on input "text" at bounding box center [356, 29] width 379 height 8
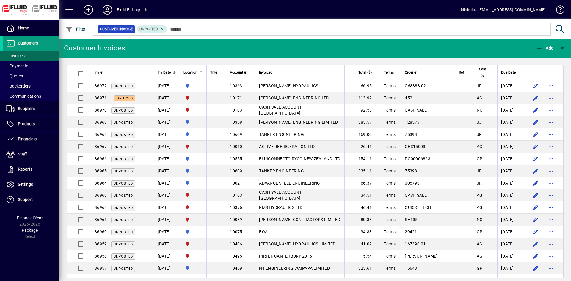
click at [203, 69] on div "Location" at bounding box center [192, 72] width 19 height 7
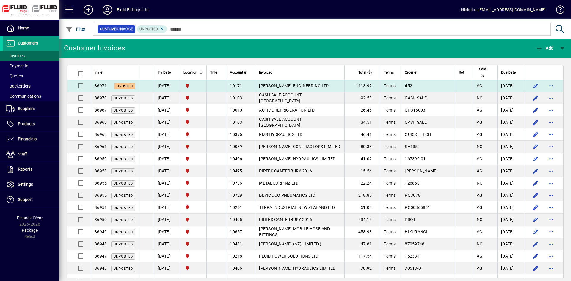
click at [342, 84] on td "DUFFY ENGINEERING LTD" at bounding box center [299, 86] width 89 height 12
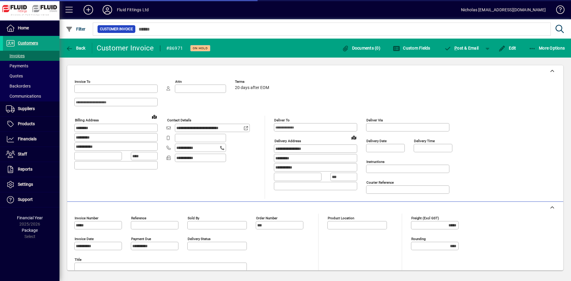
type input "**********"
type input "*********"
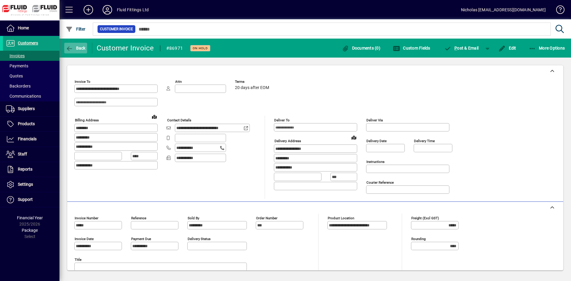
click at [71, 48] on icon "button" at bounding box center [69, 49] width 7 height 6
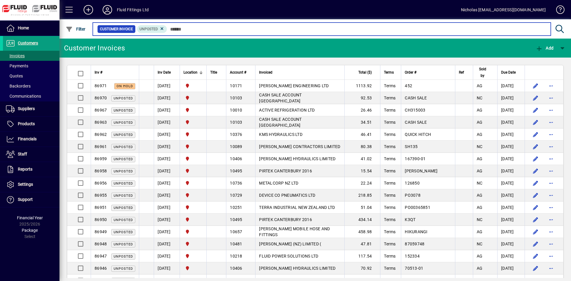
click at [207, 28] on input "text" at bounding box center [356, 29] width 379 height 8
click at [306, 32] on input "text" at bounding box center [356, 29] width 379 height 8
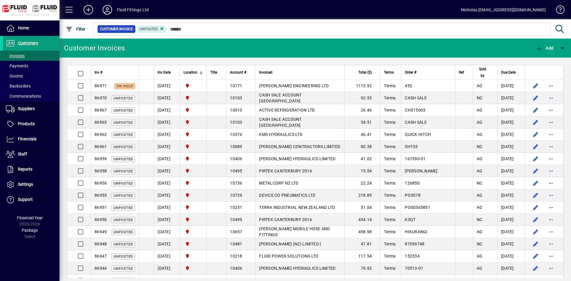
drag, startPoint x: 296, startPoint y: 25, endPoint x: 326, endPoint y: 22, distance: 30.7
click at [296, 24] on div at bounding box center [347, 22] width 511 height 7
click at [35, 70] on span at bounding box center [31, 76] width 56 height 14
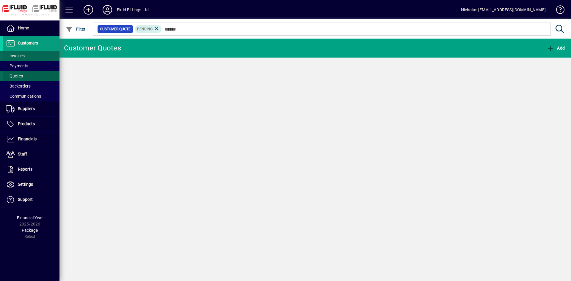
click at [40, 58] on span at bounding box center [31, 56] width 56 height 14
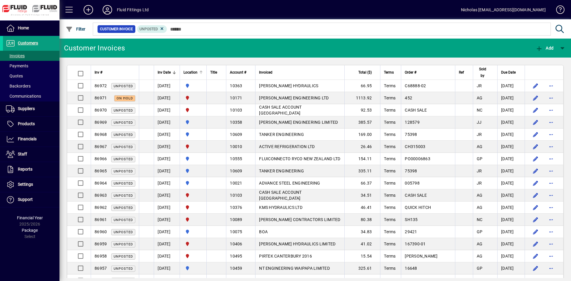
click at [203, 72] on div at bounding box center [201, 73] width 4 height 4
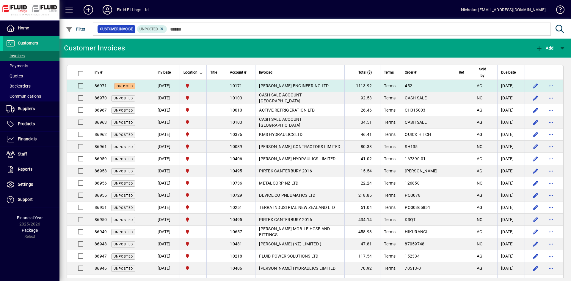
click at [331, 84] on td "DUFFY ENGINEERING LTD" at bounding box center [299, 86] width 89 height 12
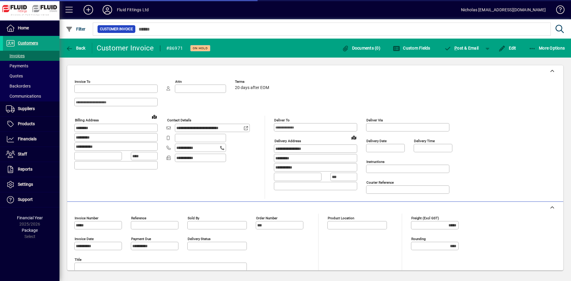
type input "**********"
type input "*********"
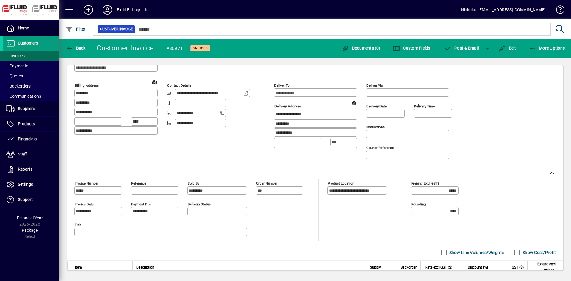
scroll to position [5, 0]
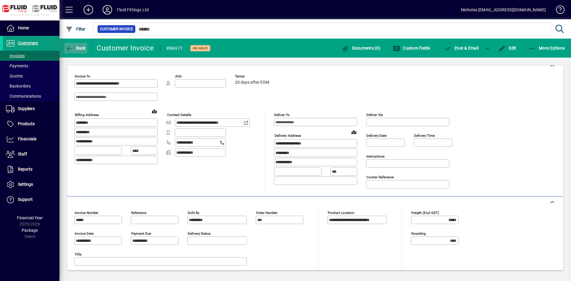
click at [74, 50] on span "Back" at bounding box center [76, 48] width 20 height 5
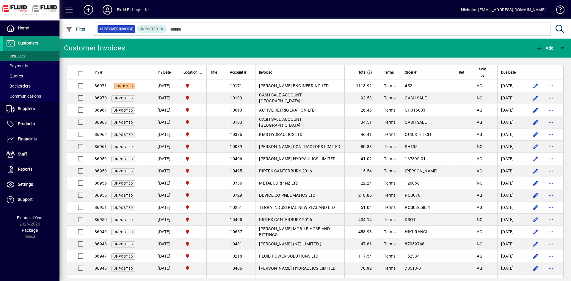
click at [45, 43] on span at bounding box center [31, 43] width 56 height 14
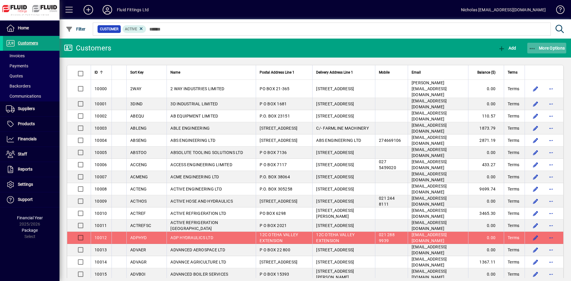
click at [540, 51] on span "More Options" at bounding box center [546, 48] width 36 height 5
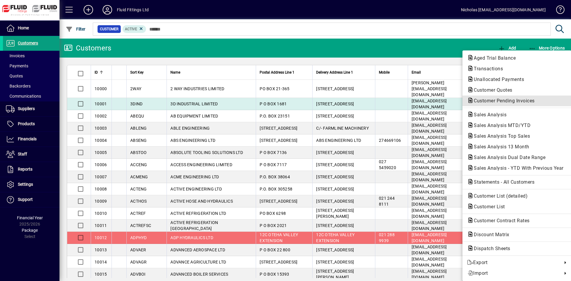
drag, startPoint x: 508, startPoint y: 103, endPoint x: 496, endPoint y: 103, distance: 11.9
click at [508, 102] on span "Customer Pending Invoices" at bounding box center [502, 101] width 70 height 6
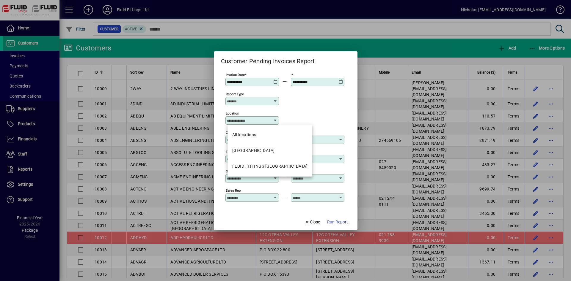
click at [267, 121] on input "Location" at bounding box center [250, 120] width 46 height 5
click at [279, 163] on mat-option "FLUID FITTINGS CHRISTCHURCH" at bounding box center [269, 167] width 85 height 16
type input "**********"
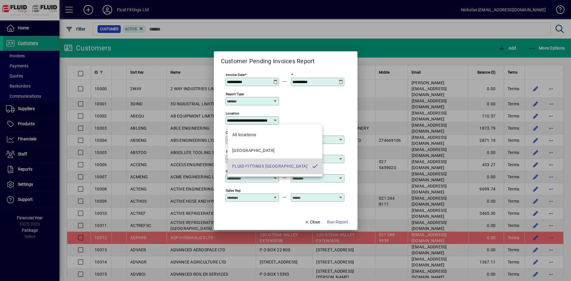
scroll to position [0, 18]
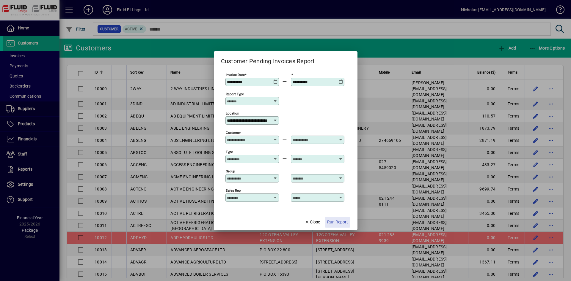
click at [333, 221] on span "Run Report" at bounding box center [337, 222] width 21 height 6
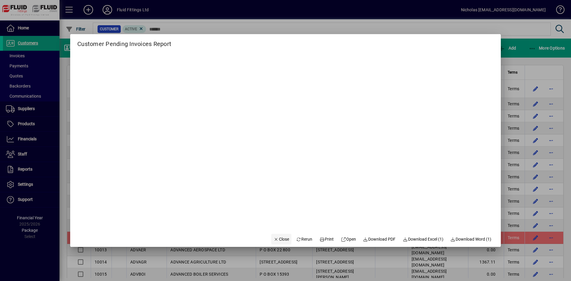
click at [274, 246] on span "button" at bounding box center [281, 239] width 20 height 14
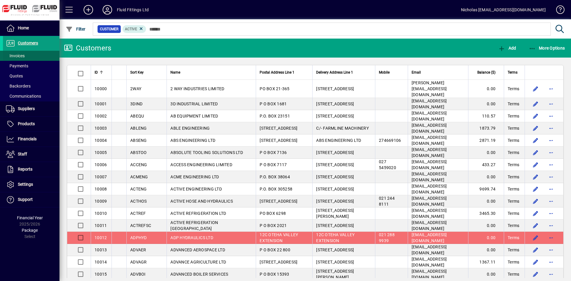
click at [33, 56] on span at bounding box center [31, 56] width 56 height 14
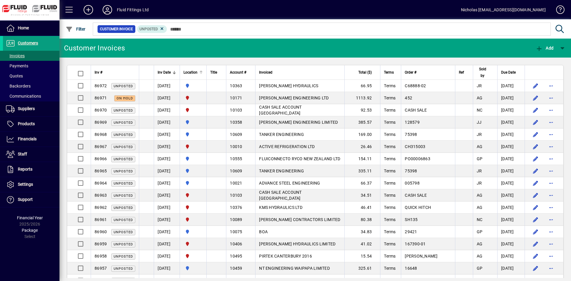
click div
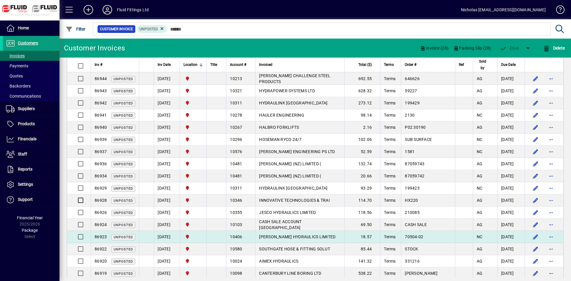
scroll to position [243, 0]
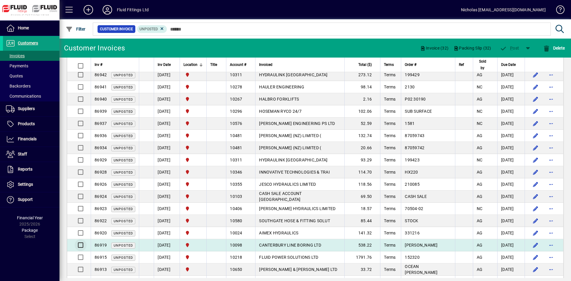
click div
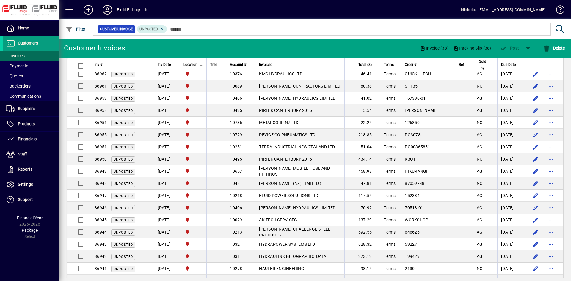
scroll to position [0, 0]
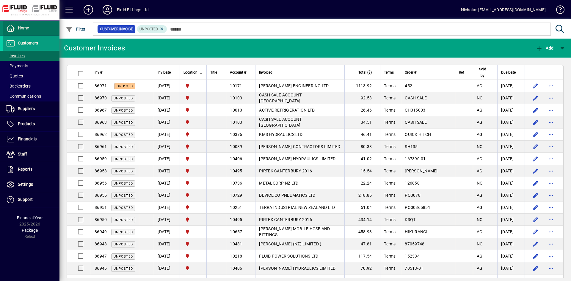
click span
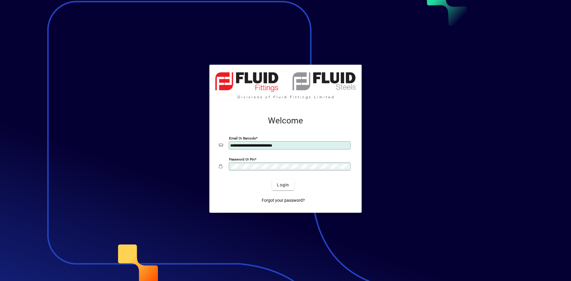
type input "**********"
click at [283, 185] on span "Login" at bounding box center [283, 185] width 12 height 6
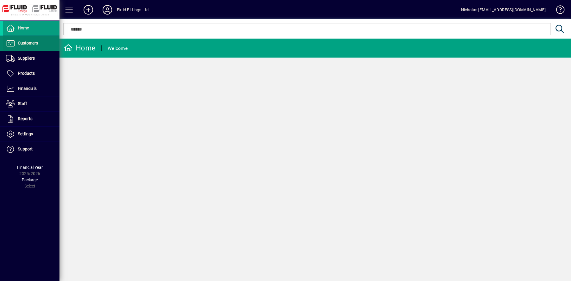
click at [43, 45] on span at bounding box center [31, 43] width 56 height 14
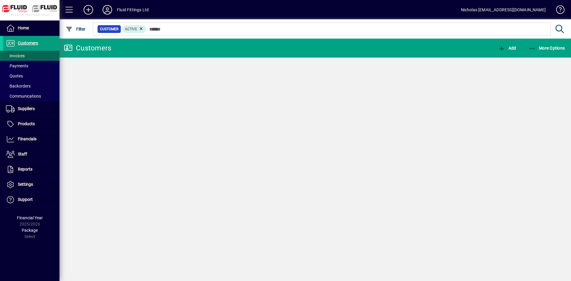
click at [41, 56] on span at bounding box center [31, 56] width 56 height 14
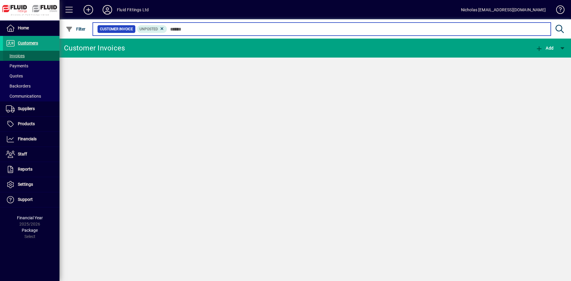
click at [210, 29] on input "text" at bounding box center [356, 29] width 379 height 8
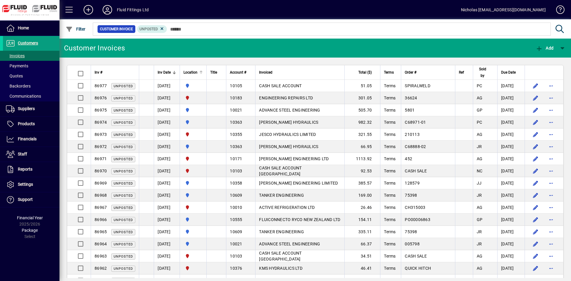
click at [203, 71] on div at bounding box center [201, 71] width 4 height 1
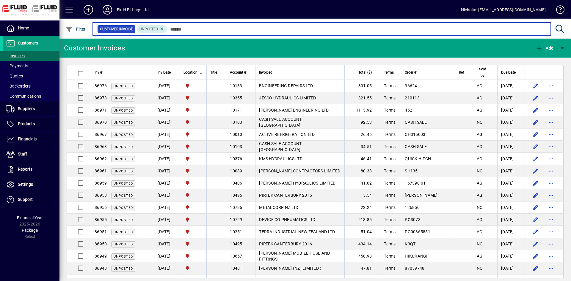
click at [246, 28] on input "text" at bounding box center [356, 29] width 379 height 8
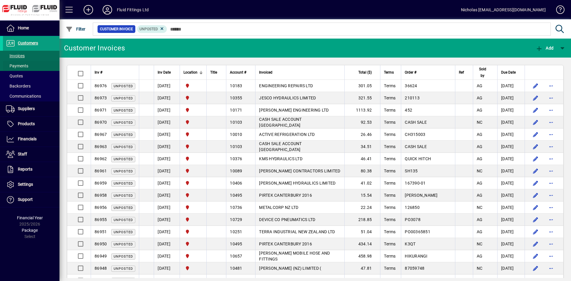
click at [44, 64] on span at bounding box center [31, 66] width 56 height 14
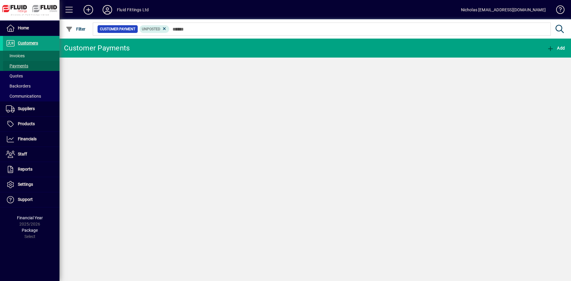
click at [37, 55] on span at bounding box center [31, 56] width 56 height 14
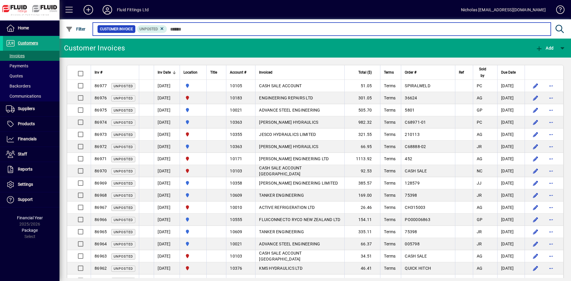
click at [228, 31] on input "text" at bounding box center [356, 29] width 379 height 8
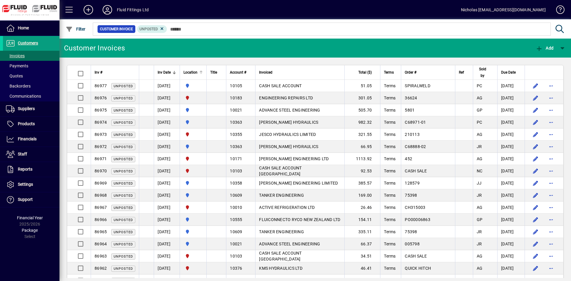
click at [202, 71] on div at bounding box center [201, 71] width 1 height 1
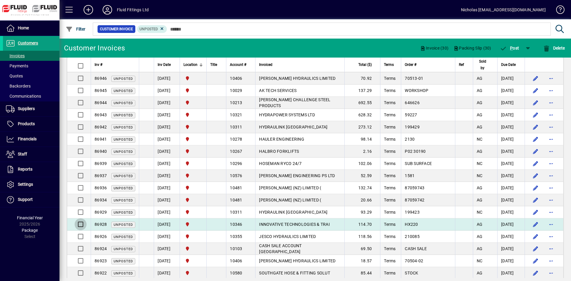
scroll to position [273, 0]
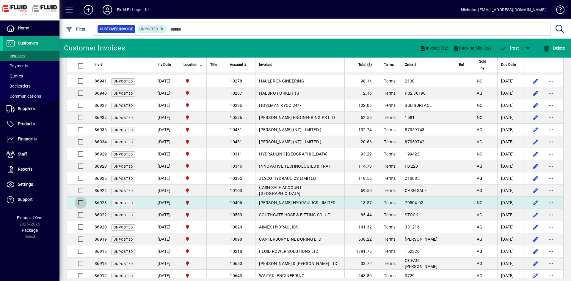
click at [82, 208] on div at bounding box center [80, 203] width 10 height 12
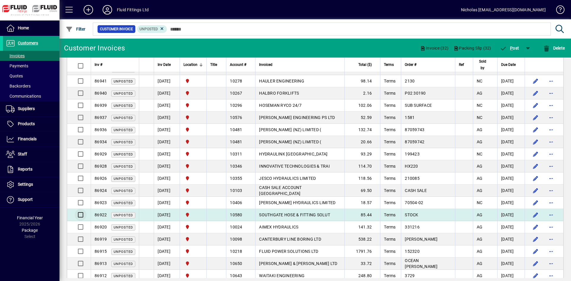
click at [81, 221] on div at bounding box center [80, 215] width 10 height 12
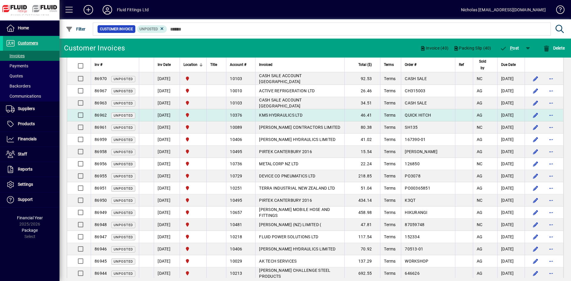
scroll to position [0, 0]
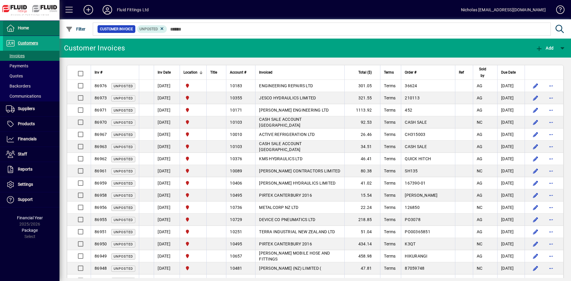
click at [44, 31] on span at bounding box center [31, 28] width 56 height 14
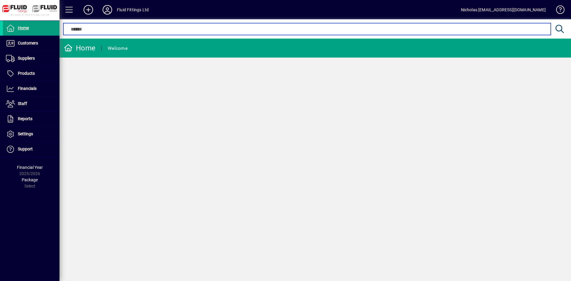
click at [235, 29] on input "text" at bounding box center [307, 29] width 478 height 7
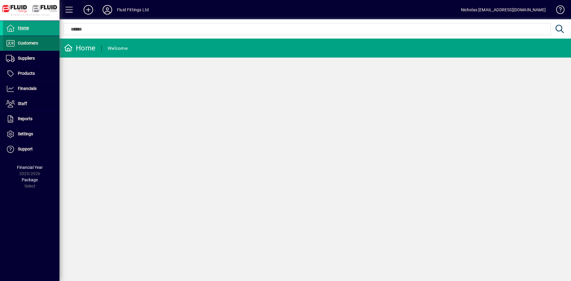
click at [45, 43] on span at bounding box center [31, 43] width 56 height 14
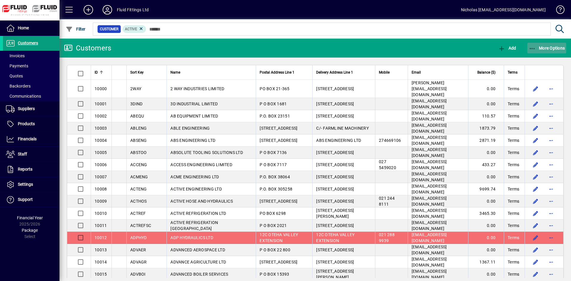
click at [549, 50] on span "More Options" at bounding box center [546, 48] width 36 height 5
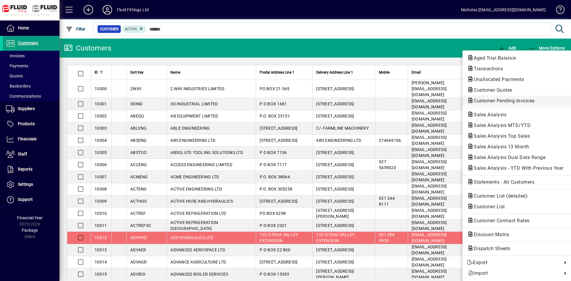
click at [508, 97] on button "Customer Pending Invoices" at bounding box center [516, 101] width 109 height 11
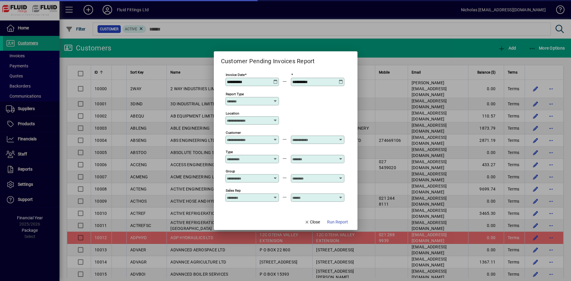
click at [254, 120] on input "Location" at bounding box center [250, 120] width 46 height 5
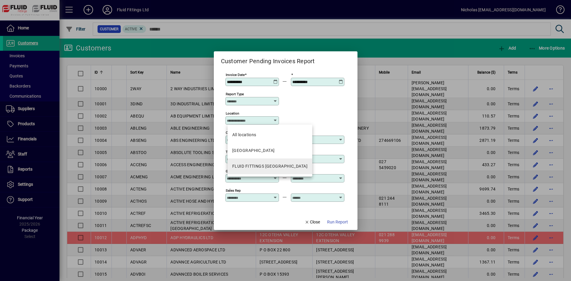
click at [280, 169] on div "FLUID FITTINGS CHRISTCHURCH" at bounding box center [269, 166] width 75 height 6
type input "**********"
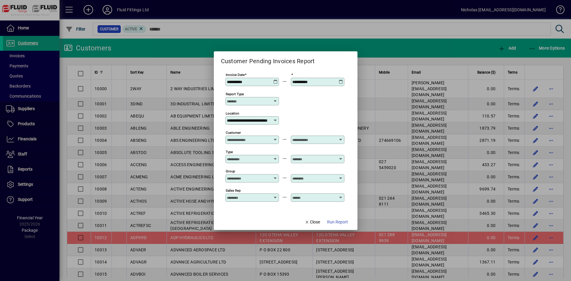
scroll to position [0, 18]
click at [342, 222] on span "Run Report" at bounding box center [337, 222] width 21 height 6
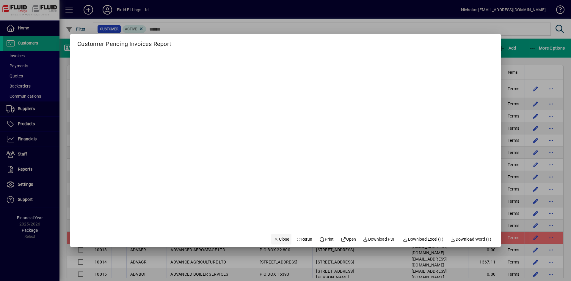
click at [275, 239] on span "Close" at bounding box center [280, 240] width 15 height 6
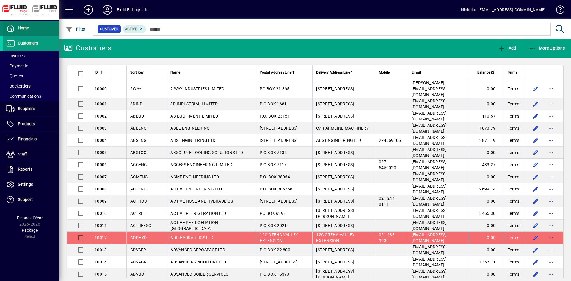
click at [42, 30] on span at bounding box center [31, 28] width 56 height 14
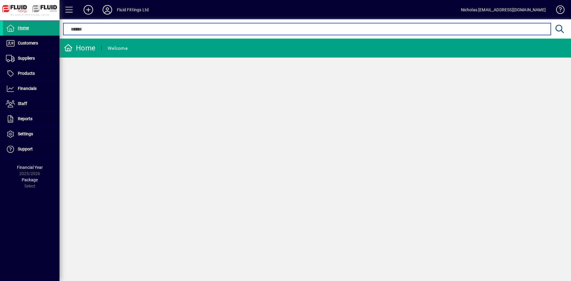
click at [202, 29] on input "text" at bounding box center [307, 29] width 478 height 7
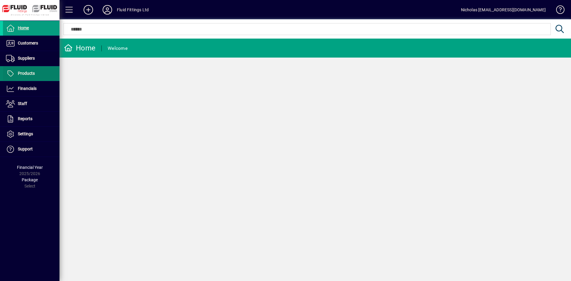
click at [32, 80] on span at bounding box center [31, 74] width 56 height 14
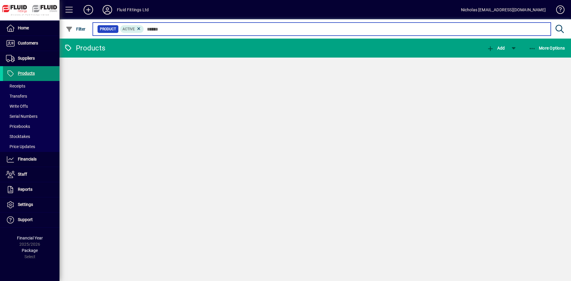
click at [202, 29] on input "text" at bounding box center [345, 29] width 402 height 8
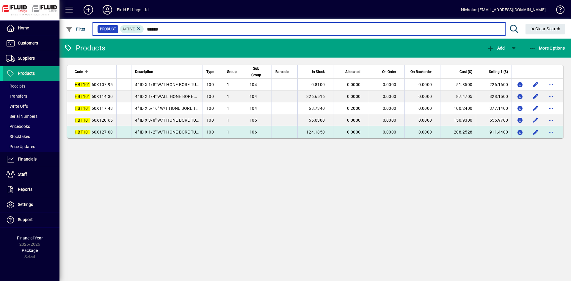
type input "******"
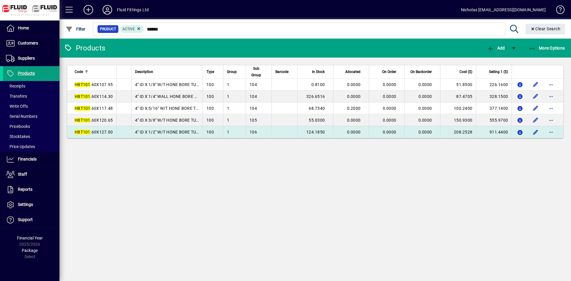
click at [310, 133] on span "124.1850" at bounding box center [315, 132] width 18 height 5
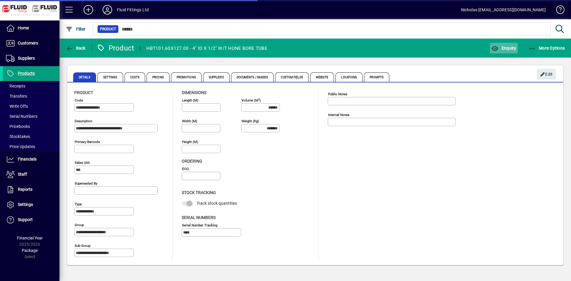
click at [509, 50] on span "Enquiry" at bounding box center [503, 48] width 25 height 5
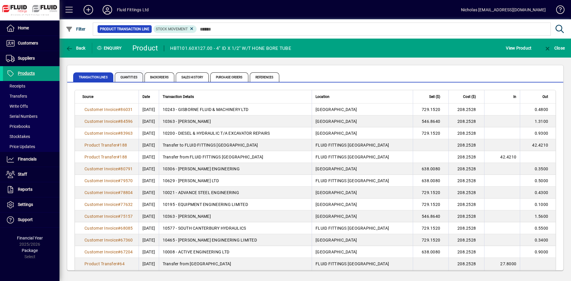
click at [127, 79] on span "Quantities" at bounding box center [129, 78] width 28 height 10
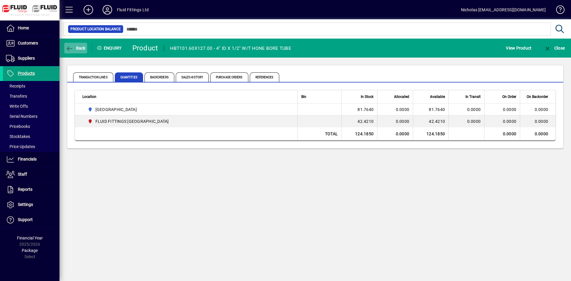
click at [64, 45] on span "button" at bounding box center [75, 48] width 23 height 14
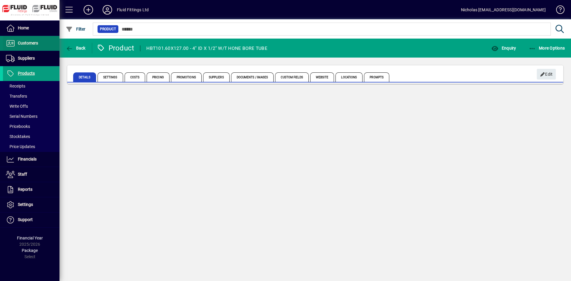
click at [30, 41] on span "Customers" at bounding box center [28, 43] width 20 height 5
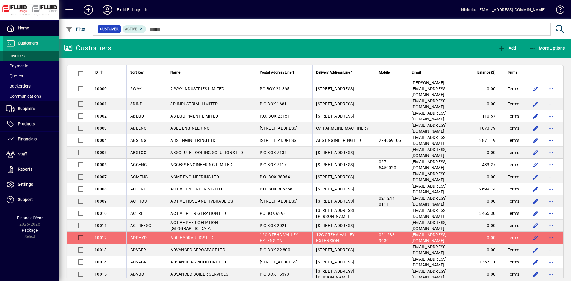
click at [37, 54] on span at bounding box center [31, 56] width 56 height 14
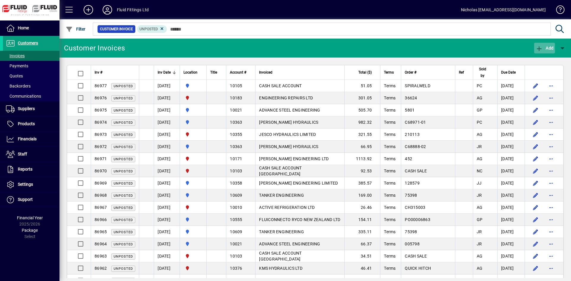
click at [542, 47] on icon "button" at bounding box center [538, 49] width 7 height 6
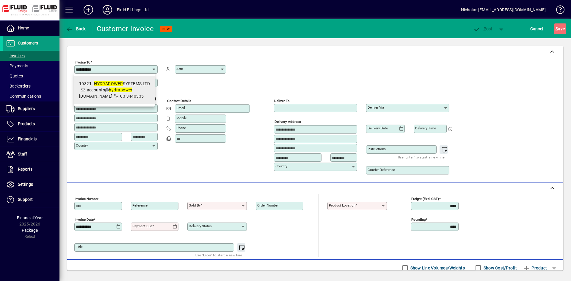
click at [117, 101] on mat-option "10321 - HYDRAPOWER SYSTEMS LTD accounts@ hydrapower .co.nz 03 3440335" at bounding box center [114, 90] width 80 height 28
type input "**********"
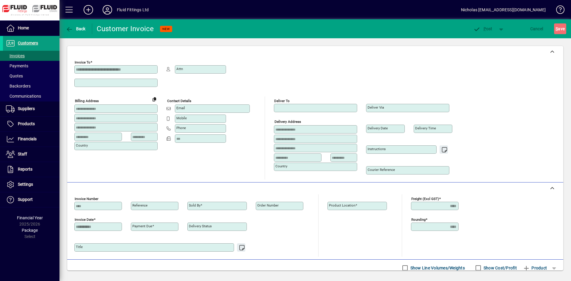
type input "**********"
type input "****"
type input "**********"
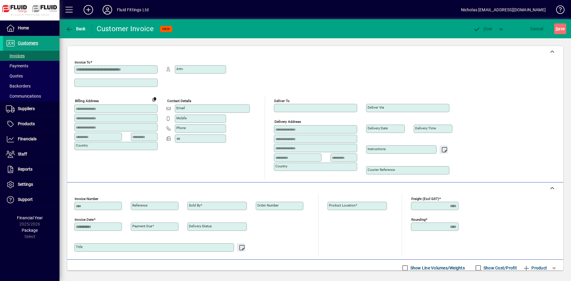
type input "**********"
type input "******"
type input "**********"
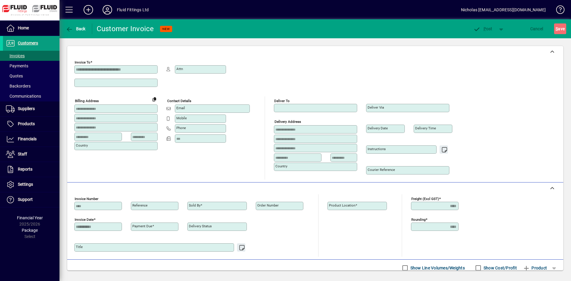
type input "***"
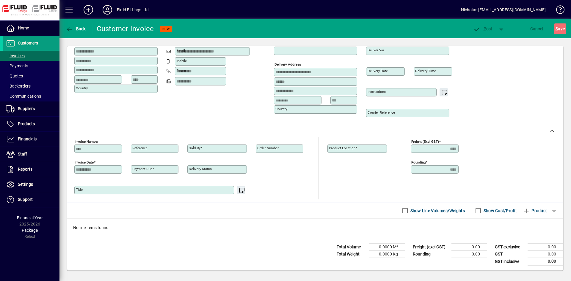
type input "**********"
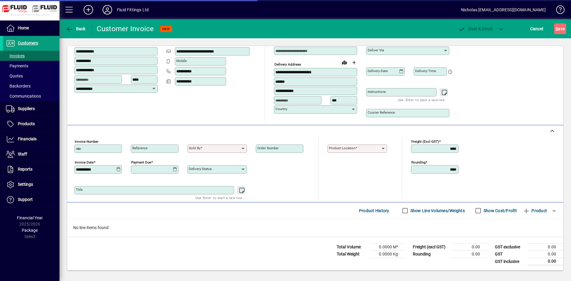
type input "**********"
click at [530, 207] on span "Product" at bounding box center [535, 211] width 24 height 10
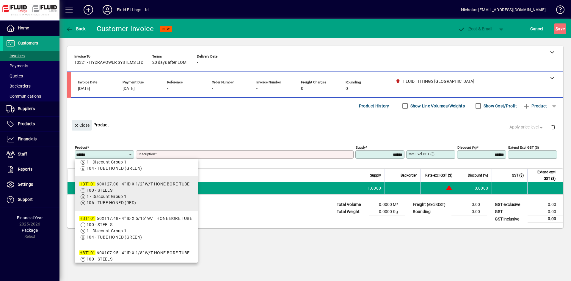
scroll to position [30, 0]
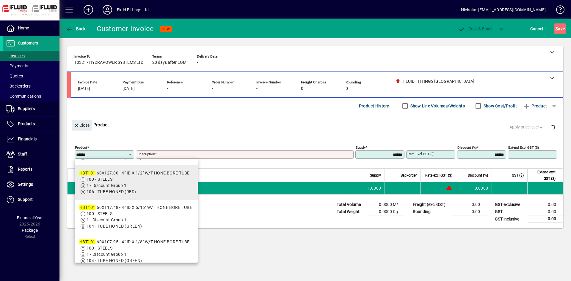
click at [157, 183] on span "1 - Discount Group 1" at bounding box center [134, 186] width 110 height 6
type input "**********"
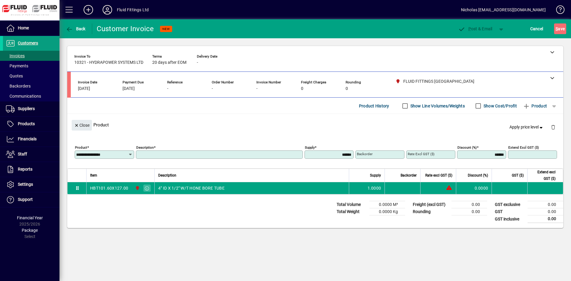
type input "**********"
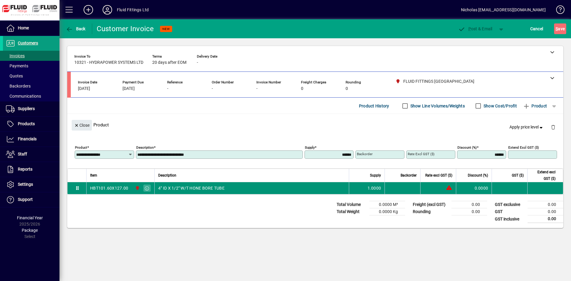
type input "********"
type input "*******"
type input "******"
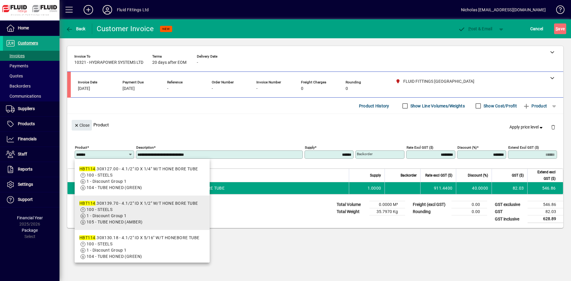
click at [137, 209] on span "100 - STEELS" at bounding box center [138, 210] width 119 height 6
type input "**********"
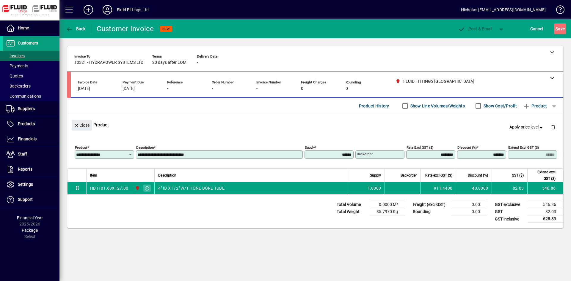
type input "**********"
type input "********"
type input "******"
click at [115, 154] on input "**********" at bounding box center [102, 154] width 52 height 5
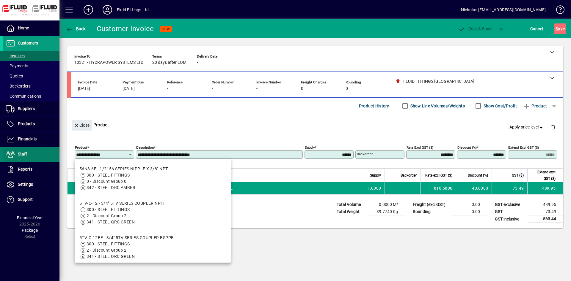
drag, startPoint x: 121, startPoint y: 154, endPoint x: 40, endPoint y: 150, distance: 81.6
click at [76, 152] on input "**********" at bounding box center [102, 154] width 52 height 5
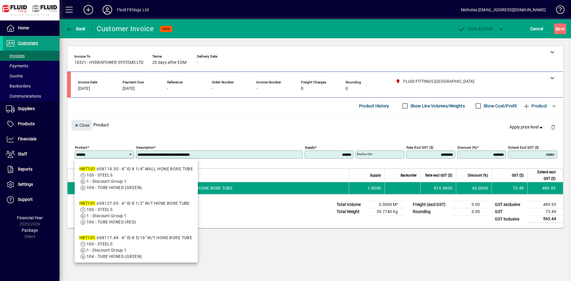
click at [165, 225] on span "106 - TUBE HONED (RED)" at bounding box center [134, 222] width 110 height 6
type input "**********"
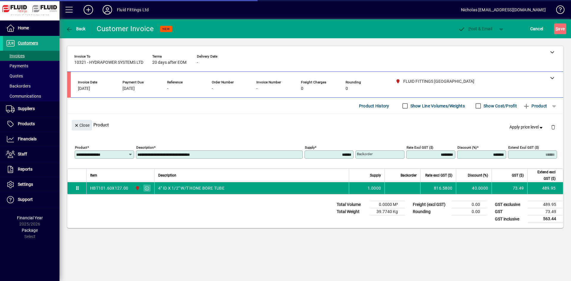
type input "**********"
type input "********"
type input "******"
click at [531, 28] on span "Cancel" at bounding box center [536, 29] width 13 height 10
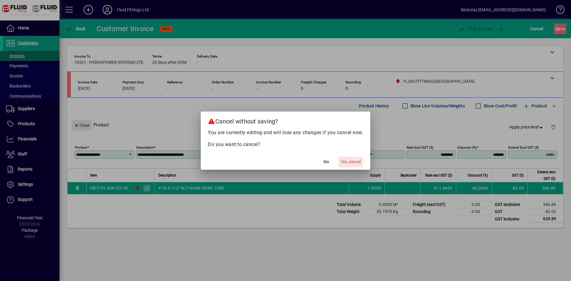
click at [353, 158] on span "button" at bounding box center [350, 162] width 25 height 14
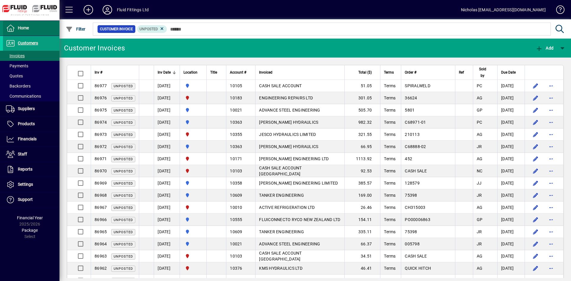
click at [41, 28] on span at bounding box center [31, 28] width 56 height 14
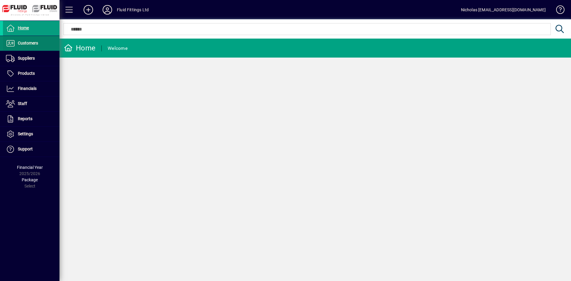
click at [46, 44] on span at bounding box center [31, 43] width 56 height 14
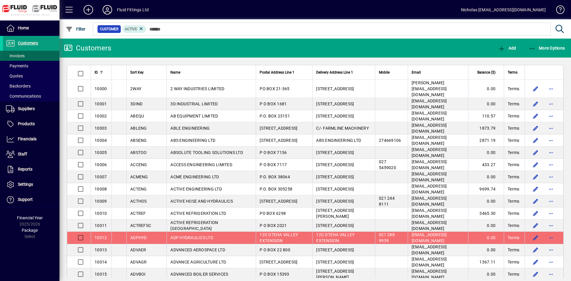
drag, startPoint x: 37, startPoint y: 55, endPoint x: 41, endPoint y: 55, distance: 3.6
click at [41, 55] on span at bounding box center [31, 56] width 56 height 14
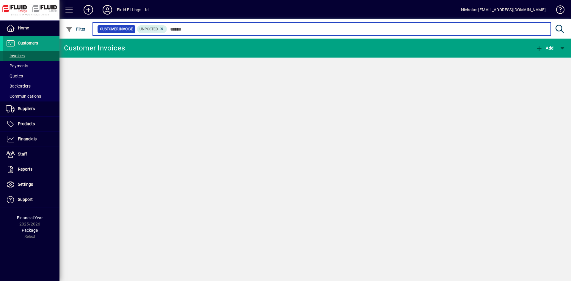
click at [194, 31] on input "text" at bounding box center [356, 29] width 379 height 8
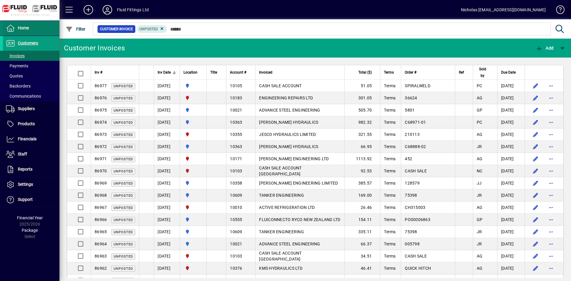
click at [39, 31] on span at bounding box center [31, 28] width 56 height 14
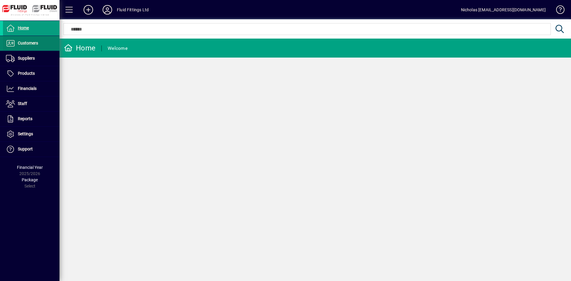
click at [42, 46] on span at bounding box center [31, 43] width 56 height 14
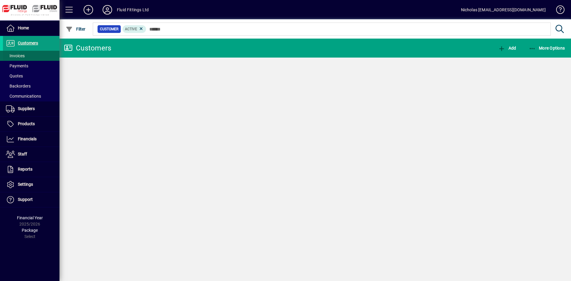
click at [42, 55] on span at bounding box center [31, 56] width 56 height 14
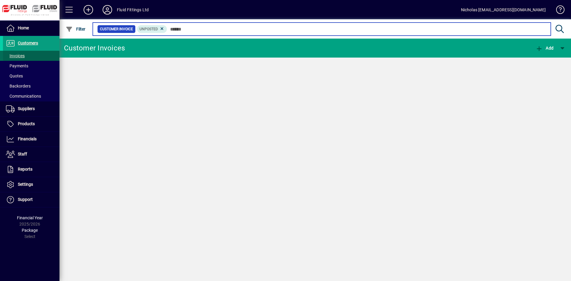
click at [215, 31] on input "text" at bounding box center [356, 29] width 379 height 8
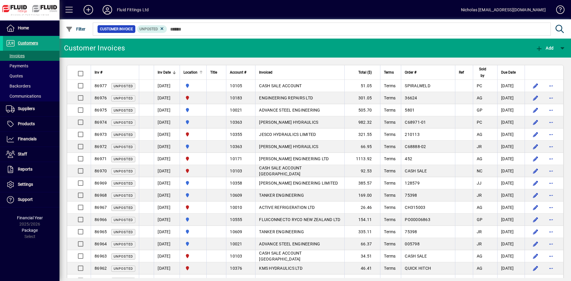
click at [203, 73] on div at bounding box center [201, 73] width 4 height 4
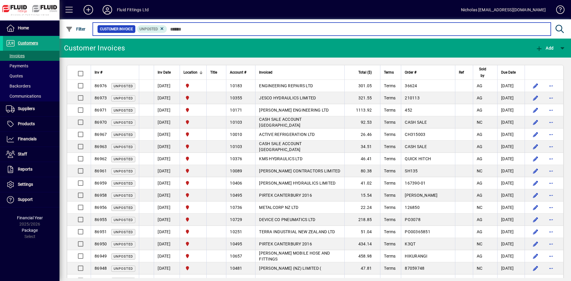
click at [245, 31] on input "text" at bounding box center [356, 29] width 379 height 8
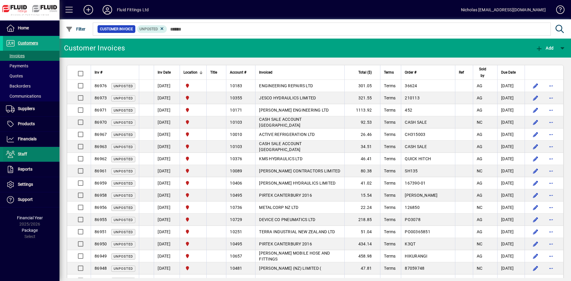
click at [37, 151] on span at bounding box center [31, 154] width 56 height 14
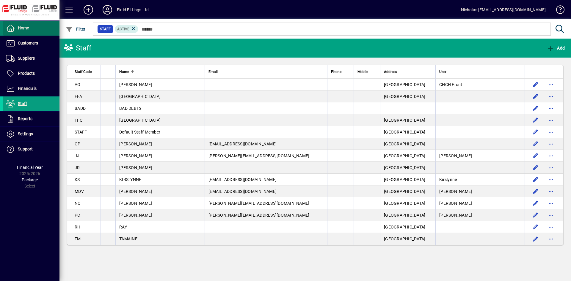
click at [29, 22] on span at bounding box center [31, 28] width 56 height 14
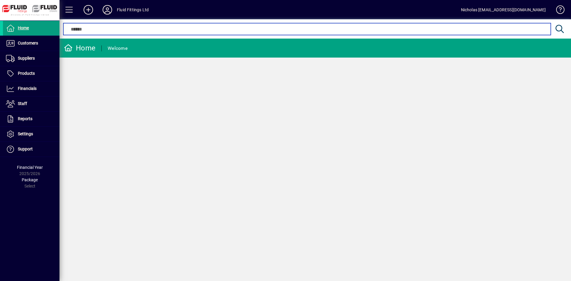
click at [166, 30] on input "text" at bounding box center [307, 29] width 478 height 7
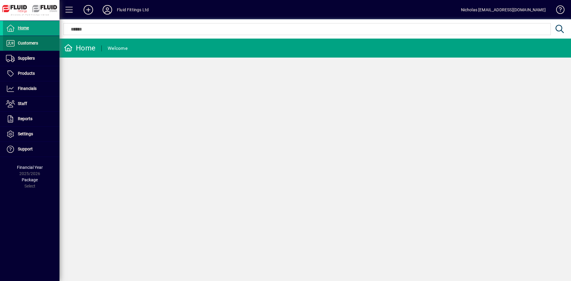
click at [24, 48] on span at bounding box center [31, 43] width 56 height 14
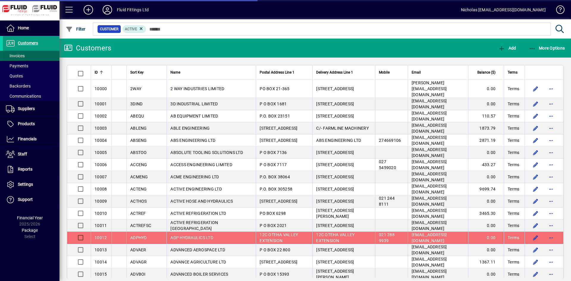
click at [35, 57] on span at bounding box center [31, 56] width 56 height 14
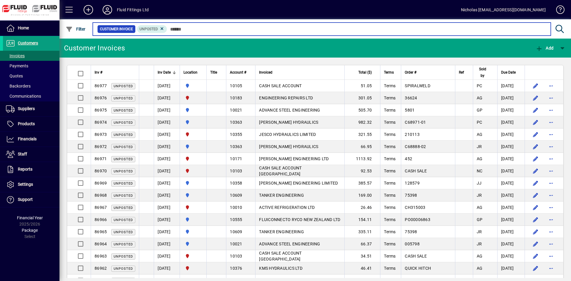
click at [202, 29] on input "text" at bounding box center [356, 29] width 379 height 8
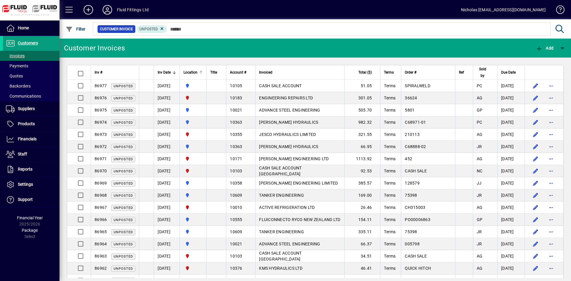
click at [203, 74] on div "Location" at bounding box center [192, 72] width 19 height 7
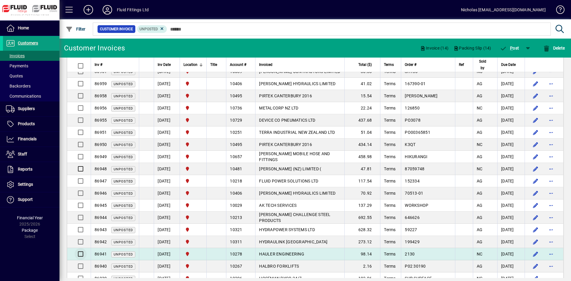
scroll to position [121, 0]
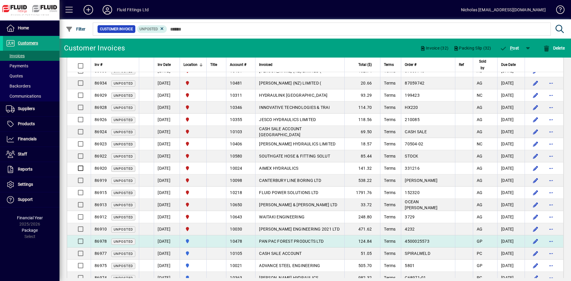
scroll to position [333, 0]
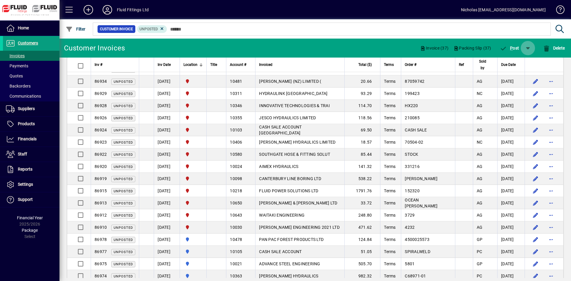
click at [524, 48] on span "button" at bounding box center [527, 48] width 14 height 14
click at [520, 66] on span "button" at bounding box center [509, 63] width 38 height 14
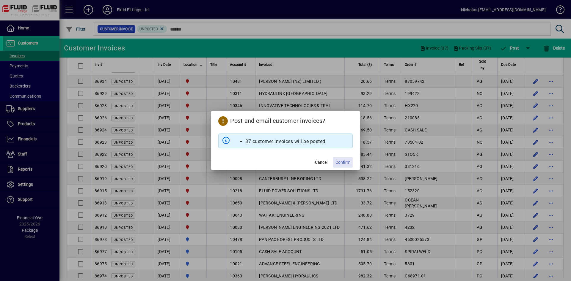
click at [343, 163] on span "Confirm" at bounding box center [342, 163] width 15 height 6
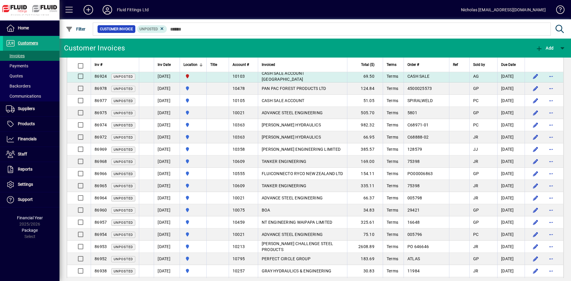
scroll to position [0, 0]
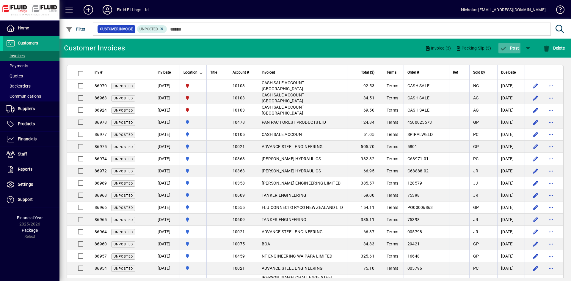
click at [510, 48] on span "P" at bounding box center [511, 48] width 3 height 5
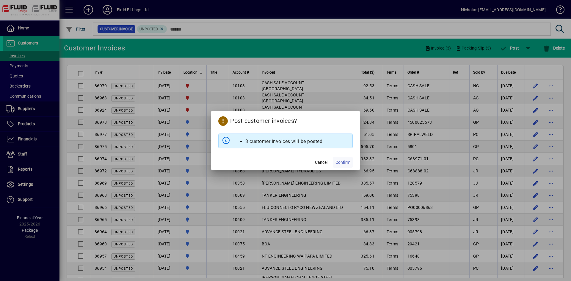
click at [347, 163] on span "Confirm" at bounding box center [342, 163] width 15 height 6
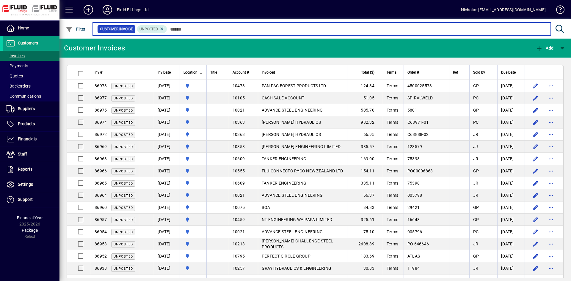
click at [235, 27] on input "text" at bounding box center [356, 29] width 379 height 8
click at [227, 28] on input "text" at bounding box center [356, 29] width 379 height 8
click at [406, 29] on input "text" at bounding box center [356, 29] width 379 height 8
click at [439, 32] on input "text" at bounding box center [356, 29] width 379 height 8
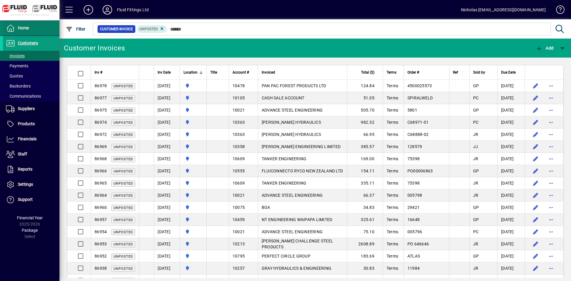
click at [47, 23] on span at bounding box center [31, 28] width 56 height 14
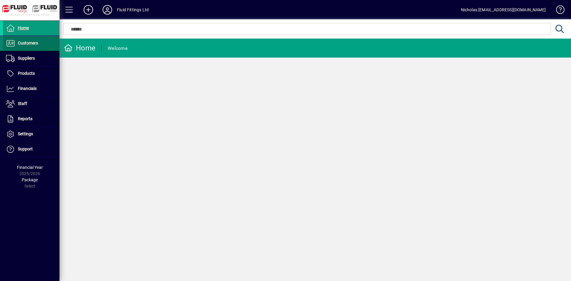
click at [45, 48] on span at bounding box center [31, 43] width 56 height 14
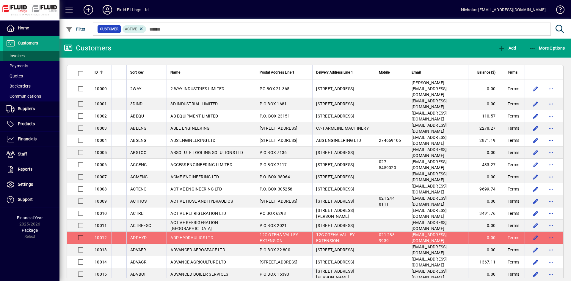
click at [43, 58] on span at bounding box center [31, 56] width 56 height 14
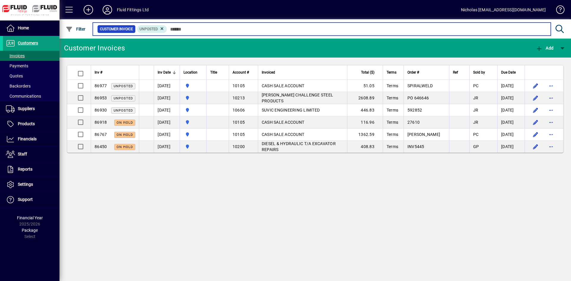
click at [211, 30] on input "text" at bounding box center [356, 29] width 379 height 8
click at [381, 27] on input "text" at bounding box center [356, 29] width 379 height 8
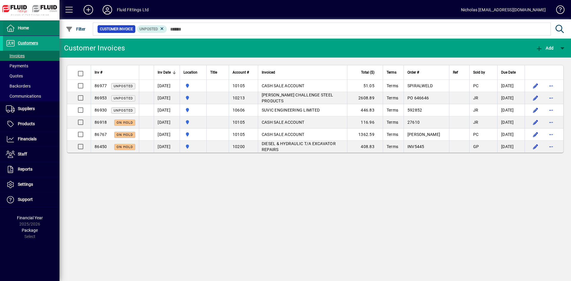
click at [50, 28] on span at bounding box center [31, 28] width 56 height 14
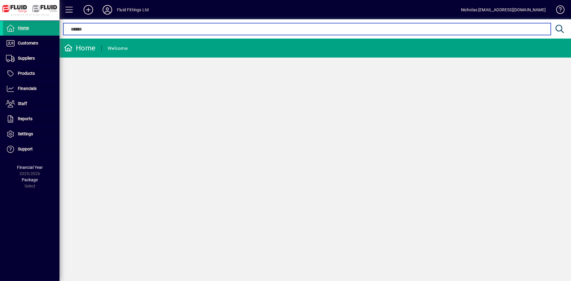
click at [265, 30] on input "text" at bounding box center [307, 29] width 478 height 7
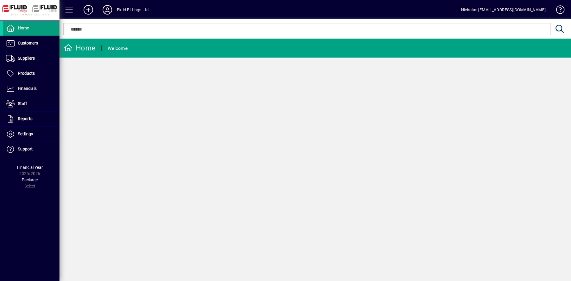
click at [110, 9] on icon at bounding box center [107, 10] width 12 height 10
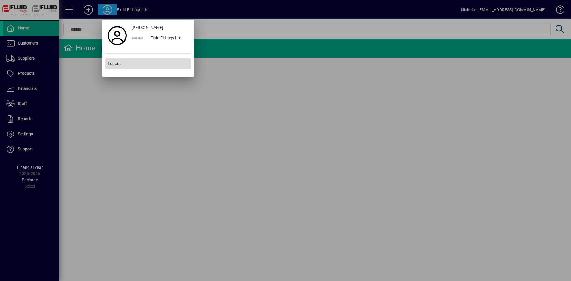
click at [152, 65] on span at bounding box center [148, 64] width 86 height 14
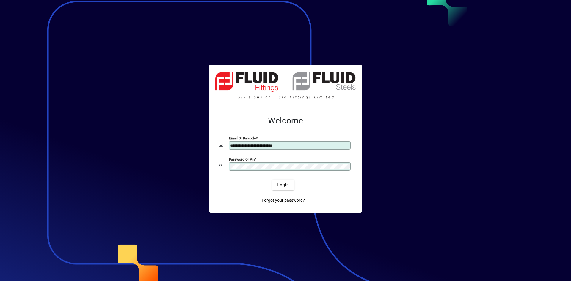
type input "**********"
